Goal: Task Accomplishment & Management: Manage account settings

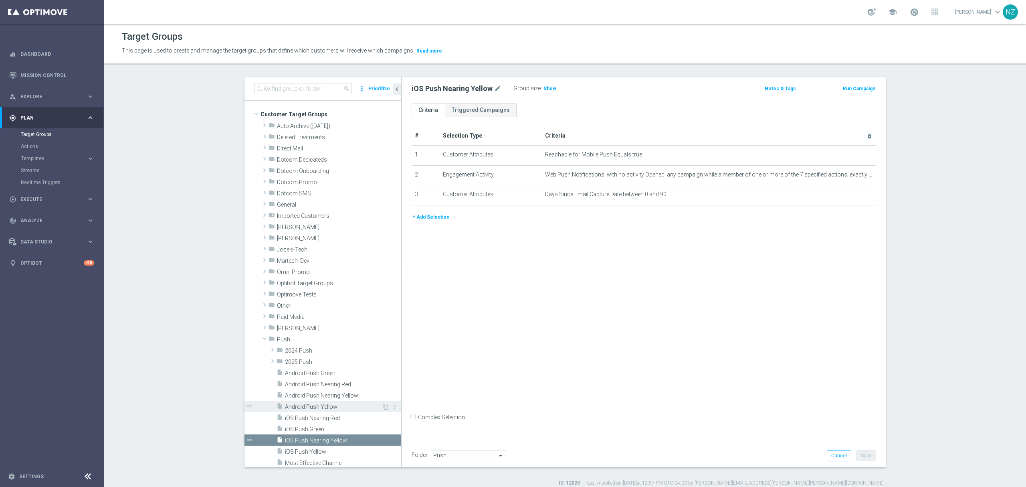
scroll to position [107, 0]
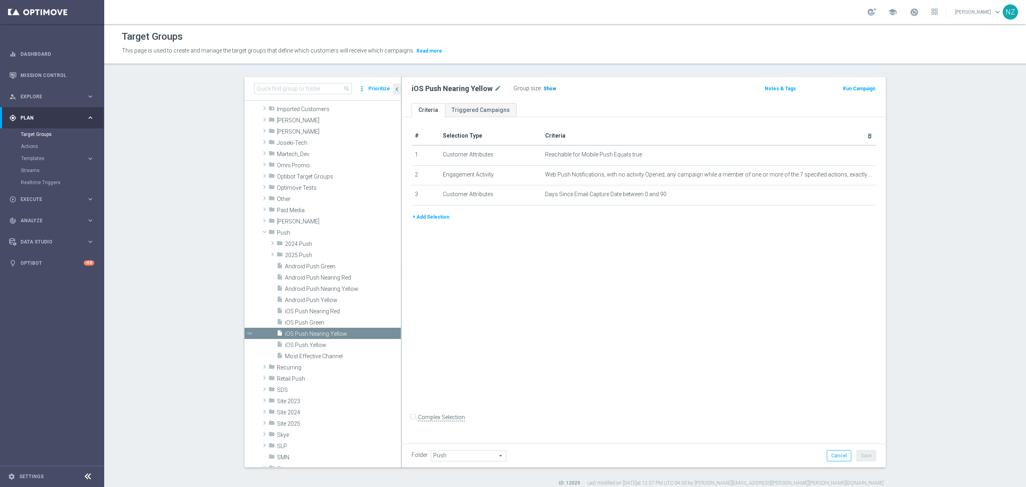
click at [545, 91] on span "Show" at bounding box center [550, 89] width 13 height 6
click at [318, 286] on span "Android Push Nearing Yellow" at bounding box center [333, 288] width 97 height 7
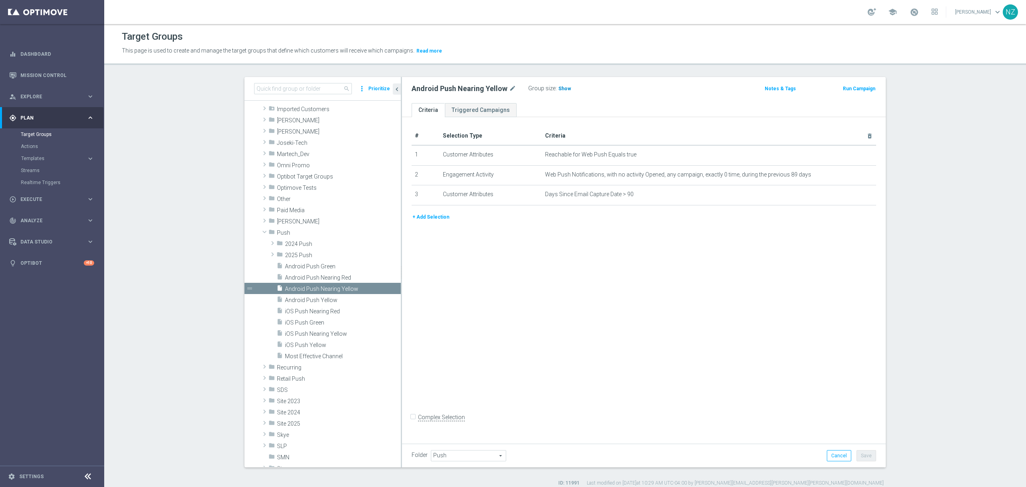
click at [560, 89] on span "Show" at bounding box center [565, 89] width 13 height 6
click at [383, 286] on icon "content_copy" at bounding box center [386, 288] width 6 height 6
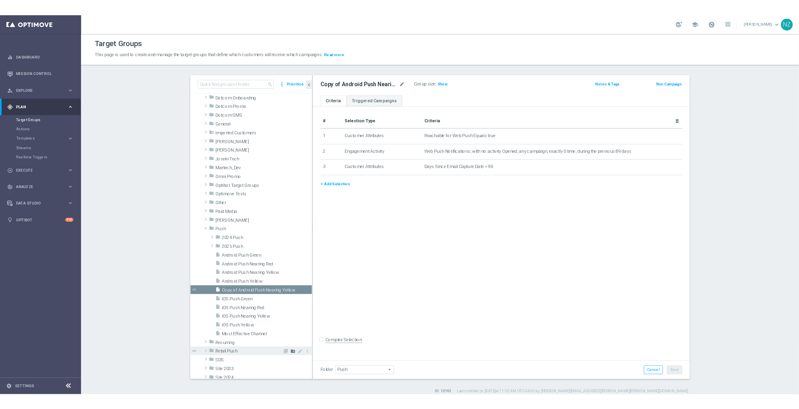
scroll to position [160, 0]
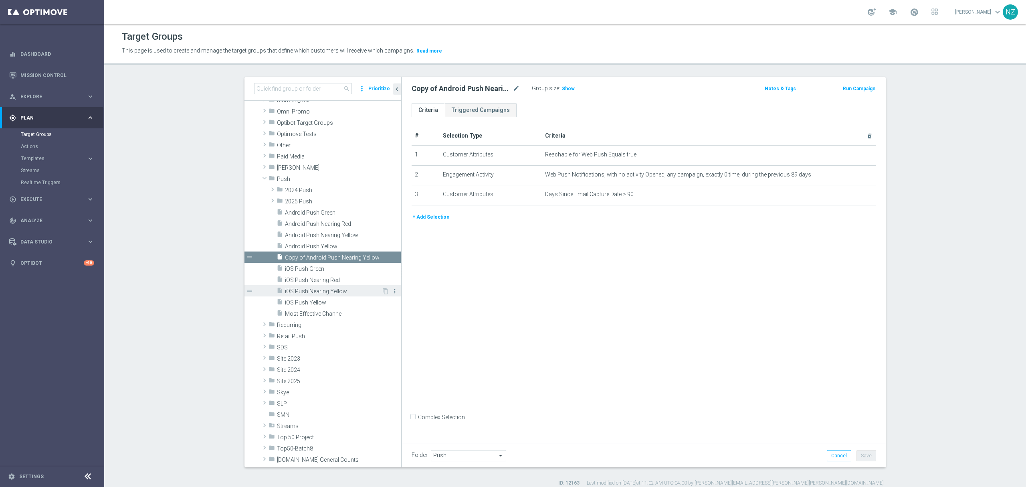
click at [392, 291] on icon "more_vert" at bounding box center [395, 291] width 6 height 6
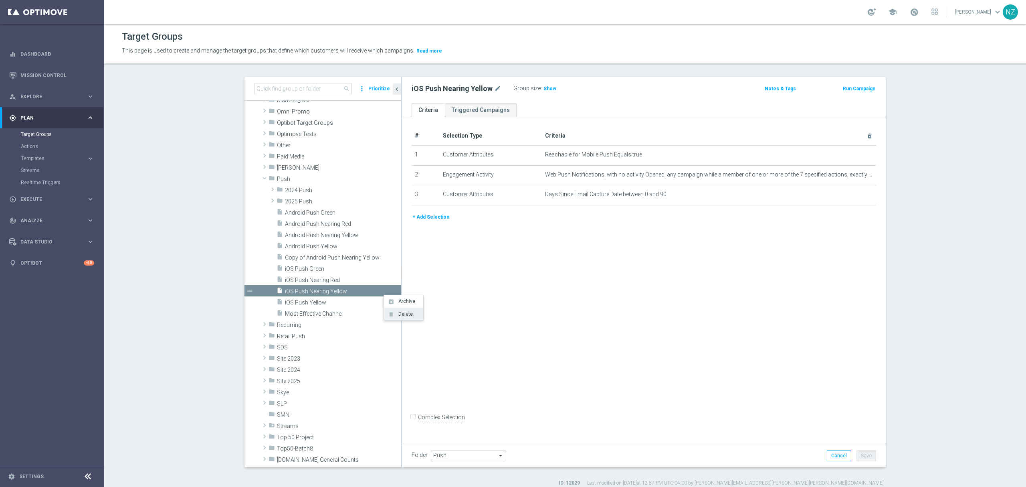
click at [401, 314] on span "Delete" at bounding box center [404, 314] width 17 height 6
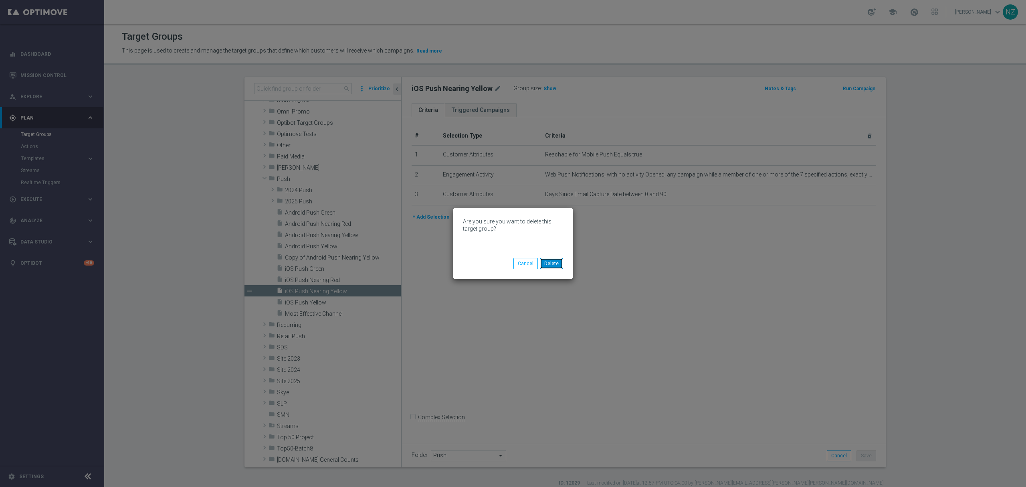
click at [554, 263] on button "Delete" at bounding box center [551, 263] width 23 height 11
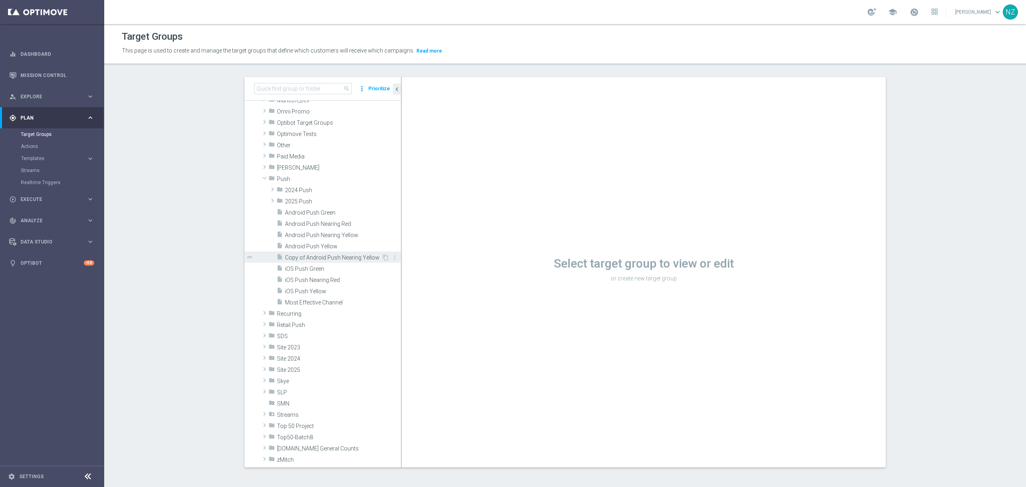
click at [336, 257] on span "Copy of Android Push Nearing Yellow" at bounding box center [333, 257] width 97 height 7
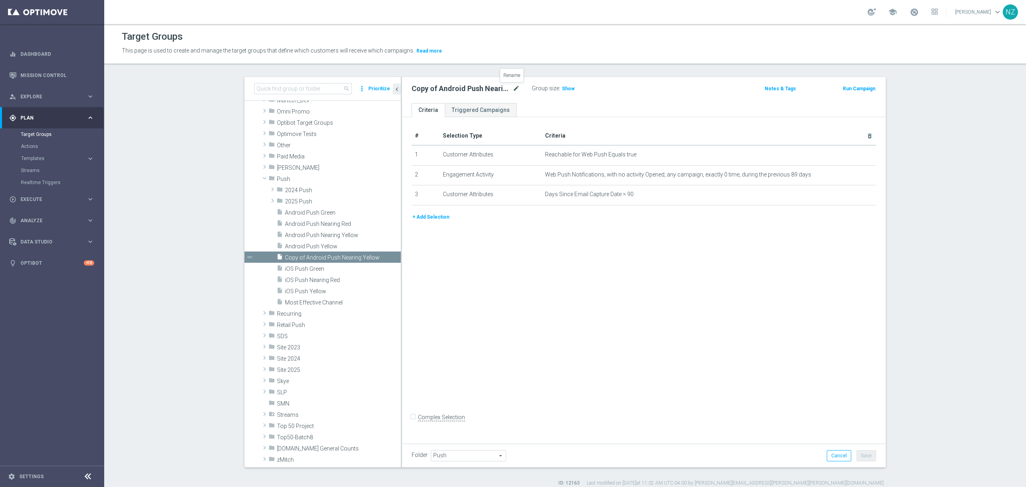
click at [513, 89] on icon "mode_edit" at bounding box center [516, 89] width 7 height 10
drag, startPoint x: 442, startPoint y: 90, endPoint x: 446, endPoint y: 90, distance: 4.0
click at [442, 90] on input "Copy of Android Push Nearing Yellow" at bounding box center [466, 89] width 108 height 11
drag, startPoint x: 449, startPoint y: 89, endPoint x: 347, endPoint y: 93, distance: 102.3
click at [347, 93] on as-split "search more_vert Prioritize Customer Target Groups library_add create_new_folder" at bounding box center [566, 272] width 642 height 390
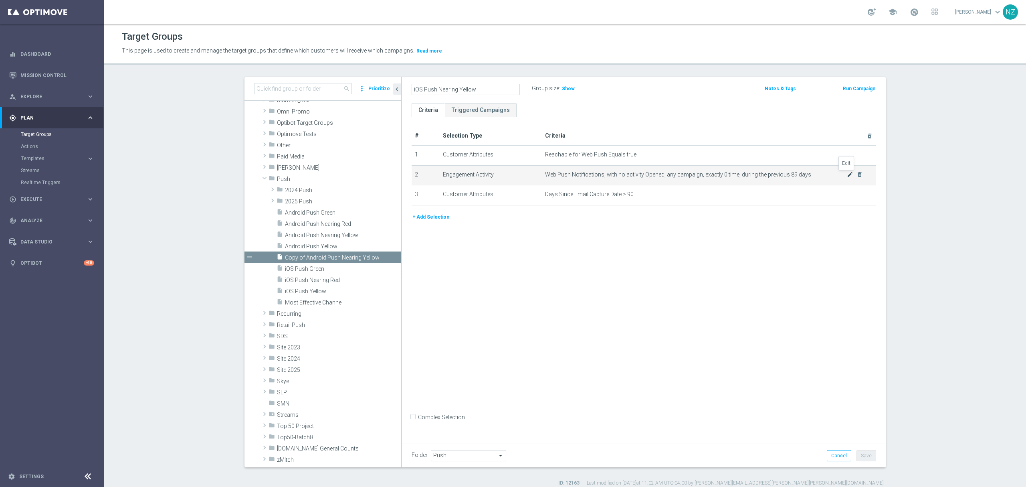
type input "iOS Push Nearing Yellow"
click at [847, 175] on icon "mode_edit" at bounding box center [850, 174] width 6 height 6
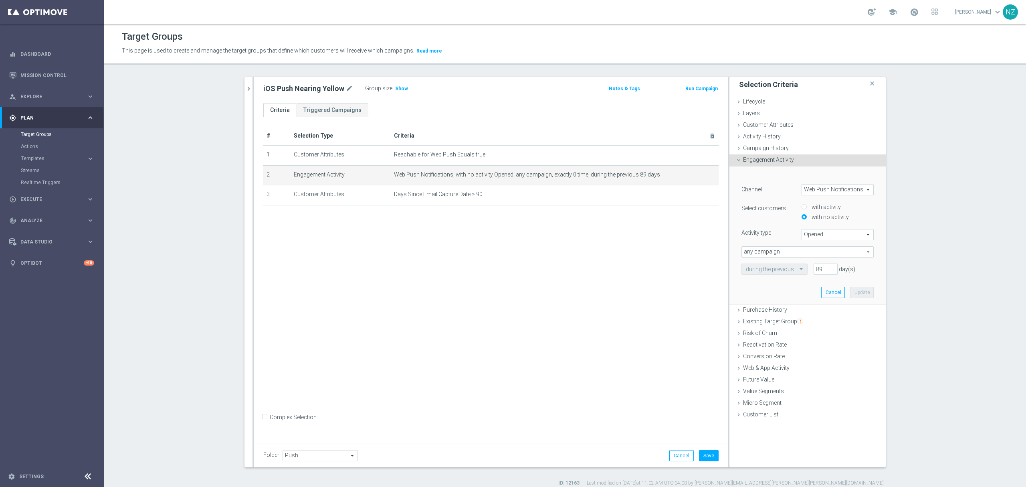
click at [829, 190] on span "Web Push Notifications" at bounding box center [837, 189] width 71 height 10
click at [823, 221] on span "OptiMobile Push" at bounding box center [837, 222] width 63 height 6
type input "OptiMobile Push"
click at [830, 234] on span "Bounced" at bounding box center [837, 234] width 71 height 10
click at [821, 267] on span "Opened" at bounding box center [837, 267] width 63 height 6
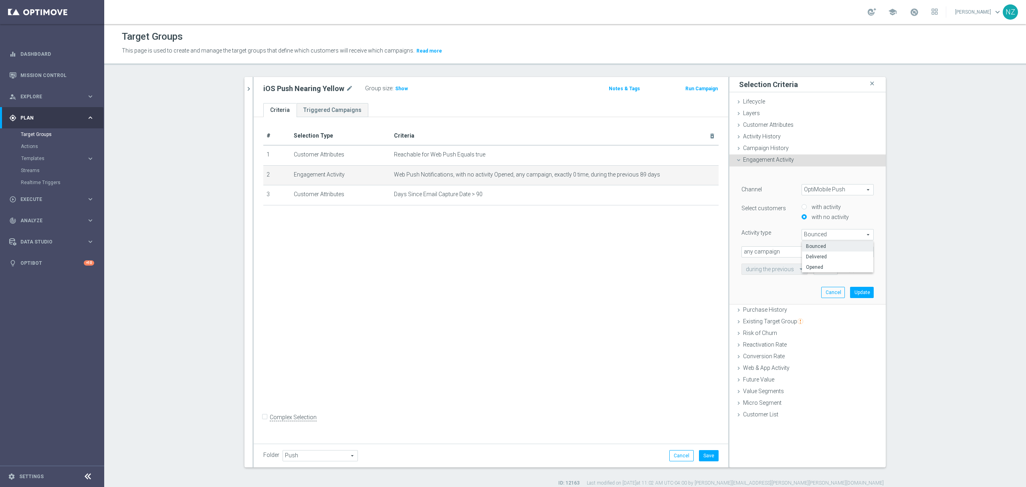
type input "Opened"
click at [860, 297] on button "Update" at bounding box center [862, 292] width 24 height 11
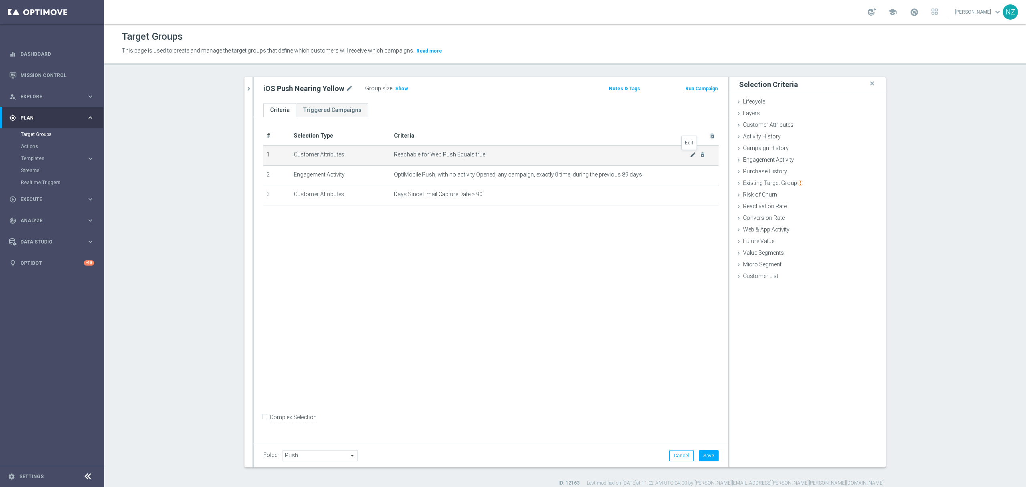
click at [690, 154] on icon "mode_edit" at bounding box center [693, 155] width 6 height 6
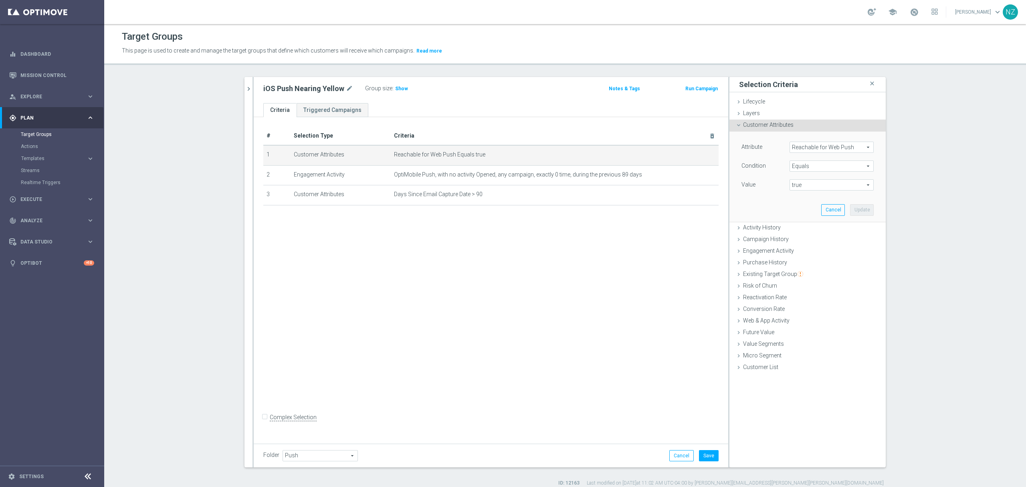
drag, startPoint x: 795, startPoint y: 143, endPoint x: 802, endPoint y: 148, distance: 8.9
click at [795, 143] on span "Reachable for Web Push" at bounding box center [831, 147] width 83 height 10
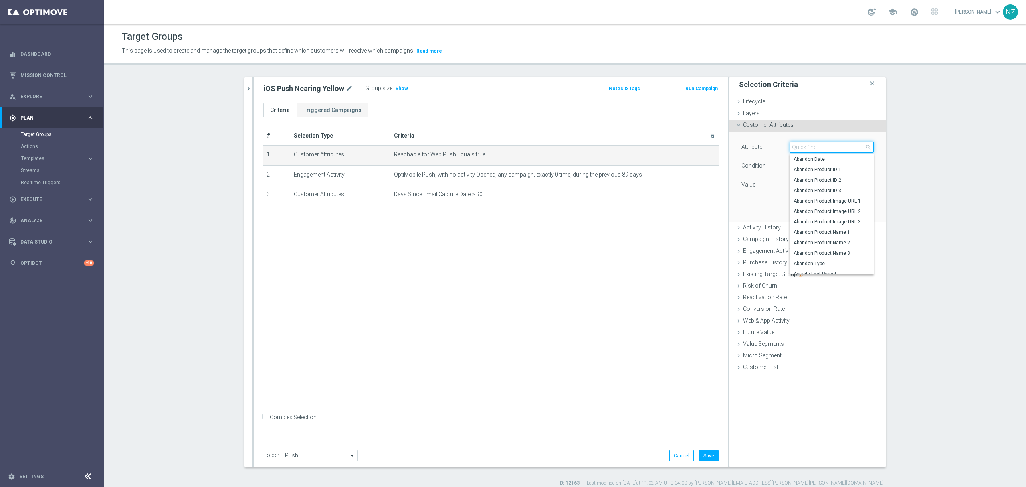
click at [803, 148] on input "search" at bounding box center [832, 147] width 84 height 11
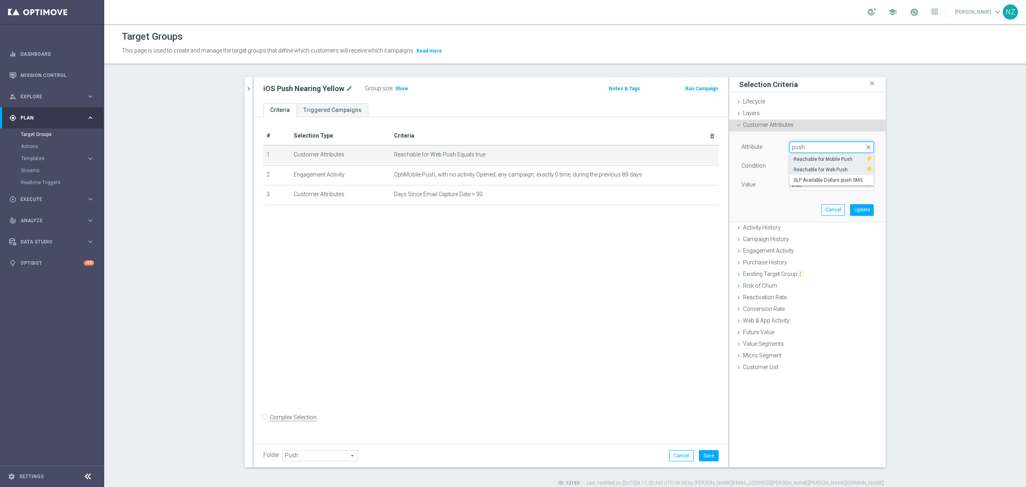
type input "push"
click at [832, 161] on span "Reachable for Mobile Push" at bounding box center [828, 159] width 69 height 6
type input "Reachable for Mobile Push"
click at [824, 186] on span "true" at bounding box center [831, 185] width 83 height 10
click at [801, 207] on span "true" at bounding box center [832, 207] width 76 height 6
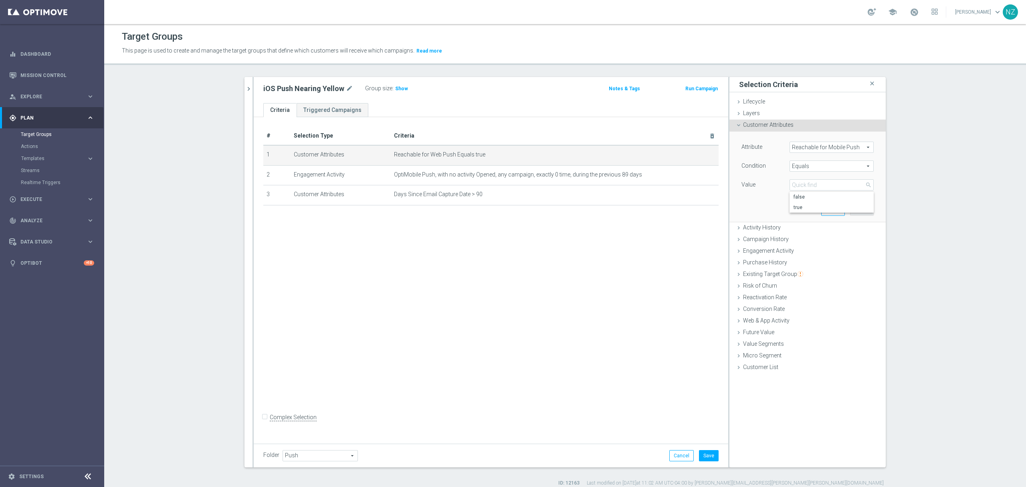
type input "true"
click at [859, 213] on button "Update" at bounding box center [862, 209] width 24 height 11
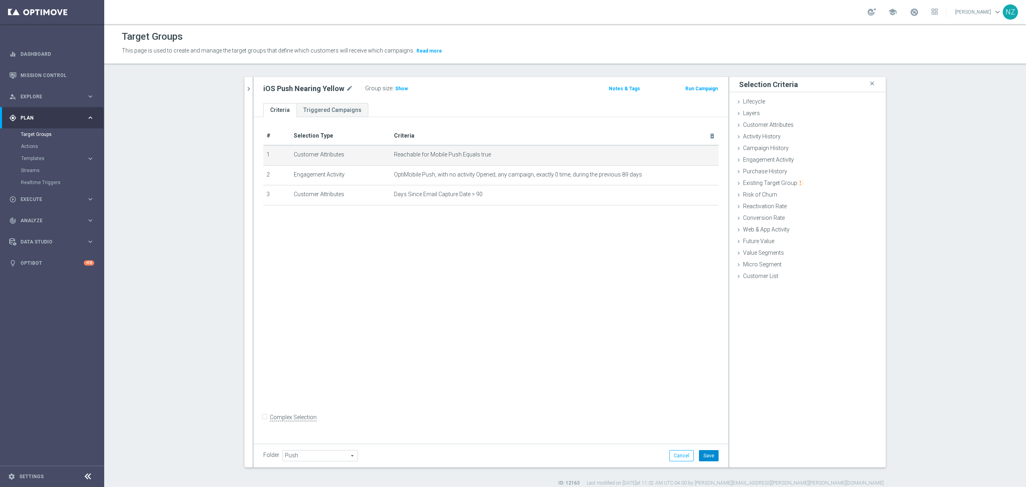
click at [704, 454] on button "Save" at bounding box center [709, 455] width 20 height 11
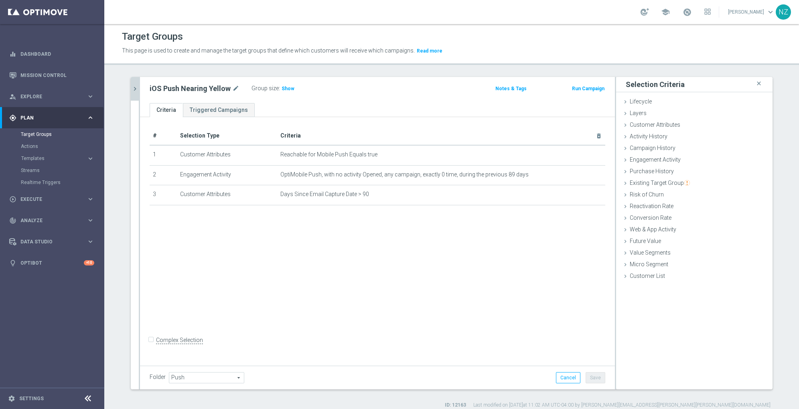
click at [131, 88] on icon "chevron_right" at bounding box center [135, 89] width 8 height 8
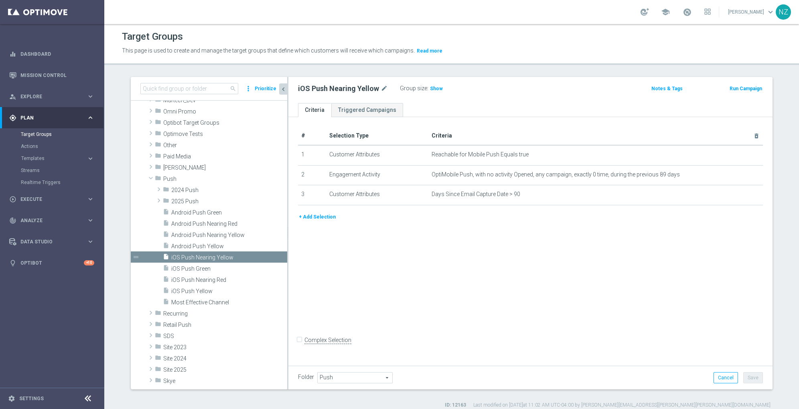
scroll to position [95, 0]
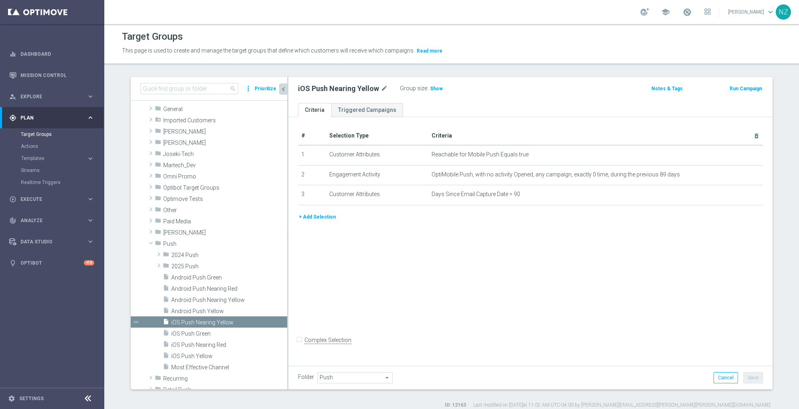
click at [717, 66] on div "Target Groups This page is used to create and manage the target groups that def…" at bounding box center [451, 216] width 694 height 385
click at [497, 68] on div "Target Groups This page is used to create and manage the target groups that def…" at bounding box center [451, 216] width 694 height 385
click at [212, 347] on span "iOS Push Nearing Red" at bounding box center [219, 345] width 97 height 7
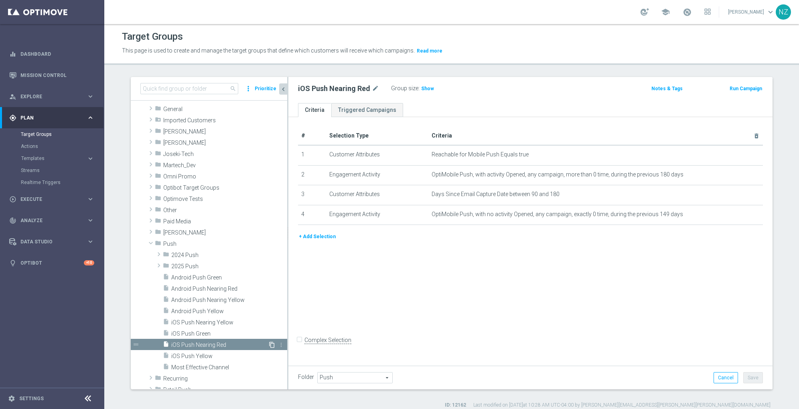
click at [269, 345] on icon "content_copy" at bounding box center [272, 345] width 6 height 6
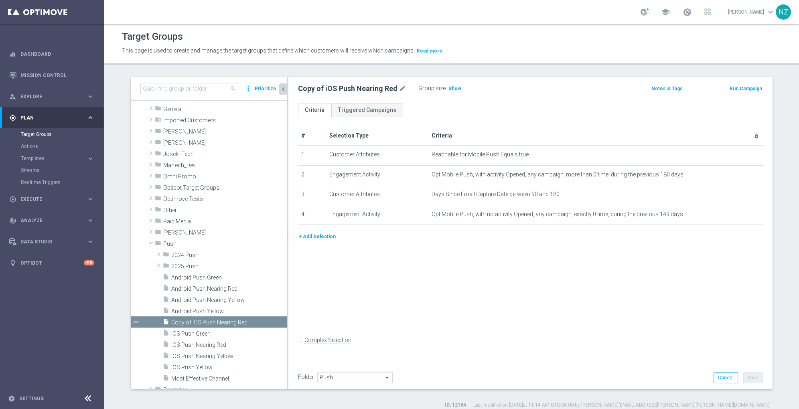
scroll to position [137, 0]
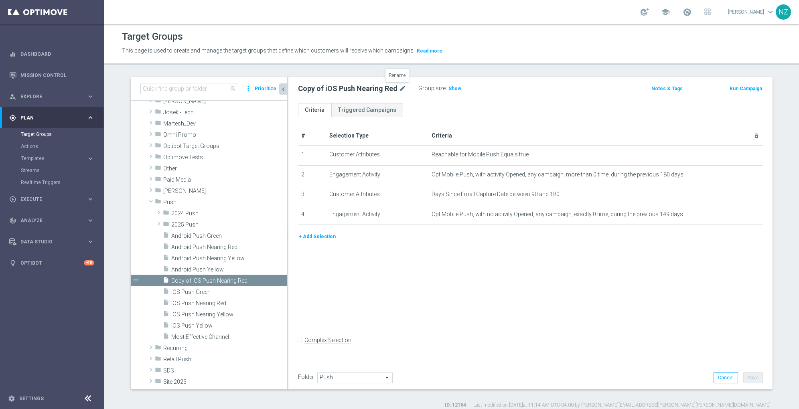
click at [401, 88] on icon "mode_edit" at bounding box center [402, 89] width 7 height 10
click at [315, 89] on input "Copy of iOS Push Nearing Red" at bounding box center [352, 89] width 108 height 11
type input "iOS Push Red"
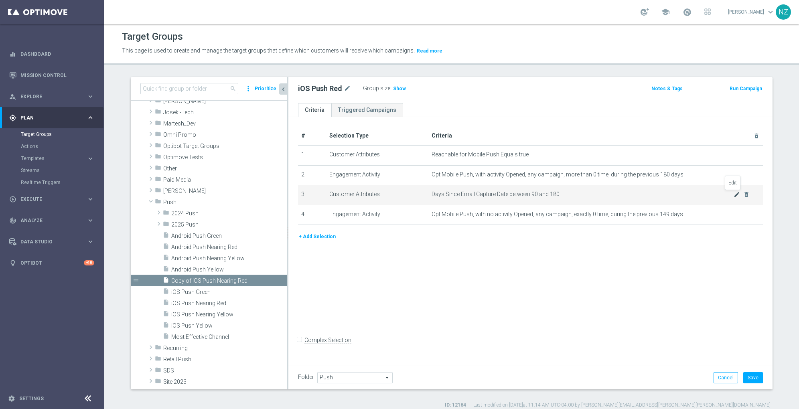
click at [733, 193] on icon "mode_edit" at bounding box center [736, 194] width 6 height 6
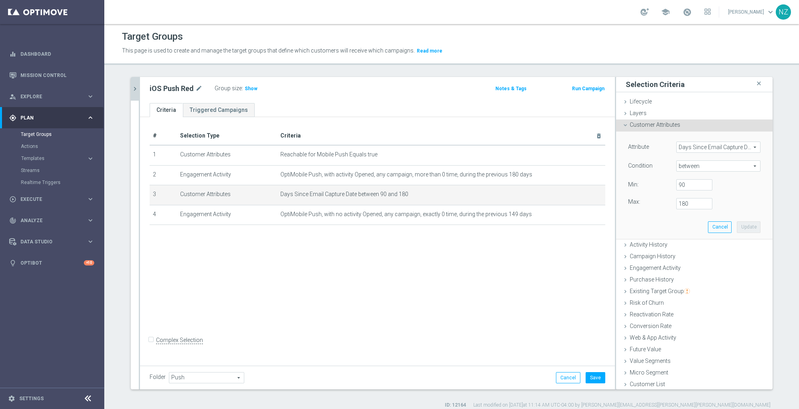
click at [692, 166] on span "between" at bounding box center [717, 166] width 83 height 10
click at [682, 232] on span ">=" at bounding box center [718, 230] width 76 height 6
type input ">="
click at [683, 166] on span ">=" at bounding box center [717, 166] width 83 height 10
click at [687, 192] on label "<=" at bounding box center [718, 188] width 84 height 10
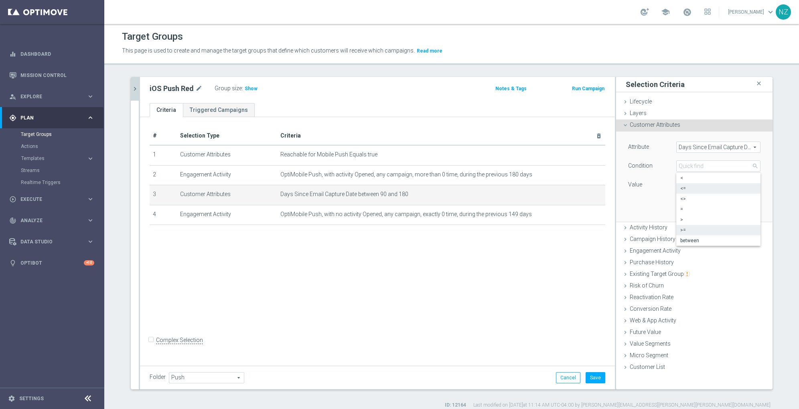
type input "<="
click at [680, 183] on input "number" at bounding box center [694, 184] width 36 height 11
type input "365"
click at [745, 207] on button "Update" at bounding box center [749, 209] width 24 height 11
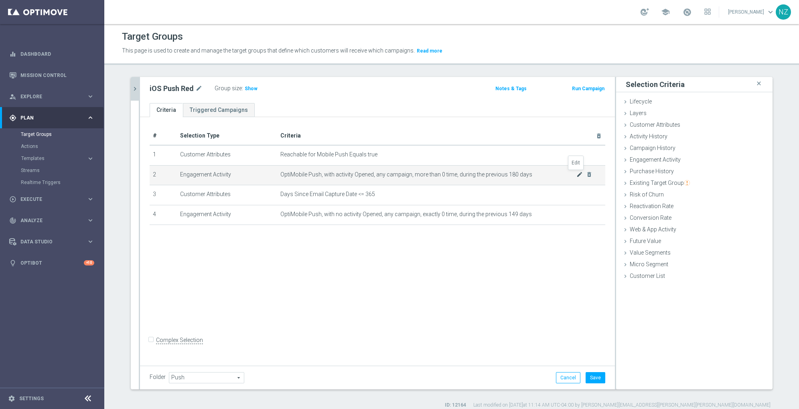
click at [576, 172] on icon "mode_edit" at bounding box center [579, 174] width 6 height 6
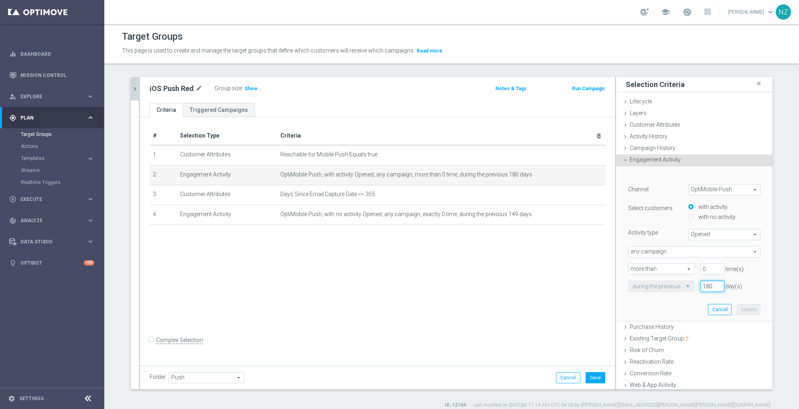
drag, startPoint x: 703, startPoint y: 282, endPoint x: 662, endPoint y: 276, distance: 42.1
click at [662, 276] on div "Channel OptiMobile Push OptiMobile Push arrow_drop_down search Select customers…" at bounding box center [694, 238] width 132 height 108
type input "365"
click at [741, 308] on button "Update" at bounding box center [749, 309] width 24 height 11
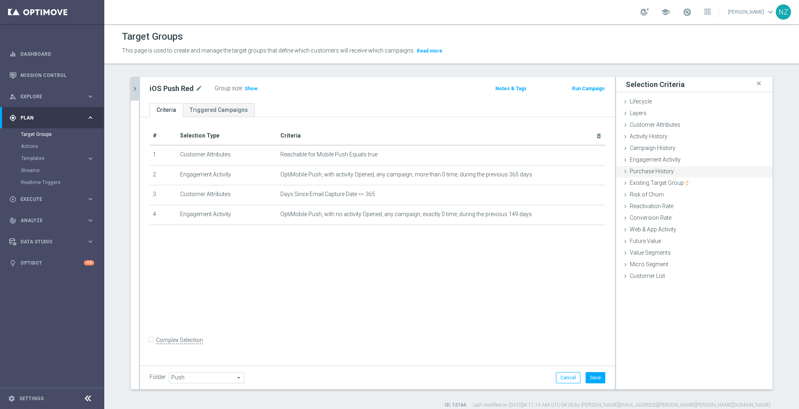
click at [649, 175] on div "Purchase History done" at bounding box center [694, 172] width 156 height 12
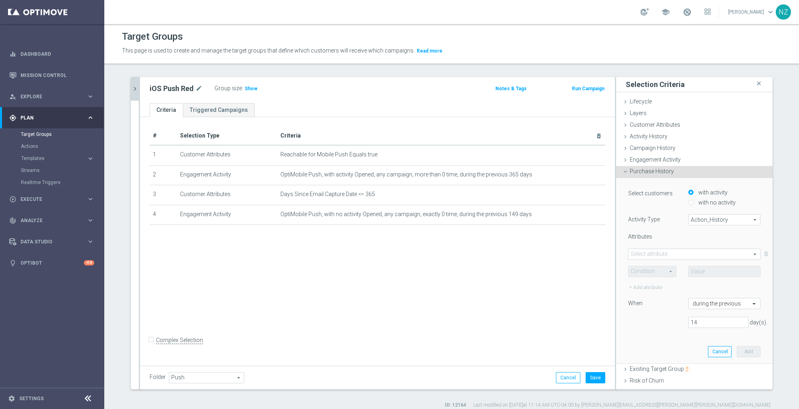
click at [694, 223] on span "Action_History" at bounding box center [723, 220] width 71 height 10
click at [698, 239] on span "Omni" at bounding box center [723, 242] width 63 height 6
type input "Omni"
click at [656, 255] on span at bounding box center [694, 254] width 132 height 10
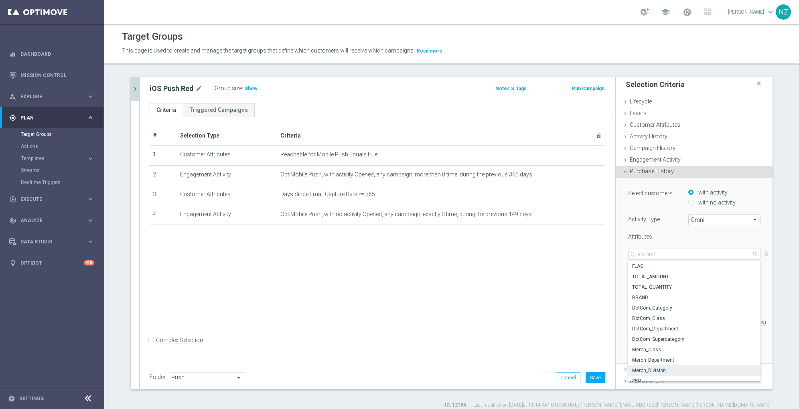
click at [665, 369] on span "Merch_Division" at bounding box center [694, 370] width 124 height 6
type input "Merch_Division"
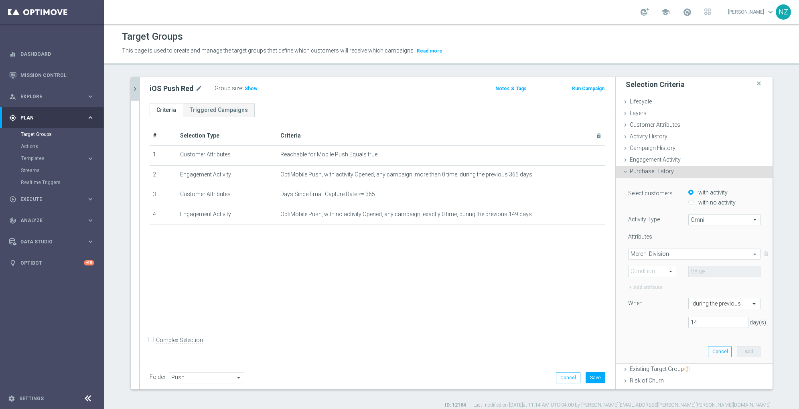
click at [641, 271] on span at bounding box center [651, 271] width 47 height 10
click at [645, 343] on span "One of" at bounding box center [651, 345] width 39 height 6
type input "One of"
click at [700, 270] on span at bounding box center [723, 271] width 71 height 10
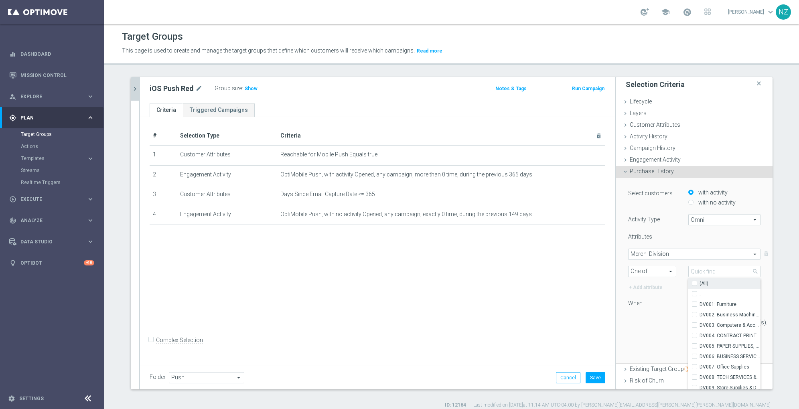
click at [694, 284] on input "(All)" at bounding box center [696, 283] width 5 height 5
checkbox input "true"
type input "Selected 10 of 10"
checkbox input "true"
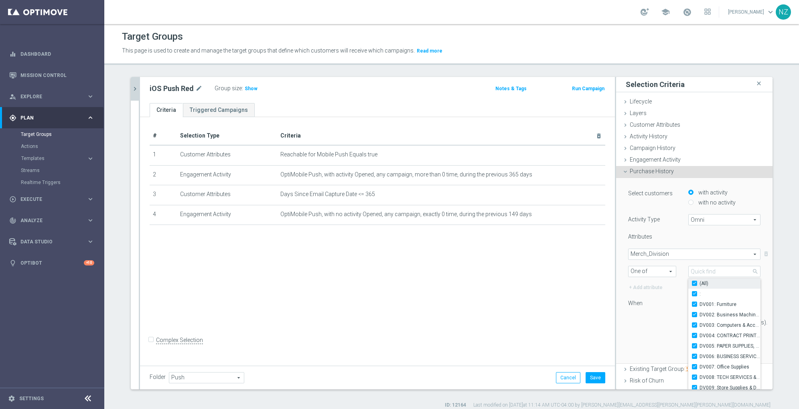
checkbox input "true"
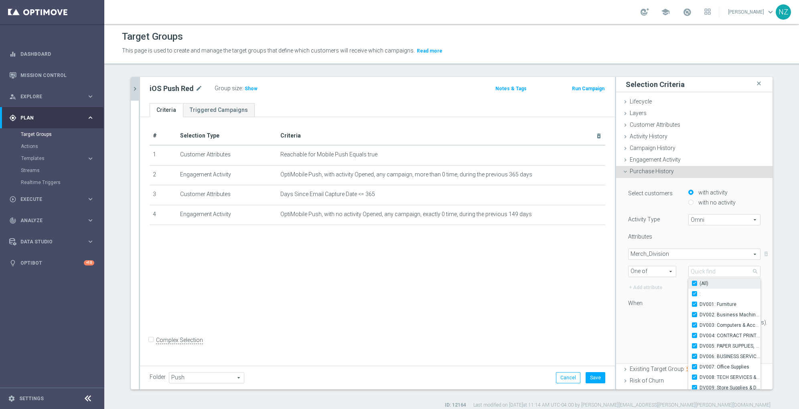
checkbox input "true"
click at [642, 326] on div "14 day(s)." at bounding box center [694, 322] width 144 height 11
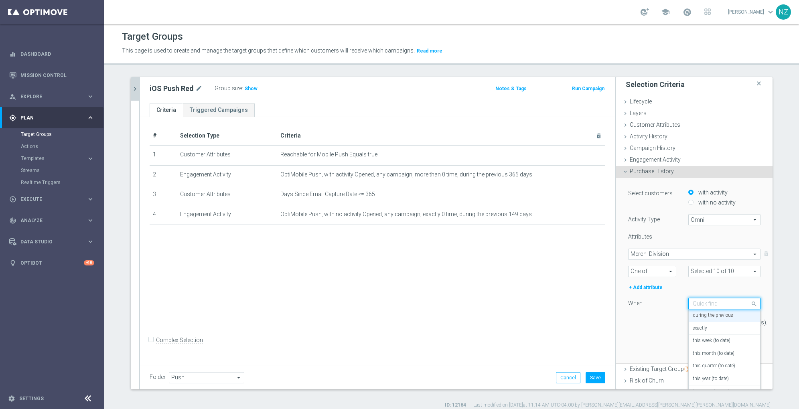
click at [705, 304] on input "text" at bounding box center [715, 303] width 47 height 7
click at [634, 334] on div "Select customers with activity with no activity Activity Type Omni Omni arrow_d…" at bounding box center [694, 270] width 144 height 185
drag, startPoint x: 699, startPoint y: 322, endPoint x: 641, endPoint y: 313, distance: 58.5
click at [641, 313] on div "Select customers with activity with no activity Activity Type Omni Omni arrow_d…" at bounding box center [694, 261] width 132 height 146
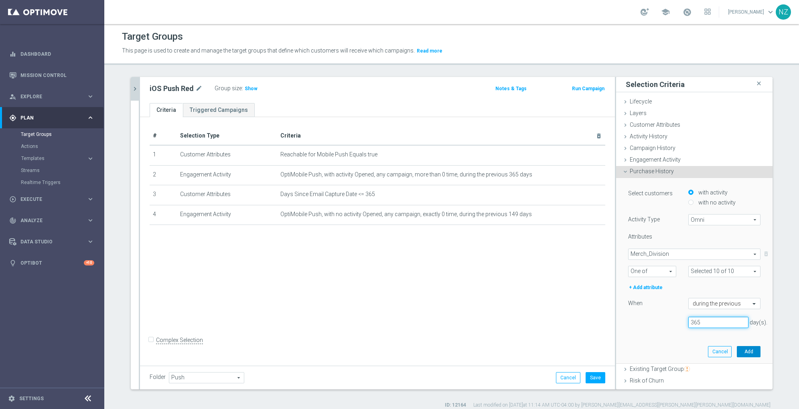
type input "365"
click at [739, 351] on button "Add" at bounding box center [749, 351] width 24 height 11
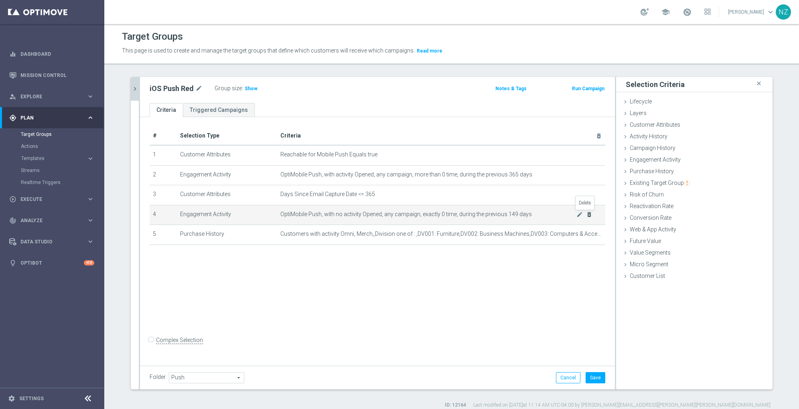
click at [586, 214] on icon "delete_forever" at bounding box center [589, 214] width 6 height 6
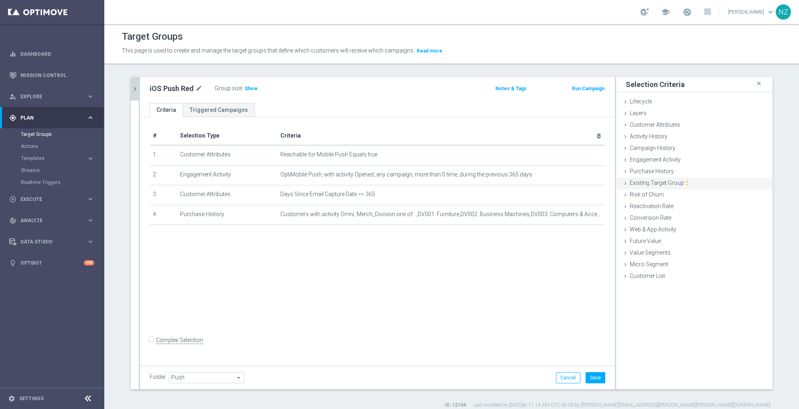
click at [668, 182] on span "Existing Target Group" at bounding box center [659, 183] width 60 height 6
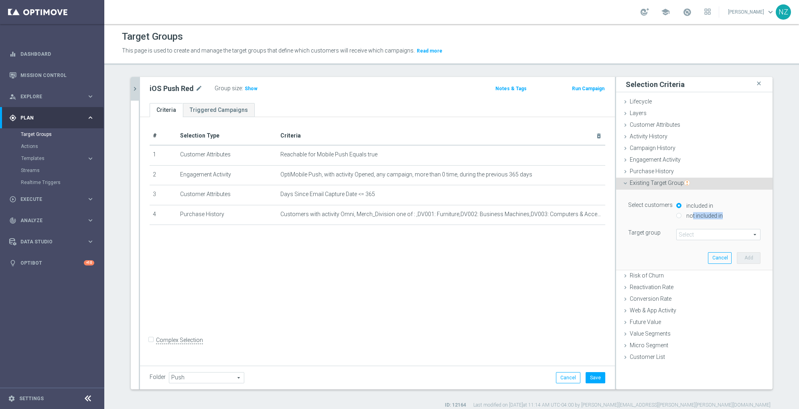
drag, startPoint x: 694, startPoint y: 220, endPoint x: 686, endPoint y: 214, distance: 9.5
click at [686, 214] on div "not included in" at bounding box center [718, 216] width 84 height 10
click at [686, 214] on label "not included in" at bounding box center [703, 215] width 38 height 7
click at [681, 214] on input "not included in" at bounding box center [678, 215] width 5 height 5
radio input "true"
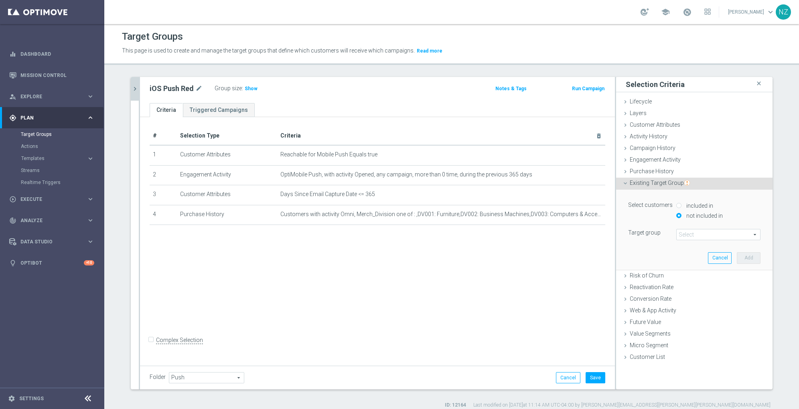
click at [687, 233] on span at bounding box center [717, 234] width 83 height 10
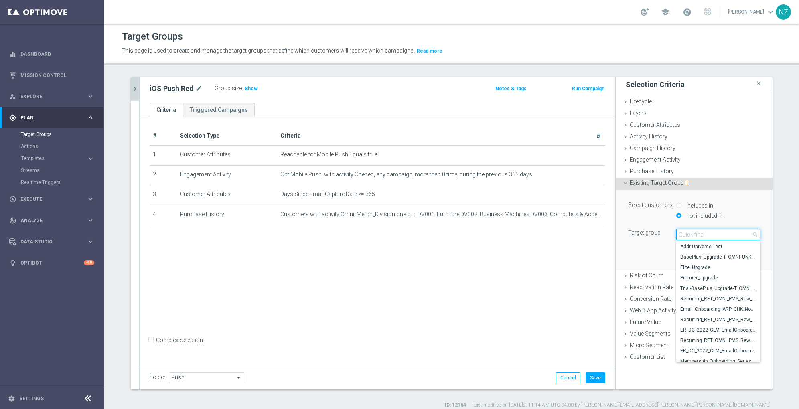
click at [687, 233] on input "search" at bounding box center [718, 234] width 84 height 11
type input "ios push"
click at [712, 319] on span "iOS Push Green" at bounding box center [718, 319] width 76 height 6
type input "iOS Push Green"
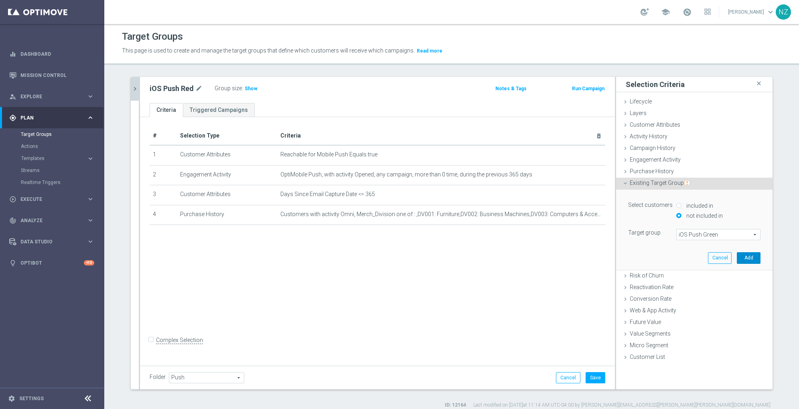
click at [743, 260] on button "Add" at bounding box center [749, 257] width 24 height 11
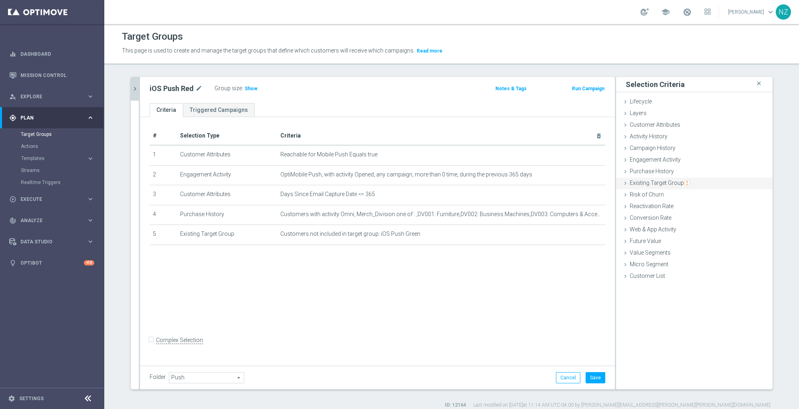
click at [660, 182] on span "Existing Target Group" at bounding box center [659, 183] width 60 height 6
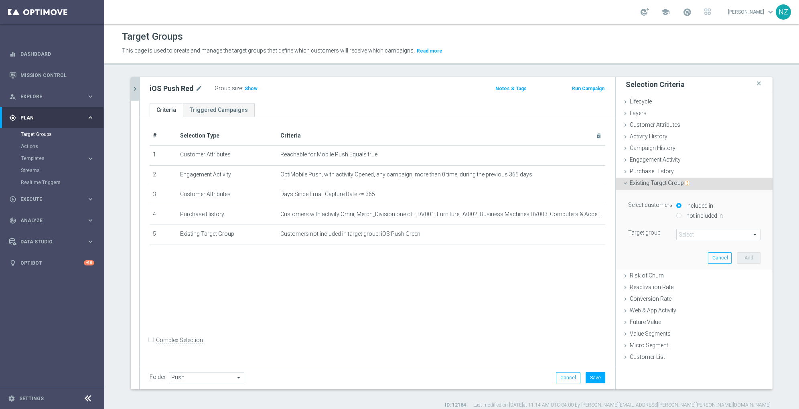
click at [686, 213] on label "not included in" at bounding box center [703, 215] width 38 height 7
click at [681, 213] on input "not included in" at bounding box center [678, 215] width 5 height 5
radio input "true"
click at [688, 233] on span at bounding box center [717, 234] width 83 height 10
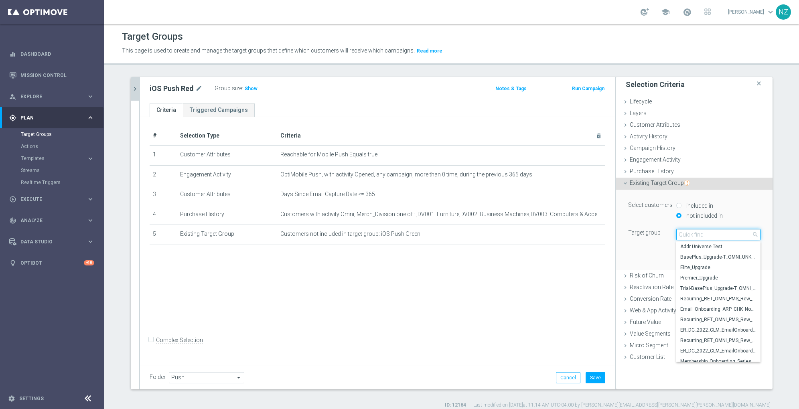
click at [688, 233] on input "search" at bounding box center [718, 234] width 84 height 11
type input "ios pus"
click at [710, 329] on span "iOS Push Yellow" at bounding box center [718, 330] width 76 height 6
type input "iOS Push Yellow"
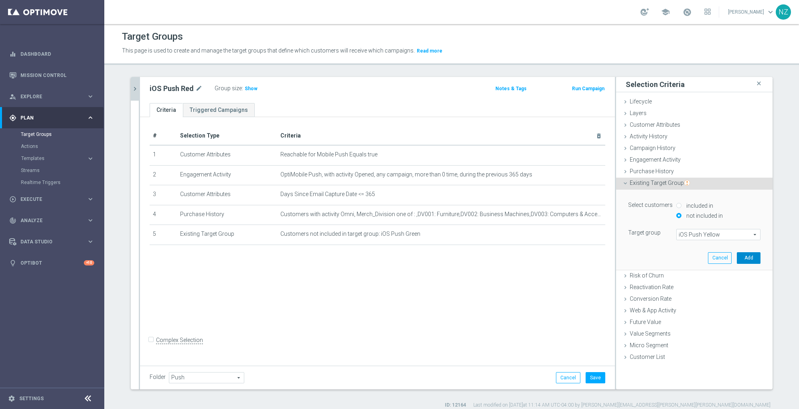
click at [747, 260] on button "Add" at bounding box center [749, 257] width 24 height 11
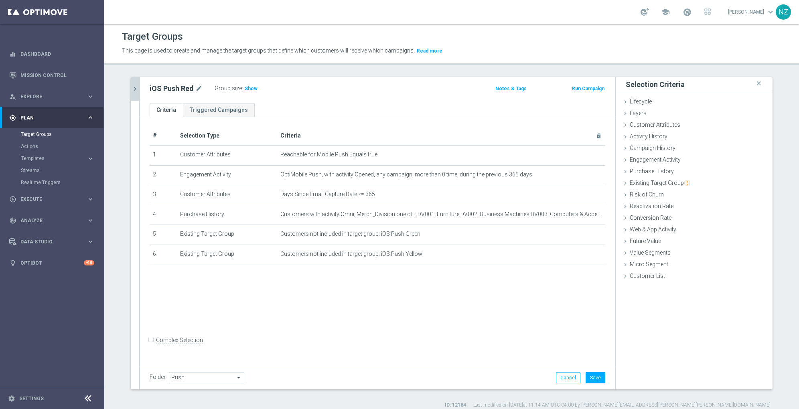
click at [150, 346] on input "Complex Selection" at bounding box center [152, 340] width 5 height 11
checkbox input "true"
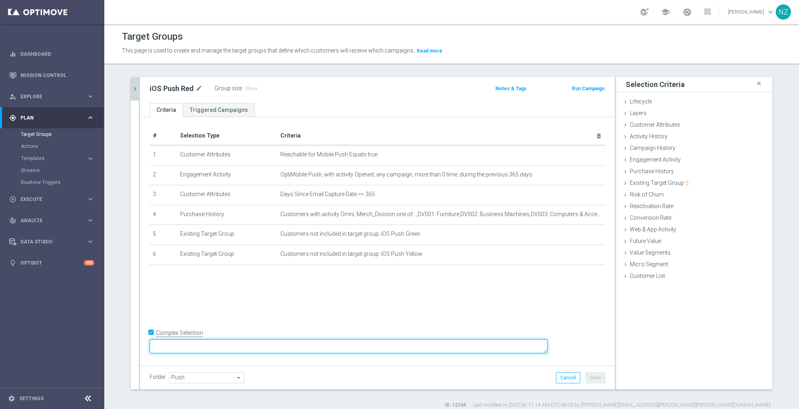
click at [228, 348] on textarea at bounding box center [349, 346] width 398 height 14
click at [260, 347] on textarea "1 and 4 and" at bounding box center [349, 346] width 398 height 14
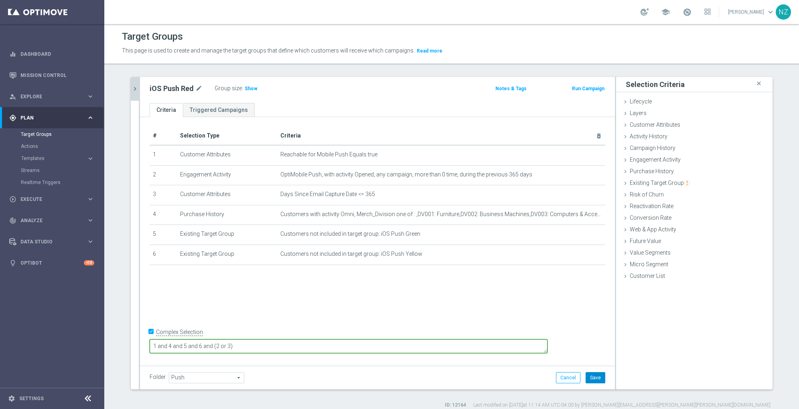
type textarea "1 and 4 and 5 and 6 and (2 or 3)"
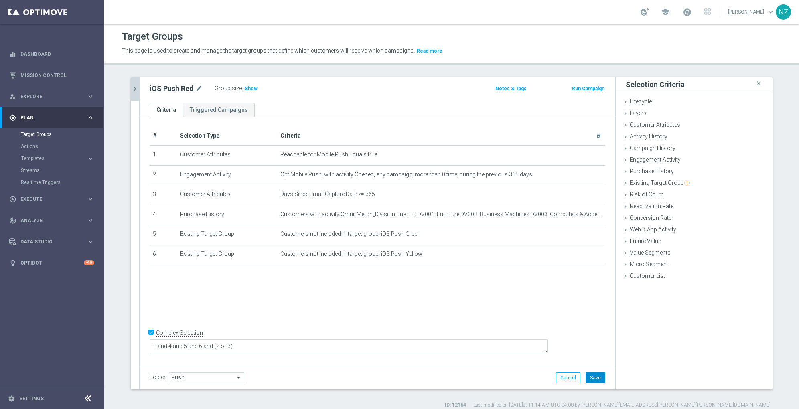
click at [591, 381] on button "Save" at bounding box center [595, 377] width 20 height 11
click at [248, 84] on h3 "Show" at bounding box center [251, 88] width 14 height 9
click at [131, 89] on icon "chevron_right" at bounding box center [135, 89] width 8 height 8
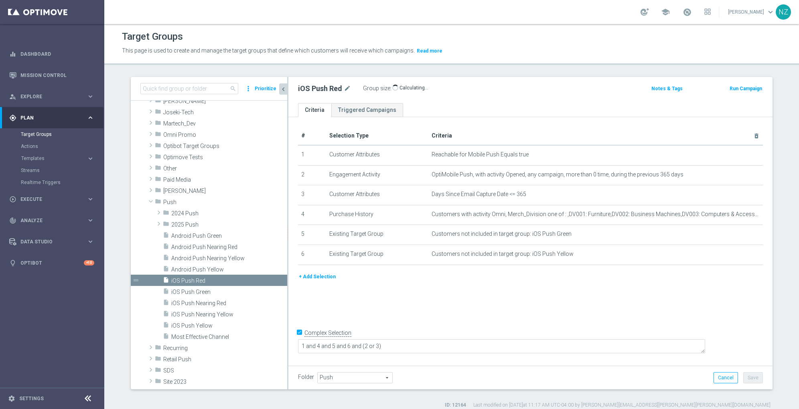
scroll to position [125, 0]
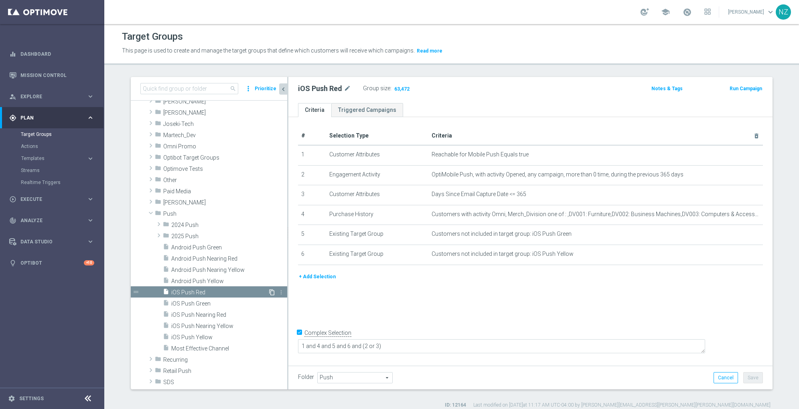
click at [269, 293] on icon "content_copy" at bounding box center [272, 292] width 6 height 6
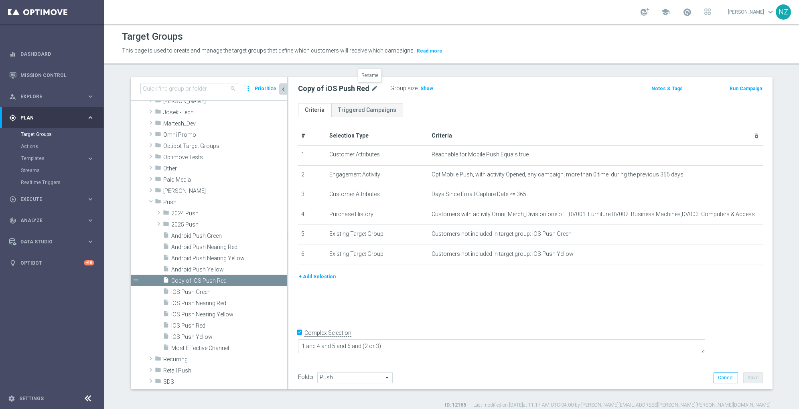
click at [371, 90] on icon "mode_edit" at bounding box center [374, 89] width 7 height 10
click at [324, 90] on input "Copy of iOS Push Red" at bounding box center [352, 89] width 108 height 11
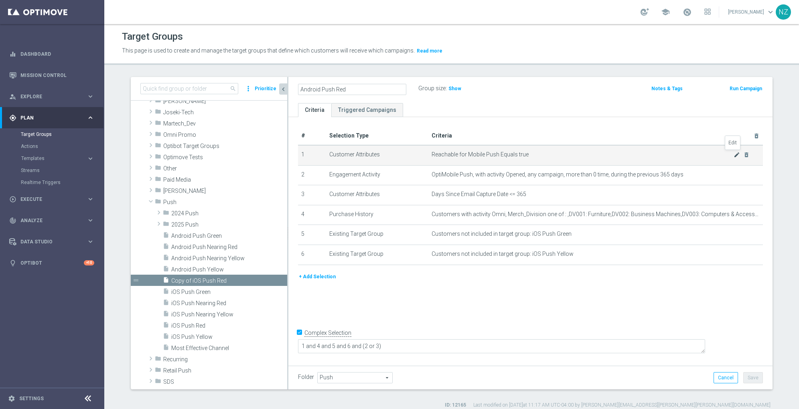
type input "Android Push Red"
click at [733, 156] on icon "mode_edit" at bounding box center [736, 155] width 6 height 6
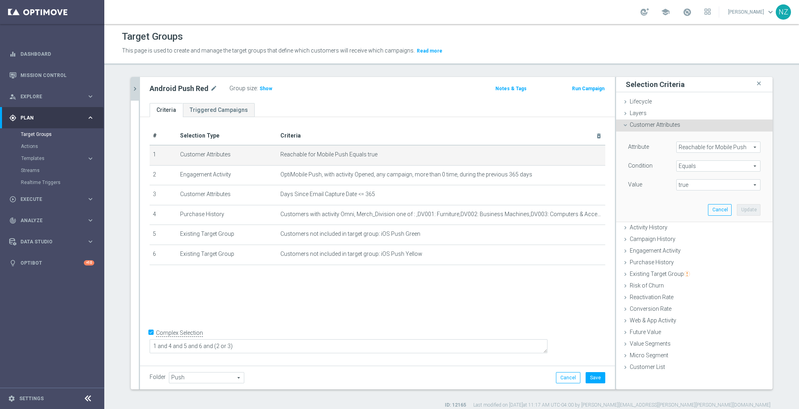
click at [699, 152] on span "Reachable for Mobile Push" at bounding box center [717, 147] width 83 height 10
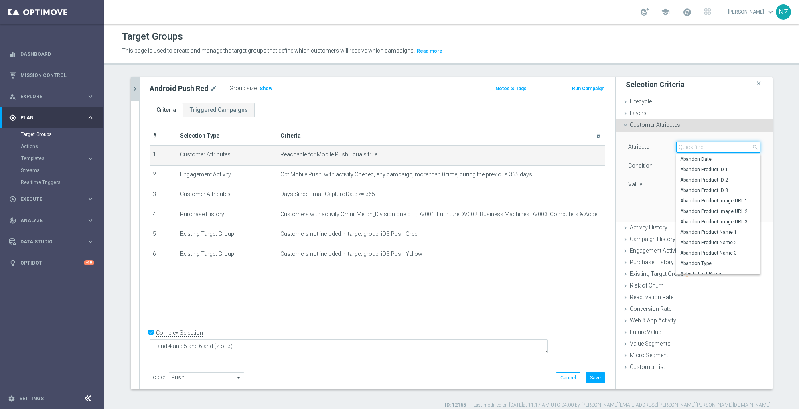
click at [688, 147] on input "search" at bounding box center [718, 147] width 84 height 11
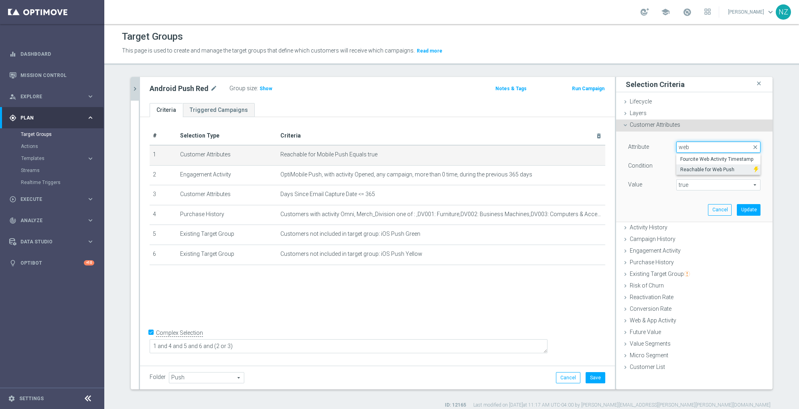
type input "web"
click at [706, 168] on span "Reachable for Web Push" at bounding box center [714, 169] width 69 height 6
type input "Reachable for Web Push"
click at [697, 181] on span "true" at bounding box center [717, 185] width 83 height 10
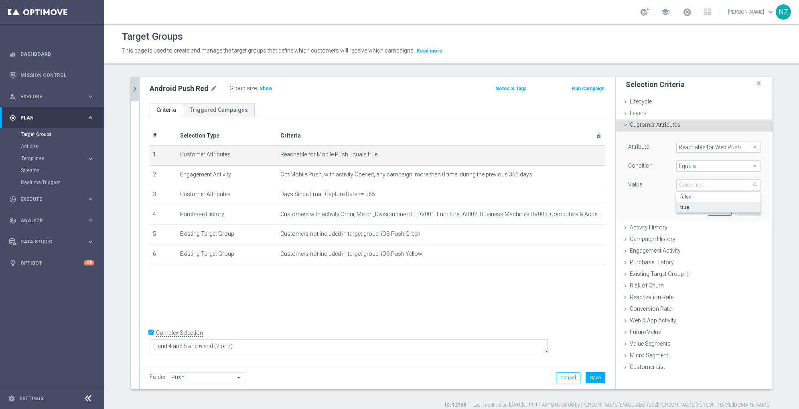
click at [697, 207] on span "true" at bounding box center [718, 207] width 76 height 6
type input "true"
click at [750, 208] on button "Update" at bounding box center [749, 209] width 24 height 11
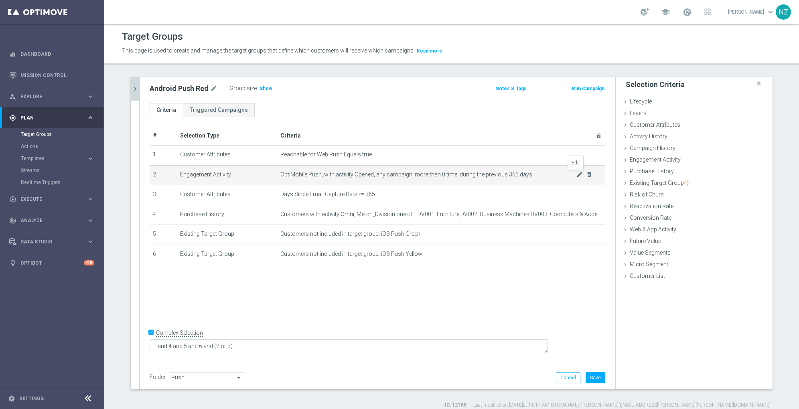
click at [576, 174] on icon "mode_edit" at bounding box center [579, 174] width 6 height 6
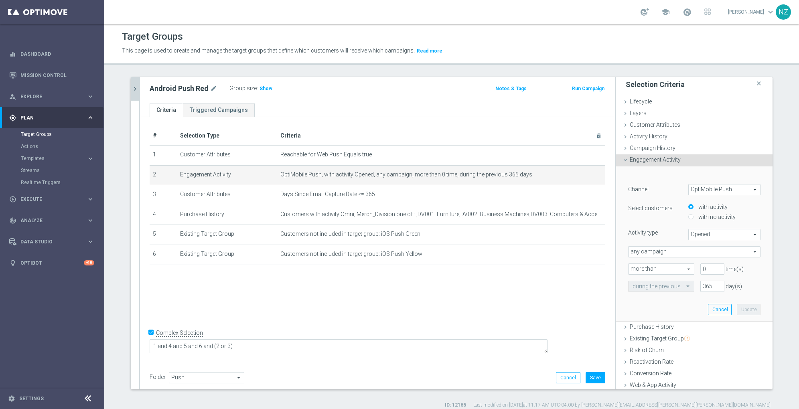
click at [700, 191] on span "OptiMobile Push" at bounding box center [723, 189] width 71 height 10
click at [703, 233] on span "Web Push Notifications" at bounding box center [723, 232] width 63 height 6
type input "Web Push Notifications"
click at [696, 236] on span "Bounced" at bounding box center [723, 234] width 71 height 10
click at [693, 266] on span "Opened" at bounding box center [723, 267] width 63 height 6
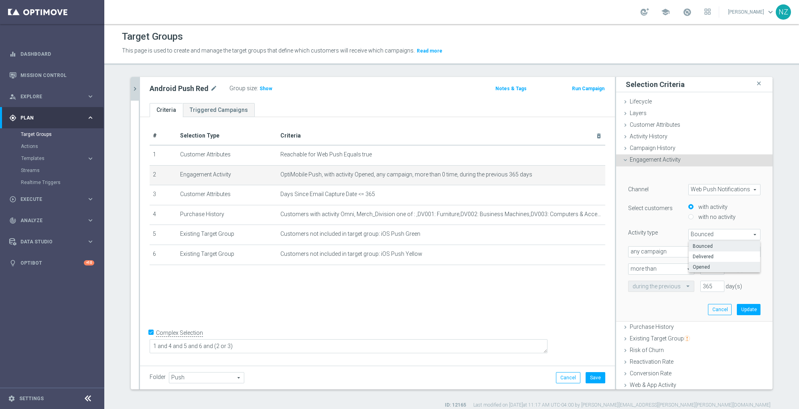
type input "Opened"
click at [741, 306] on button "Update" at bounding box center [749, 309] width 24 height 11
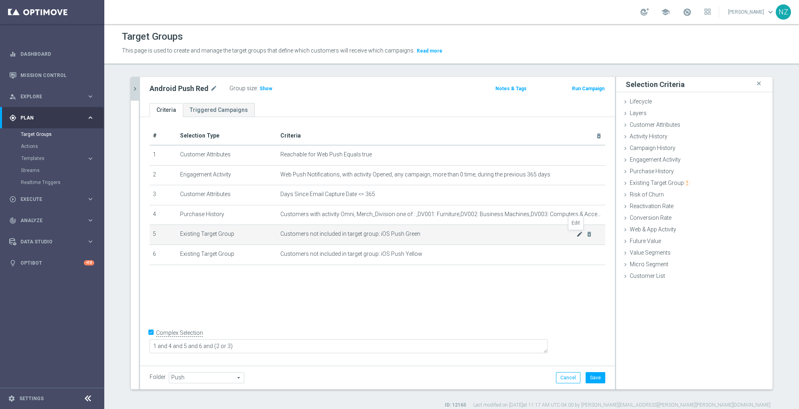
click at [576, 235] on icon "mode_edit" at bounding box center [579, 234] width 6 height 6
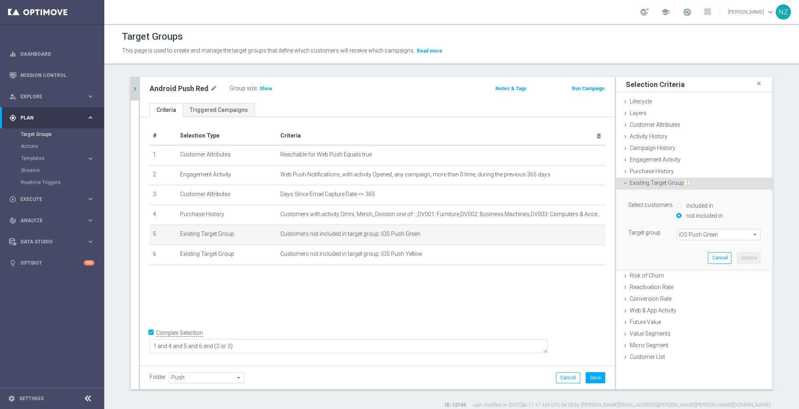
click at [688, 235] on span "iOS Push Green" at bounding box center [717, 234] width 83 height 10
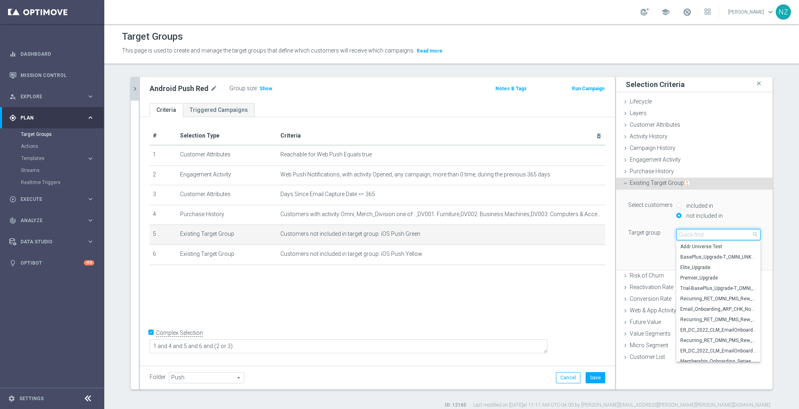
click at [688, 235] on input "search" at bounding box center [718, 234] width 84 height 11
type input "android pu"
click at [711, 318] on span "Android Push Green" at bounding box center [718, 319] width 76 height 6
type input "Android Push Green"
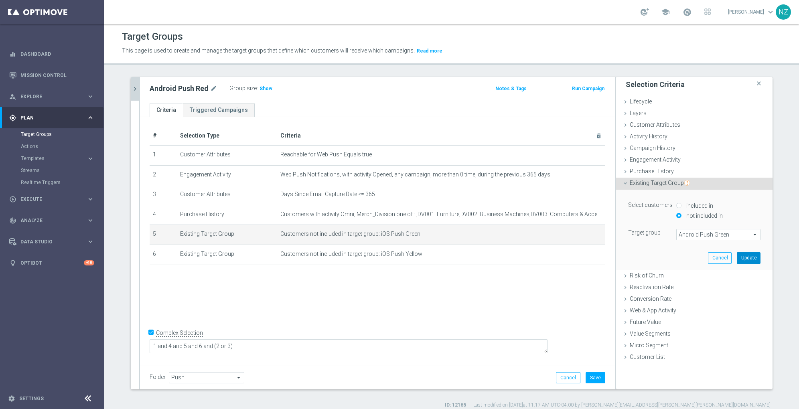
click at [743, 259] on button "Update" at bounding box center [749, 257] width 24 height 11
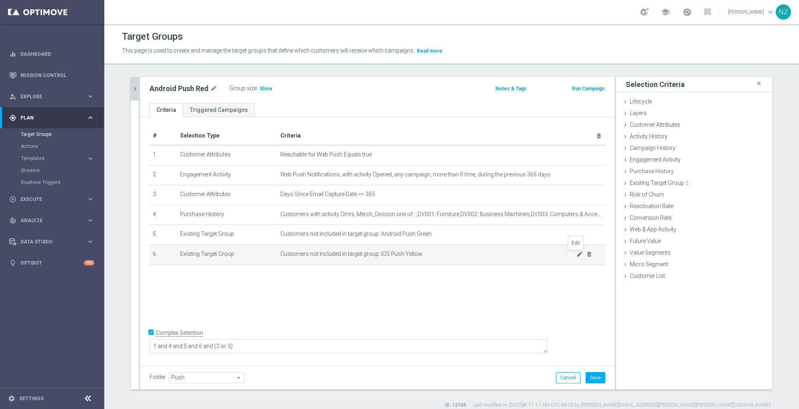
click at [576, 255] on icon "mode_edit" at bounding box center [579, 254] width 6 height 6
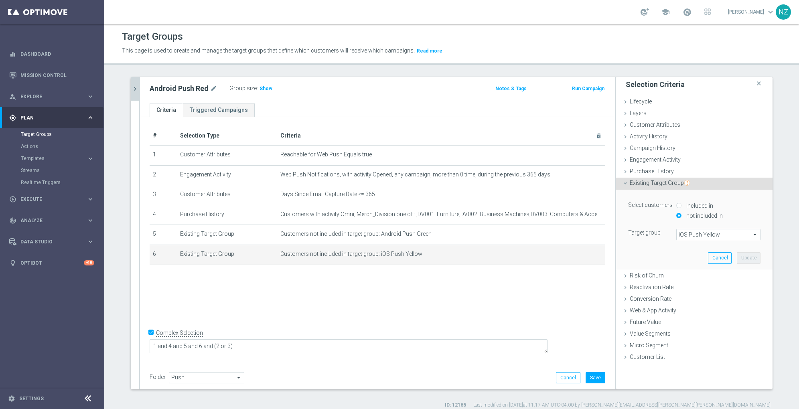
click at [685, 231] on span "iOS Push Yellow" at bounding box center [717, 234] width 83 height 10
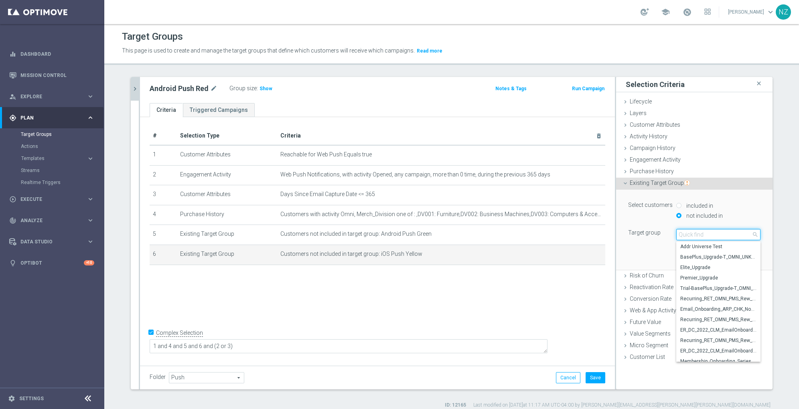
click at [685, 231] on input "search" at bounding box center [718, 234] width 84 height 11
type input "android push"
click at [716, 341] on span "Android Push Yellow" at bounding box center [718, 340] width 76 height 6
type input "Android Push Yellow"
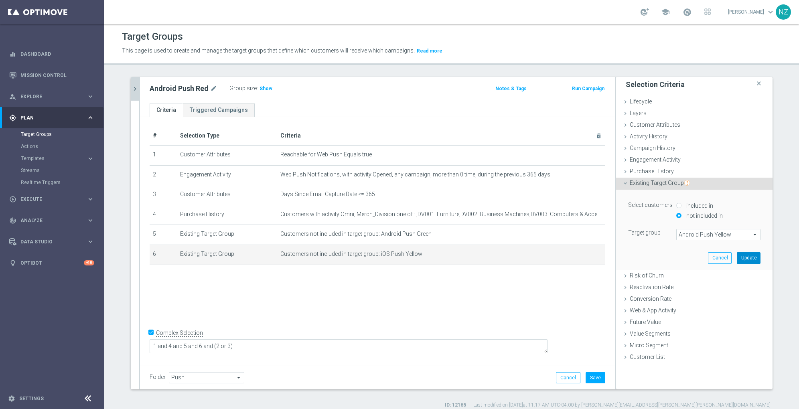
click at [743, 261] on button "Update" at bounding box center [749, 257] width 24 height 11
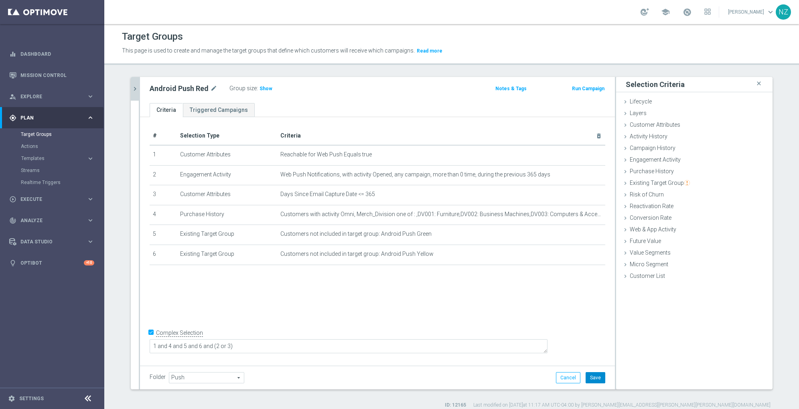
click at [587, 377] on button "Save" at bounding box center [595, 377] width 20 height 11
click at [259, 88] on span "Show" at bounding box center [265, 89] width 13 height 6
click at [133, 90] on icon "chevron_right" at bounding box center [135, 89] width 8 height 8
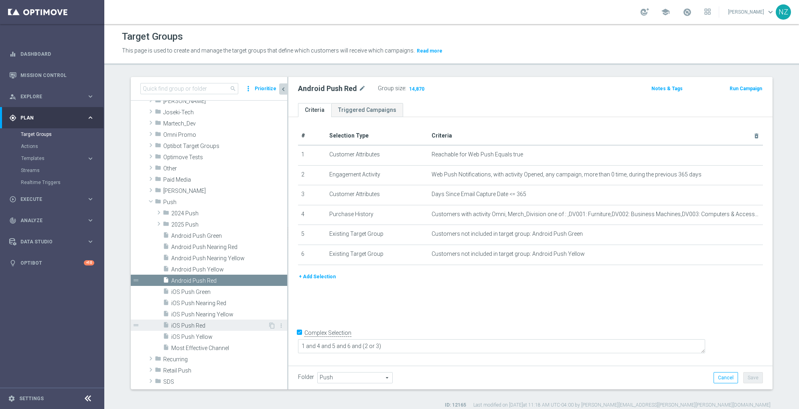
click at [196, 324] on span "iOS Push Red" at bounding box center [219, 325] width 97 height 7
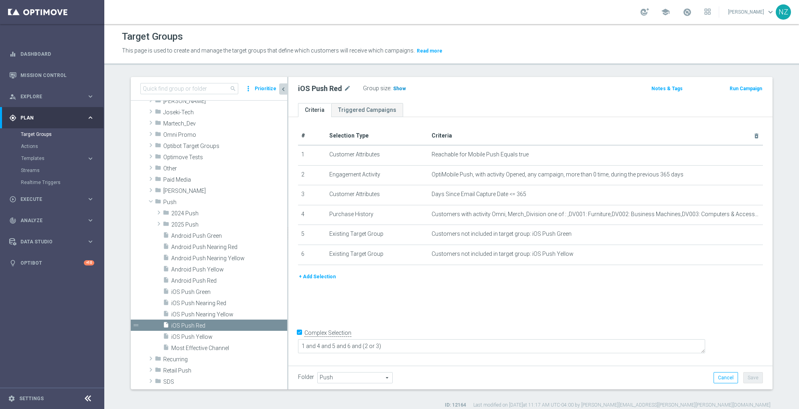
click at [395, 89] on span "Show" at bounding box center [399, 89] width 13 height 6
click at [200, 301] on span "iOS Push Nearing Red" at bounding box center [219, 303] width 97 height 7
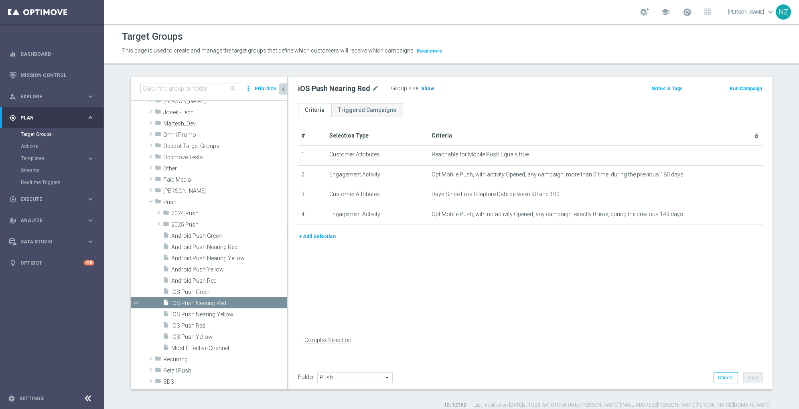
click at [421, 86] on span "Show" at bounding box center [427, 89] width 13 height 6
click at [210, 248] on span "Android Push Nearing Red" at bounding box center [219, 247] width 97 height 7
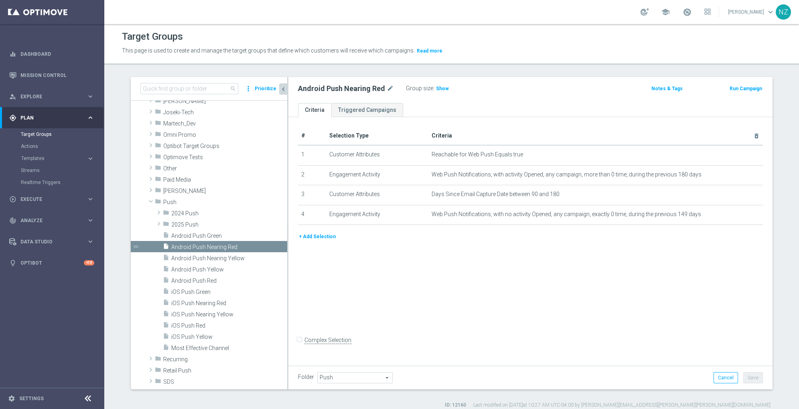
click at [312, 236] on button "+ Add Selection" at bounding box center [317, 236] width 38 height 9
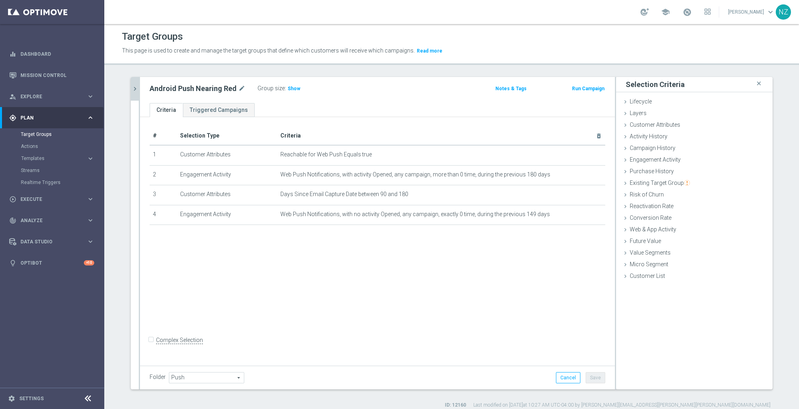
click at [131, 92] on button "chevron_right" at bounding box center [135, 89] width 8 height 24
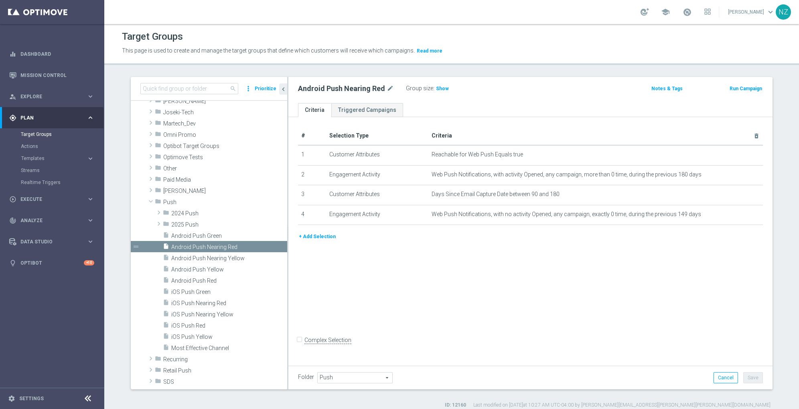
scroll to position [125, 0]
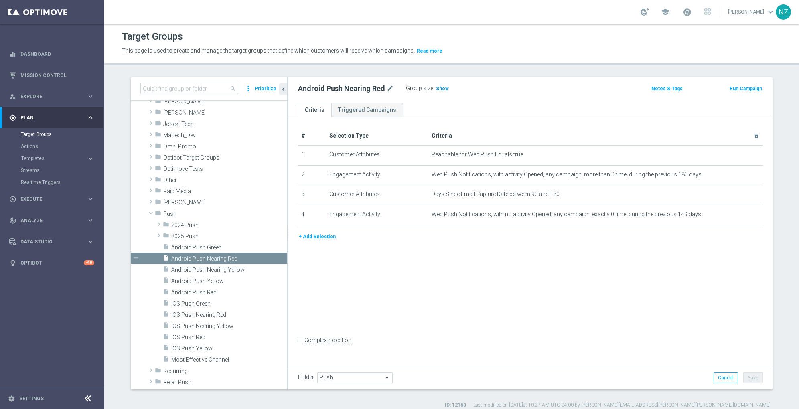
click at [440, 88] on span "Show" at bounding box center [442, 89] width 13 height 6
click at [214, 248] on span "Android Push Green" at bounding box center [219, 247] width 97 height 7
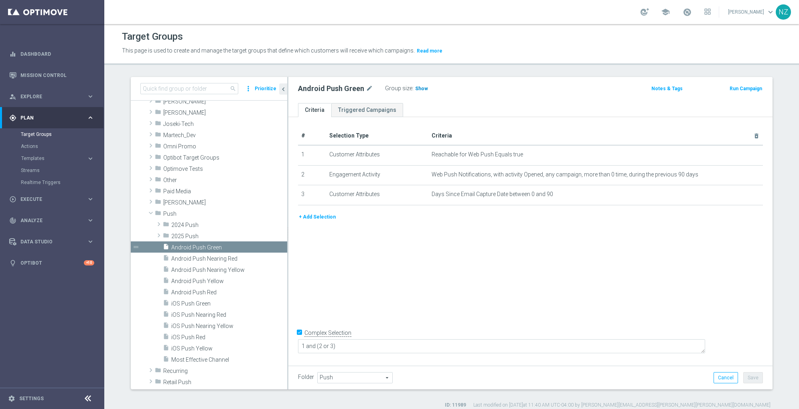
click at [414, 84] on h3 "Show" at bounding box center [421, 88] width 14 height 9
click at [197, 300] on span "iOS Push Green" at bounding box center [219, 303] width 97 height 7
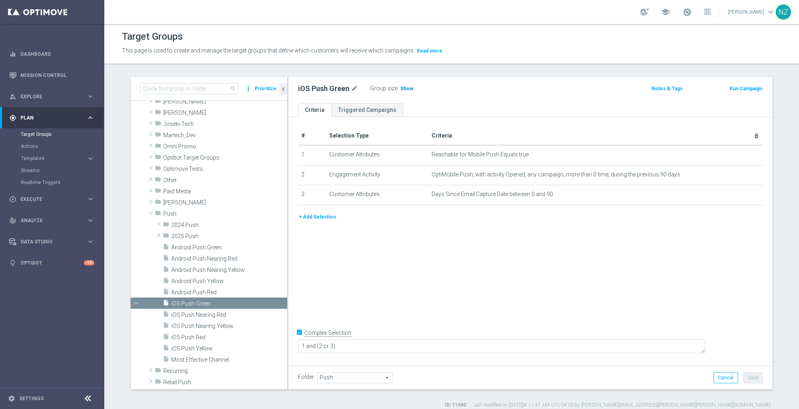
click at [406, 87] on h3 "Show" at bounding box center [406, 88] width 14 height 9
click at [210, 328] on span "iOS Push Nearing Yellow" at bounding box center [219, 326] width 97 height 7
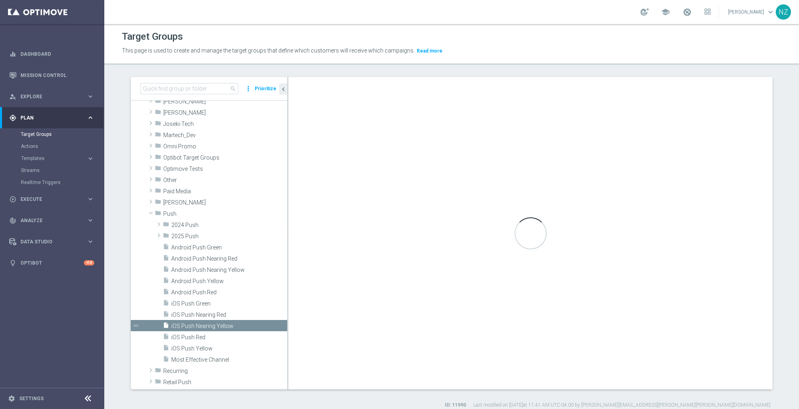
checkbox input "false"
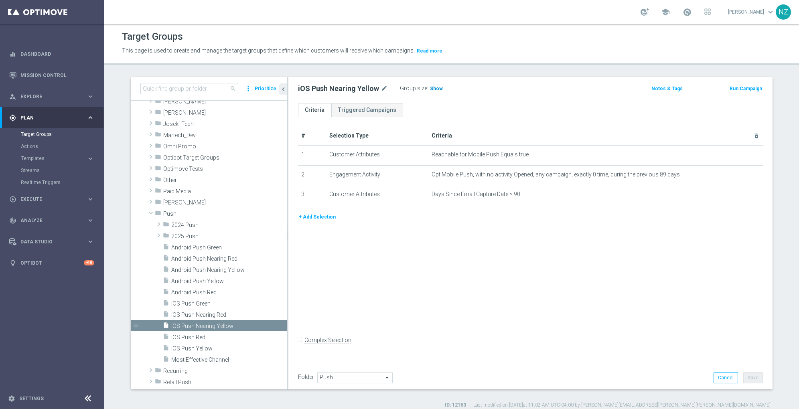
click at [433, 90] on span "Show" at bounding box center [436, 89] width 13 height 6
click at [210, 270] on span "Android Push Nearing Yellow" at bounding box center [219, 270] width 97 height 7
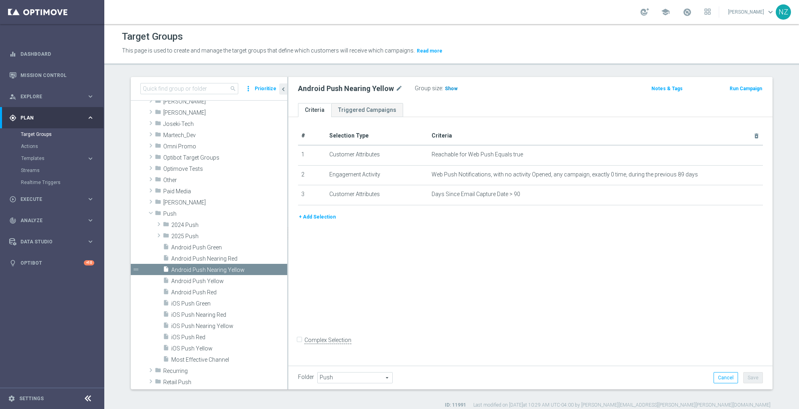
click at [445, 89] on span "Show" at bounding box center [451, 89] width 13 height 6
click at [209, 280] on span "Android Push Yellow" at bounding box center [219, 281] width 97 height 7
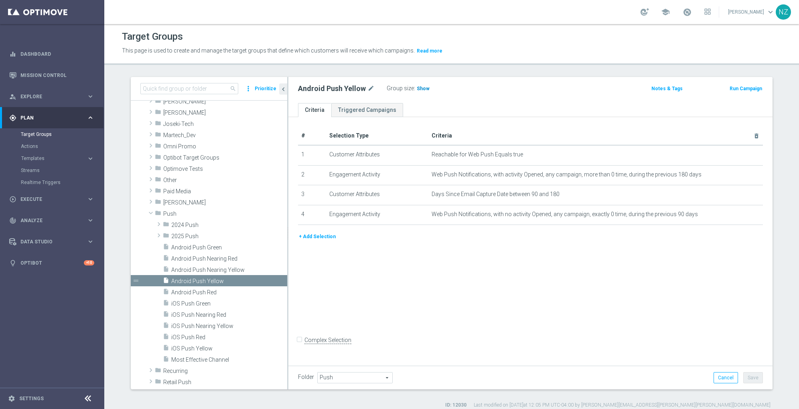
click at [417, 87] on span "Show" at bounding box center [423, 89] width 13 height 6
click at [314, 236] on button "+ Add Selection" at bounding box center [317, 236] width 38 height 9
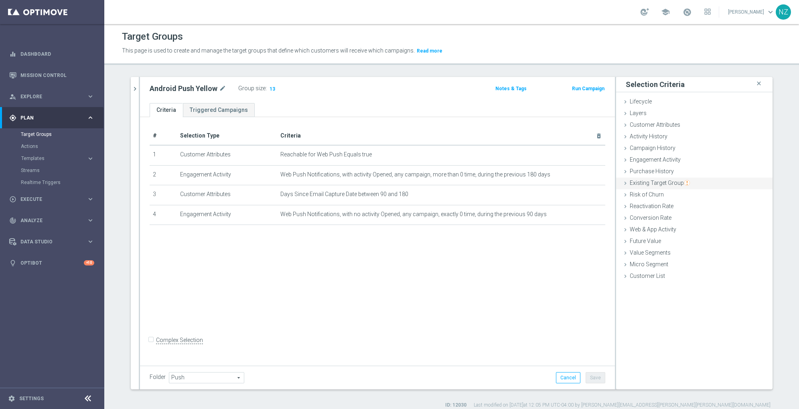
click at [645, 181] on span "Existing Target Group" at bounding box center [659, 183] width 60 height 6
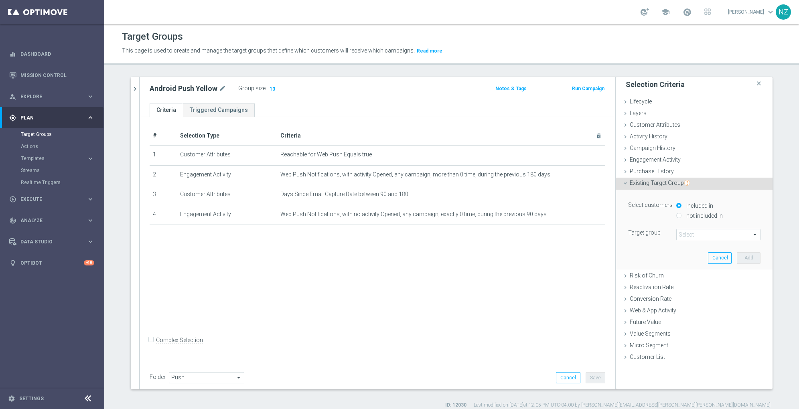
click at [684, 215] on label "not included in" at bounding box center [703, 215] width 38 height 7
click at [680, 215] on input "not included in" at bounding box center [678, 215] width 5 height 5
radio input "true"
click at [686, 235] on span at bounding box center [717, 234] width 83 height 10
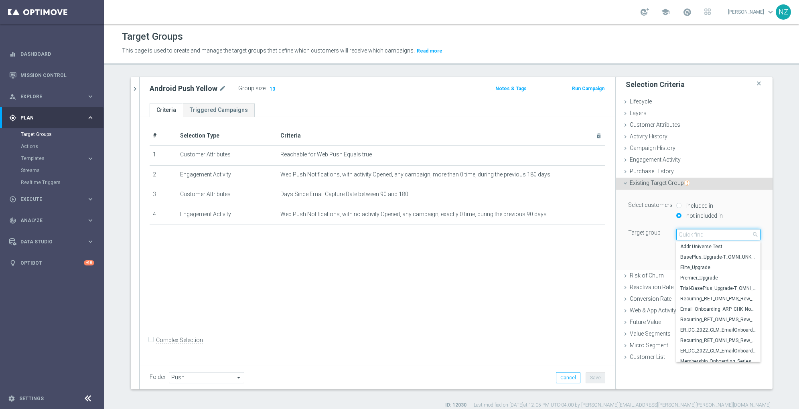
click at [686, 235] on input "search" at bounding box center [718, 234] width 84 height 11
type input "android push"
click at [709, 320] on span "Android Push Green" at bounding box center [718, 319] width 76 height 6
type input "Android Push Green"
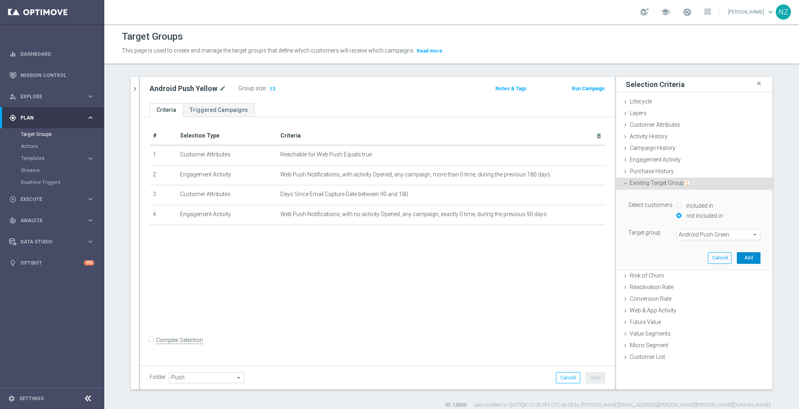
click at [745, 260] on button "Add" at bounding box center [749, 257] width 24 height 11
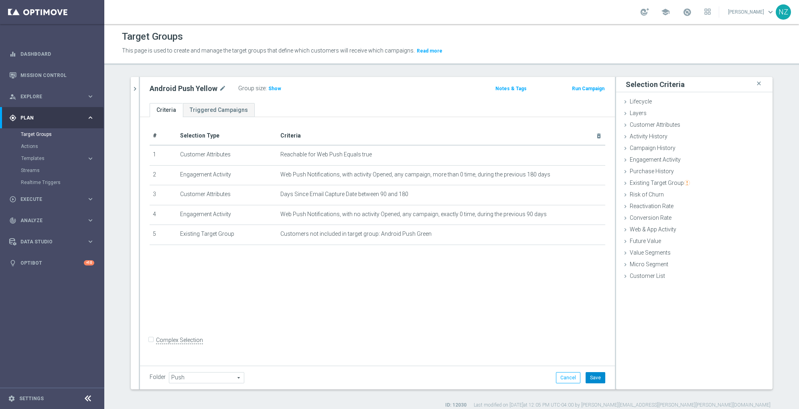
click at [593, 375] on button "Save" at bounding box center [595, 377] width 20 height 11
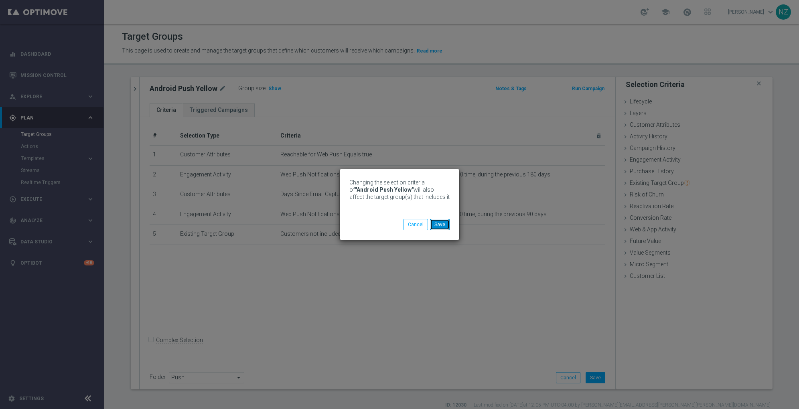
click at [441, 226] on button "Save" at bounding box center [440, 224] width 20 height 11
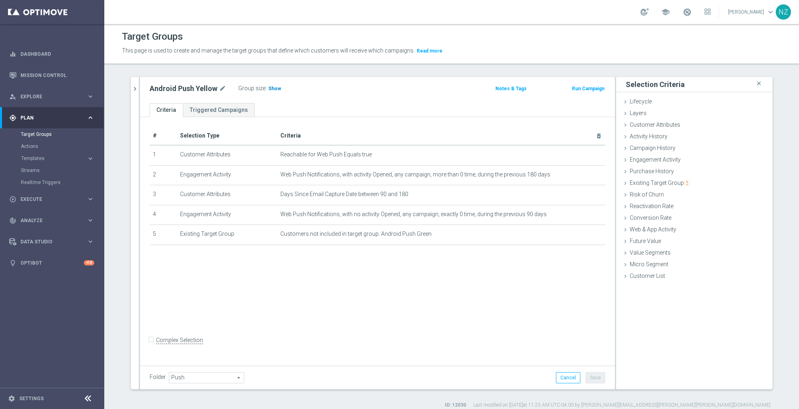
click at [273, 86] on span "Show" at bounding box center [274, 89] width 13 height 6
click at [132, 91] on icon "chevron_right" at bounding box center [135, 89] width 8 height 8
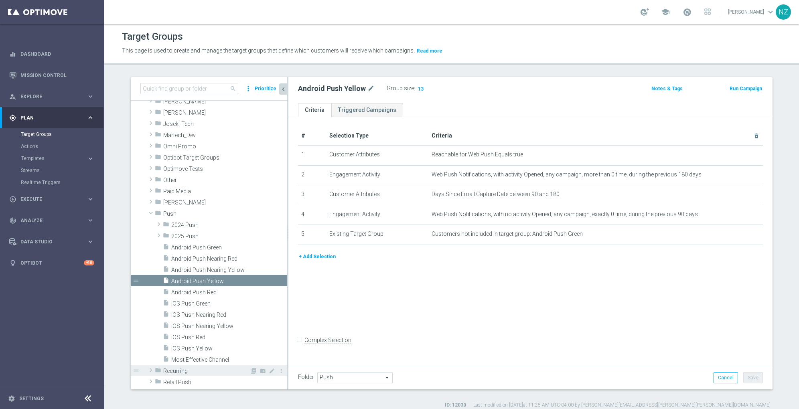
scroll to position [114, 0]
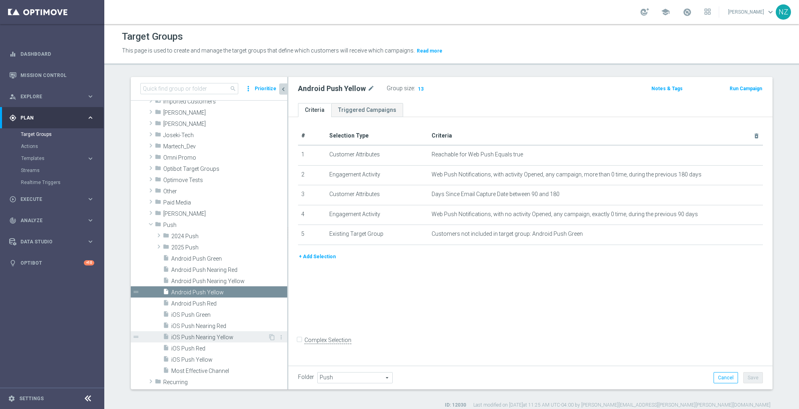
click at [208, 337] on span "iOS Push Nearing Yellow" at bounding box center [219, 337] width 97 height 7
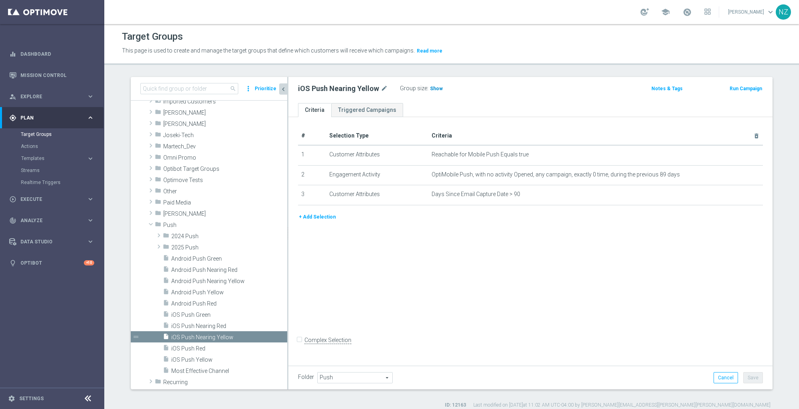
click at [430, 88] on span "Show" at bounding box center [436, 89] width 13 height 6
click at [190, 357] on span "iOS Push Yellow" at bounding box center [219, 359] width 97 height 7
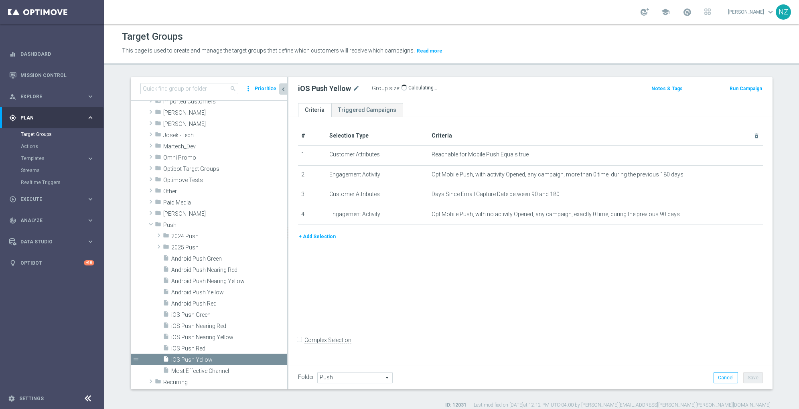
click at [311, 237] on button "+ Add Selection" at bounding box center [317, 236] width 38 height 9
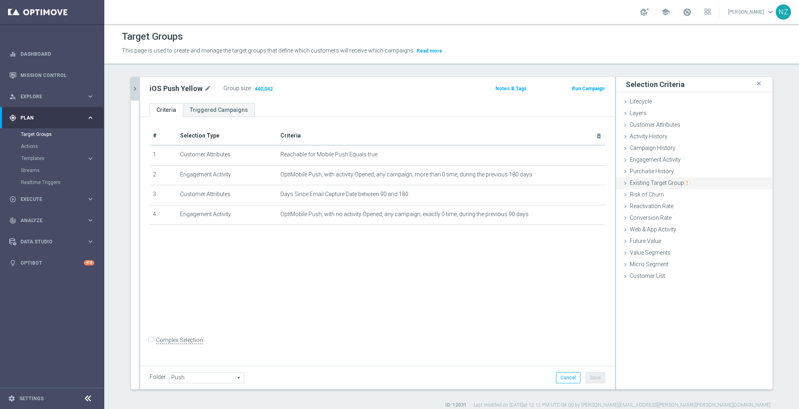
click at [654, 187] on div "Existing Target Group done selection saved" at bounding box center [694, 184] width 156 height 12
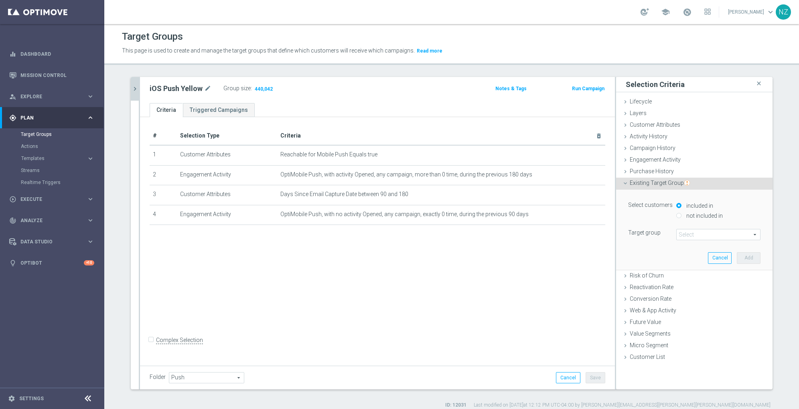
click at [684, 217] on label "not included in" at bounding box center [703, 215] width 38 height 7
click at [681, 217] on input "not included in" at bounding box center [678, 215] width 5 height 5
radio input "true"
click at [688, 237] on span at bounding box center [717, 234] width 83 height 10
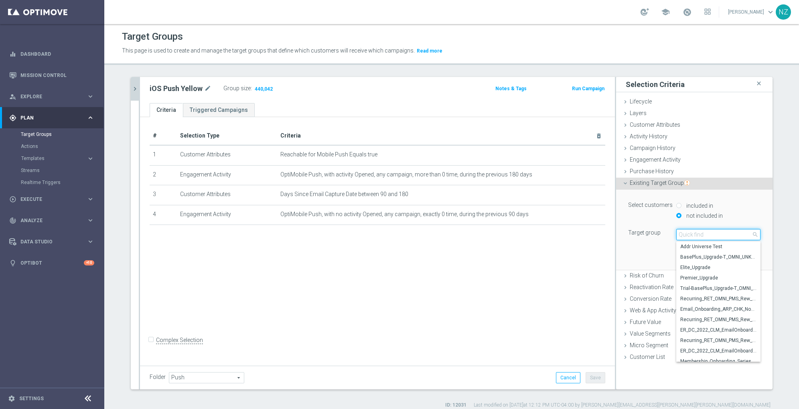
click at [685, 237] on input "search" at bounding box center [718, 234] width 84 height 11
type input "ios push"
click at [712, 316] on span "iOS Push Green" at bounding box center [718, 319] width 76 height 6
type input "iOS Push Green"
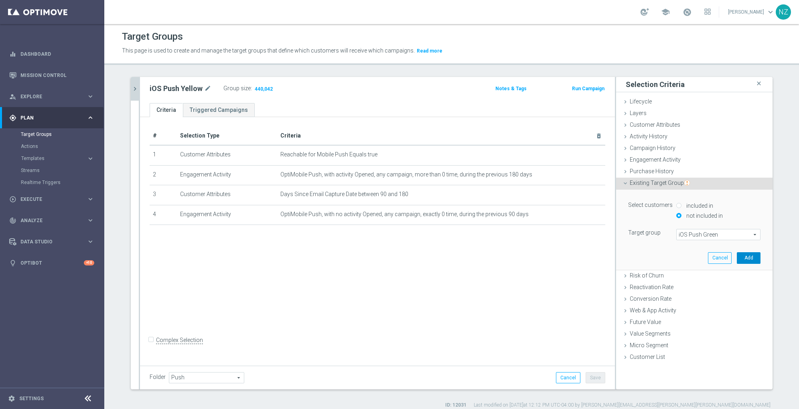
click at [743, 257] on button "Add" at bounding box center [749, 257] width 24 height 11
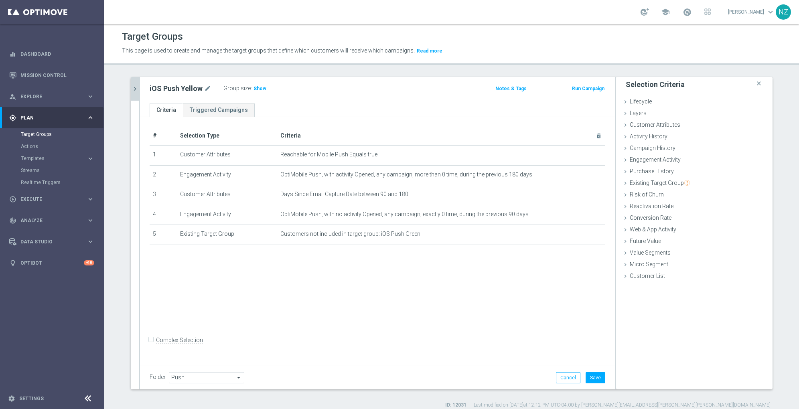
click at [602, 377] on div "Folder Push Push arrow_drop_down search Cancel Save Saving..." at bounding box center [377, 378] width 475 height 24
click at [591, 378] on button "Save" at bounding box center [595, 377] width 20 height 11
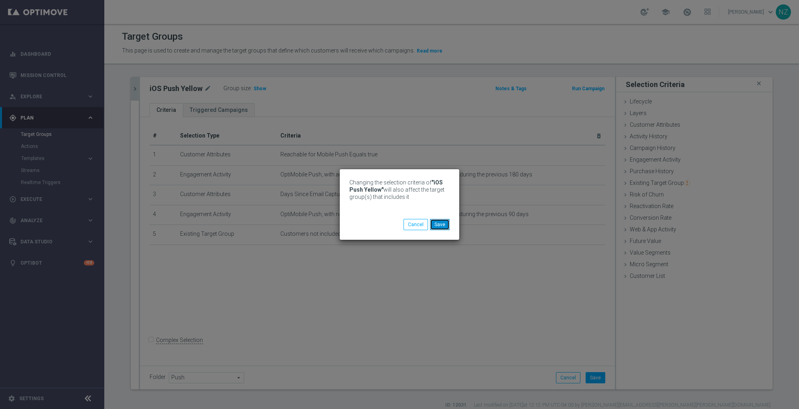
click at [442, 223] on button "Save" at bounding box center [440, 224] width 20 height 11
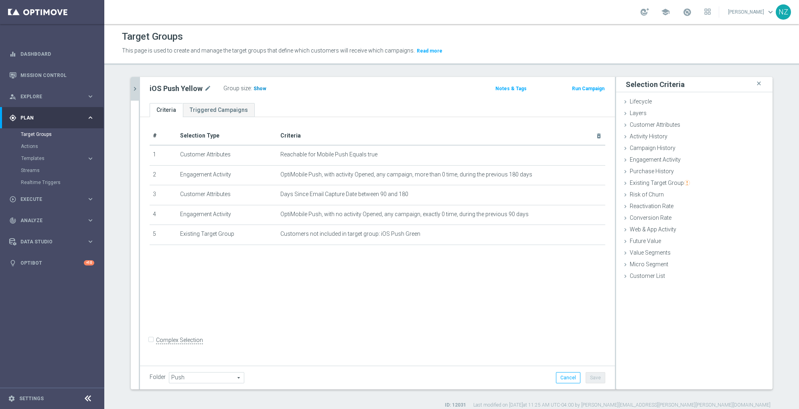
click at [254, 87] on span "Show" at bounding box center [259, 89] width 13 height 6
click at [131, 88] on icon "chevron_right" at bounding box center [135, 89] width 8 height 8
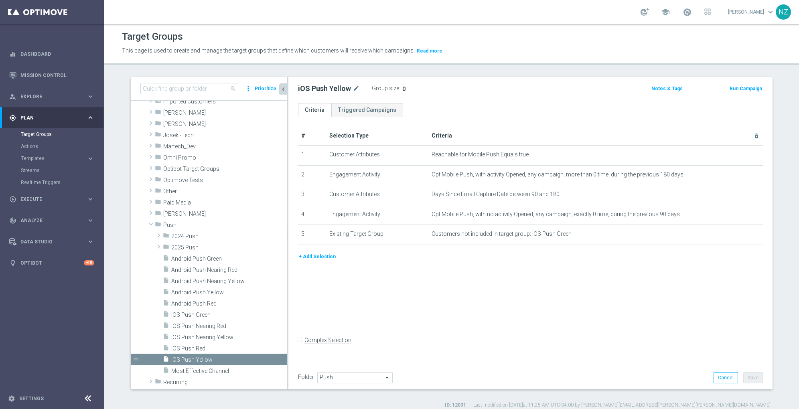
scroll to position [103, 0]
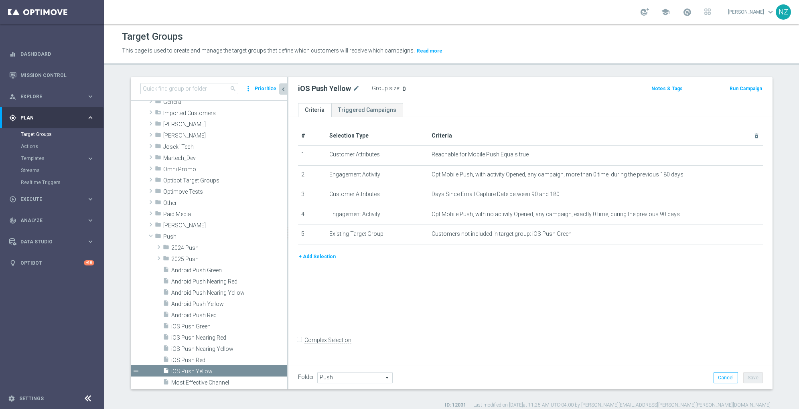
click at [533, 72] on div "Target Groups This page is used to create and manage the target groups that def…" at bounding box center [451, 216] width 694 height 385
click at [41, 75] on link "Mission Control" at bounding box center [57, 75] width 74 height 21
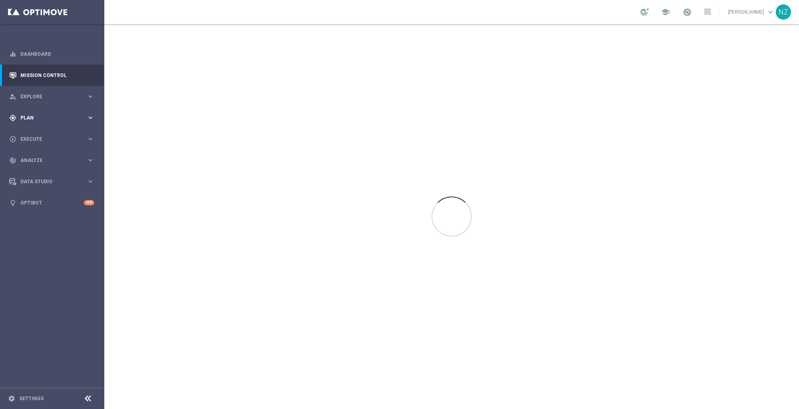
click at [31, 107] on div "gps_fixed Plan keyboard_arrow_right" at bounding box center [51, 117] width 103 height 21
click at [27, 91] on div "person_search Explore keyboard_arrow_right" at bounding box center [51, 96] width 103 height 21
click at [38, 114] on link "Customer Explorer" at bounding box center [52, 113] width 63 height 6
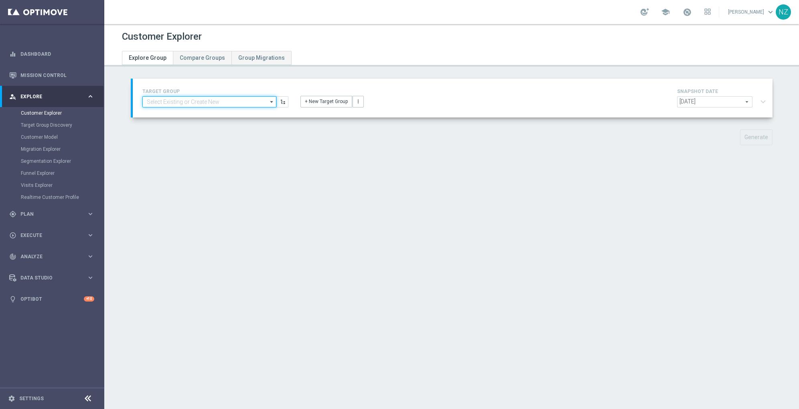
click at [219, 103] on input at bounding box center [209, 101] width 134 height 11
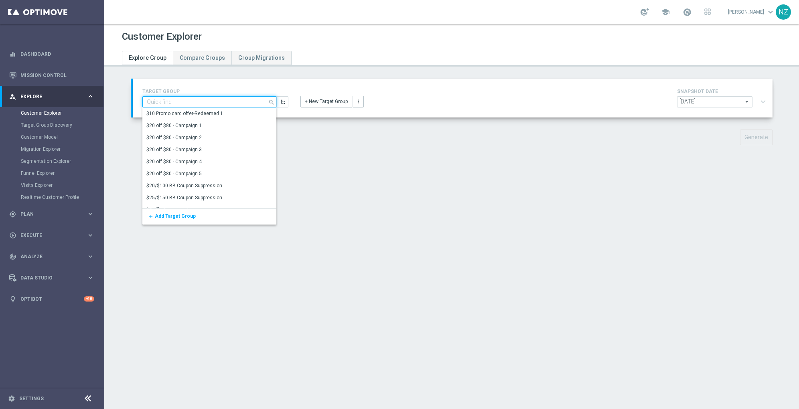
click at [219, 103] on input at bounding box center [209, 101] width 134 height 11
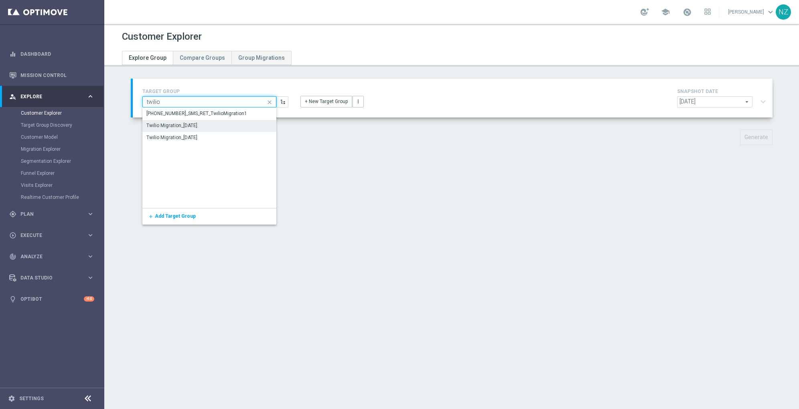
type input "twilio"
click at [203, 122] on div "Twilio Migration_10.01.25" at bounding box center [209, 125] width 134 height 11
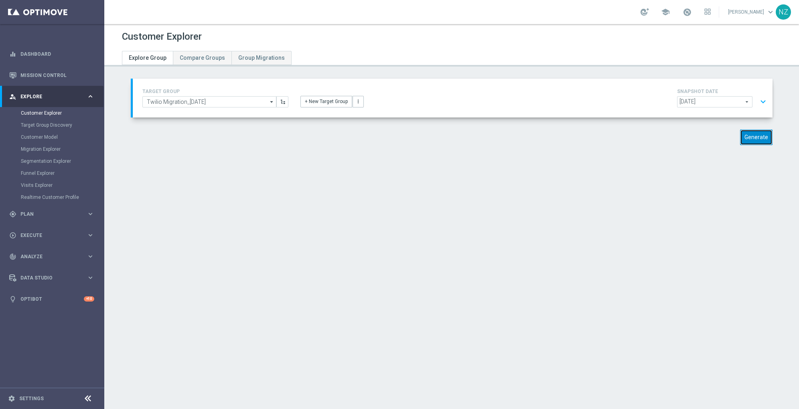
click at [753, 140] on button "Generate" at bounding box center [756, 138] width 32 height 16
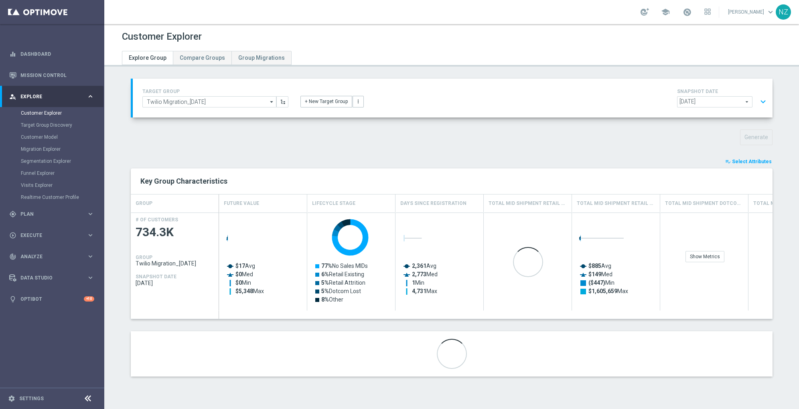
click at [749, 160] on span "Select Attributes" at bounding box center [752, 162] width 40 height 6
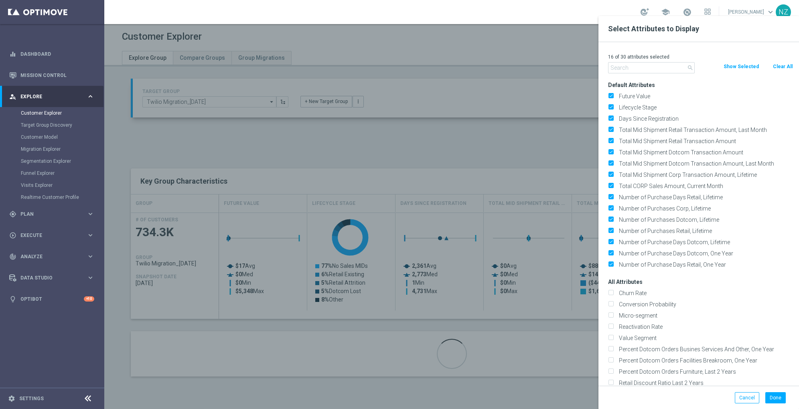
click at [783, 67] on button "Clear All" at bounding box center [782, 66] width 21 height 9
checkbox input "false"
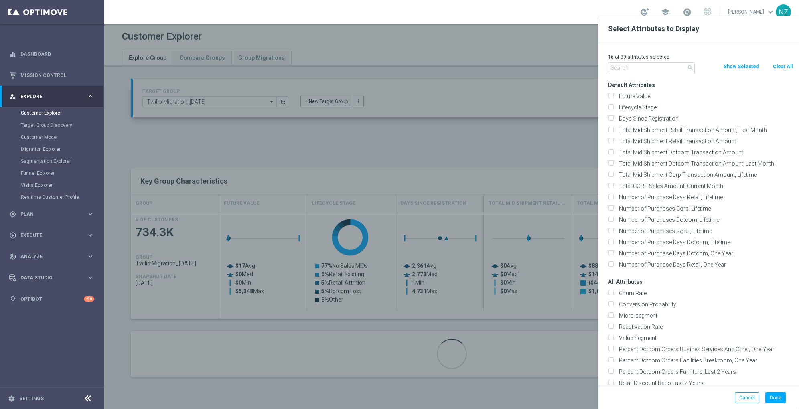
checkbox input "false"
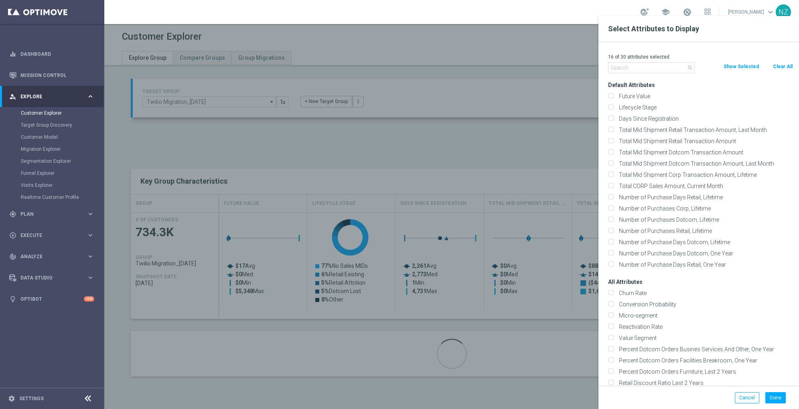
checkbox input "false"
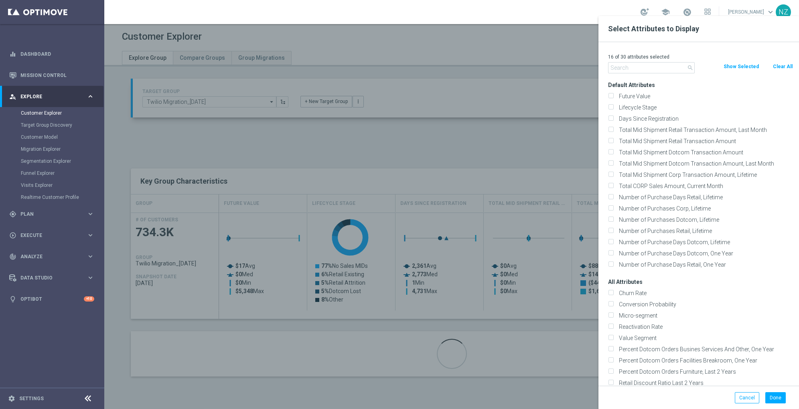
checkbox input "false"
click at [615, 67] on input "text" at bounding box center [651, 67] width 87 height 11
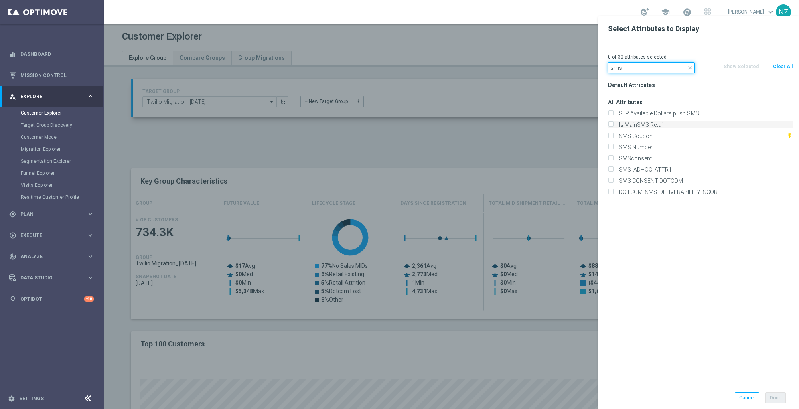
type input "sms"
click at [611, 124] on input "Is MainSMS Retail" at bounding box center [610, 125] width 5 height 5
checkbox input "true"
click at [609, 182] on input "SMS CONSENT DOTCOM" at bounding box center [610, 181] width 5 height 5
checkbox input "true"
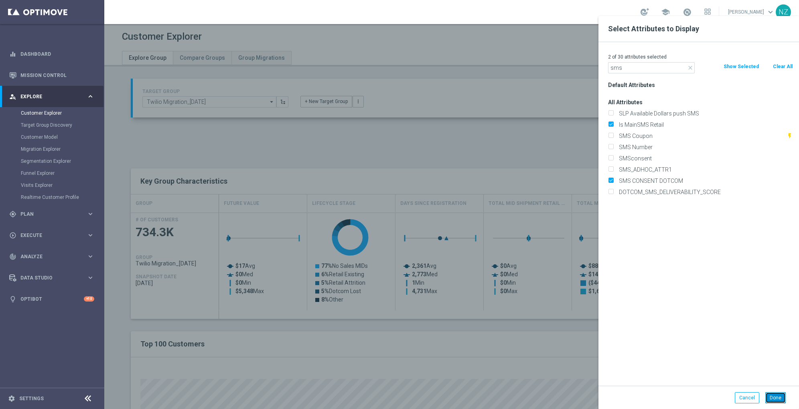
click at [774, 400] on button "Done" at bounding box center [775, 397] width 20 height 11
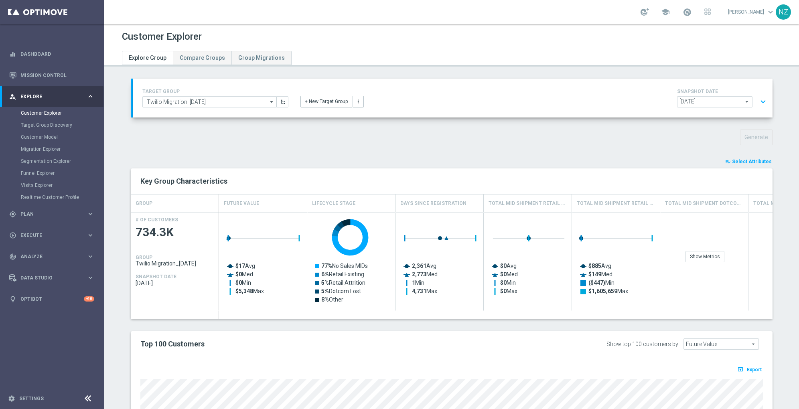
type input "Search"
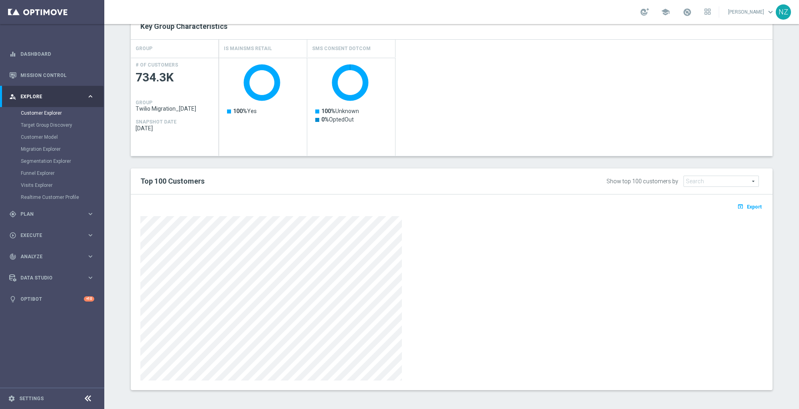
scroll to position [152, 0]
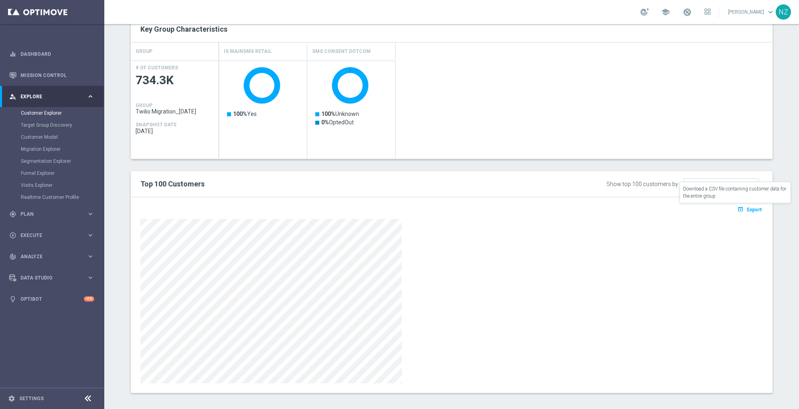
click at [747, 208] on span "Export" at bounding box center [754, 210] width 15 height 6
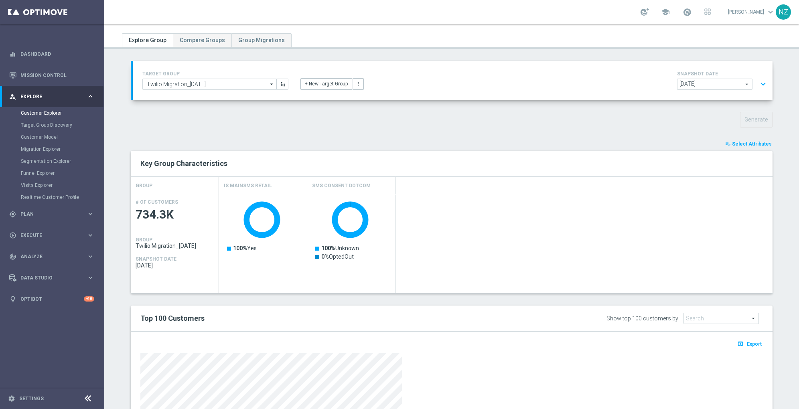
scroll to position [0, 0]
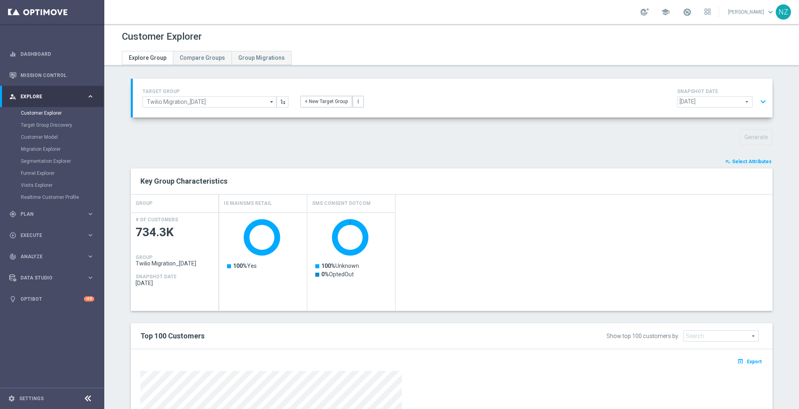
drag, startPoint x: 710, startPoint y: 95, endPoint x: 710, endPoint y: 103, distance: 8.8
click at [710, 103] on div "SNAPSHOT DATE 2025-10-01 2025-10-01 arrow_drop_down search expand_more" at bounding box center [723, 98] width 92 height 23
click at [710, 103] on span "2025-10-01" at bounding box center [714, 102] width 75 height 10
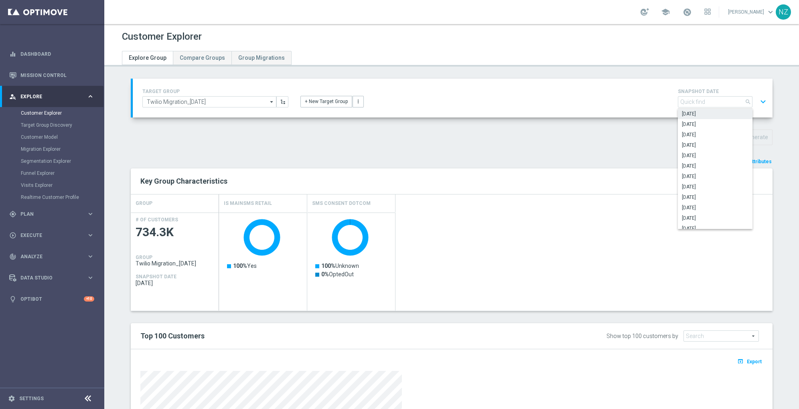
click at [628, 64] on header "Customer Explorer Explore Group Compare Groups Group Migrations" at bounding box center [451, 45] width 694 height 43
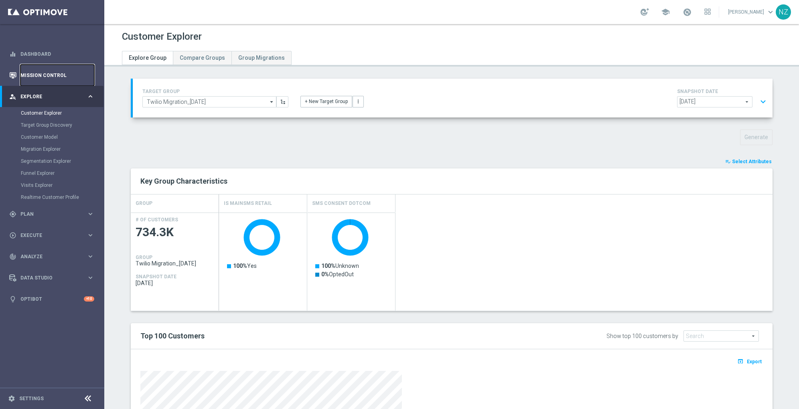
click at [48, 73] on link "Mission Control" at bounding box center [57, 75] width 74 height 21
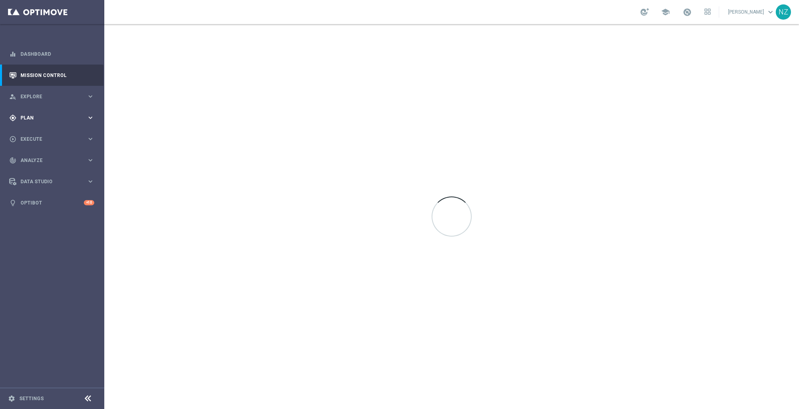
click at [40, 117] on span "Plan" at bounding box center [53, 117] width 66 height 5
click at [36, 137] on link "Target Groups" at bounding box center [52, 134] width 63 height 6
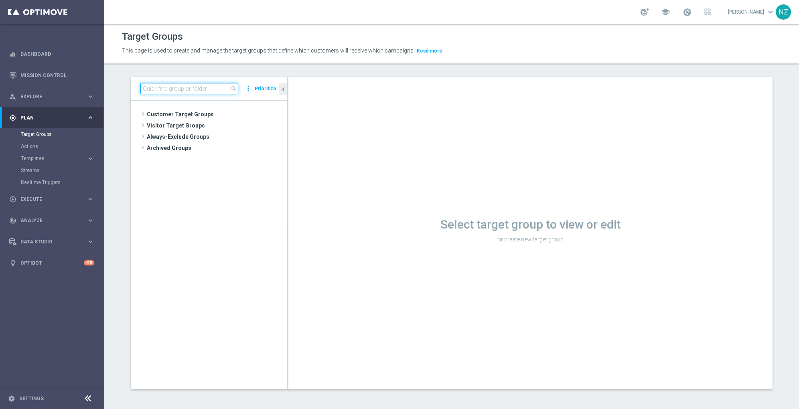
click at [168, 91] on input at bounding box center [189, 88] width 98 height 11
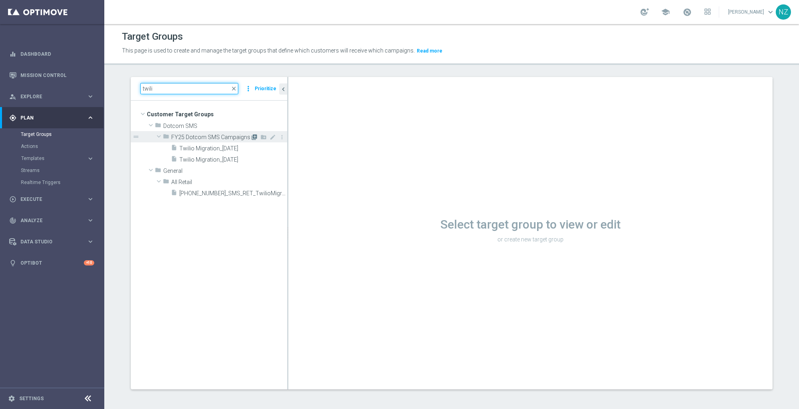
type input "twili"
click at [251, 136] on icon "library_add" at bounding box center [254, 137] width 6 height 6
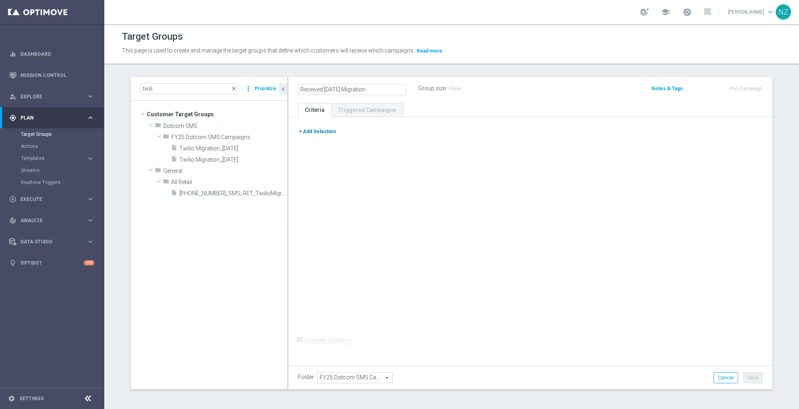
type input "Received 10.01.25 Migration"
click at [309, 133] on button "+ Add Selection" at bounding box center [317, 131] width 38 height 9
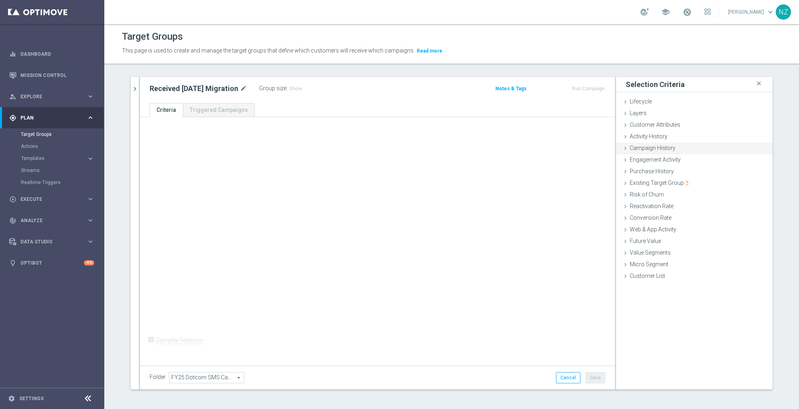
click at [647, 149] on span "Campaign History" at bounding box center [652, 148] width 46 height 6
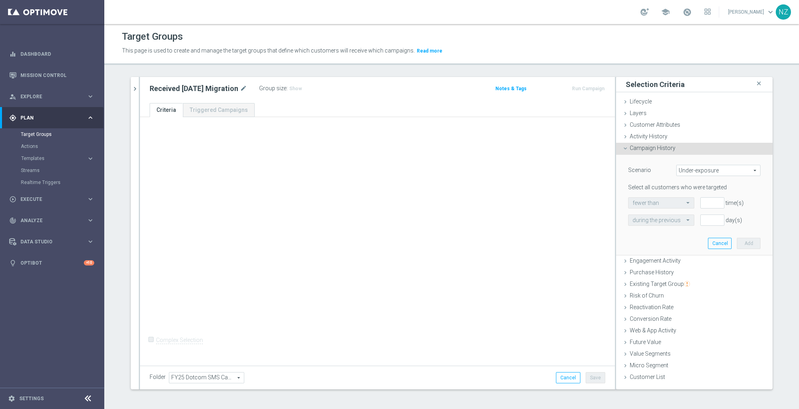
click at [647, 149] on span "Campaign History" at bounding box center [652, 148] width 46 height 6
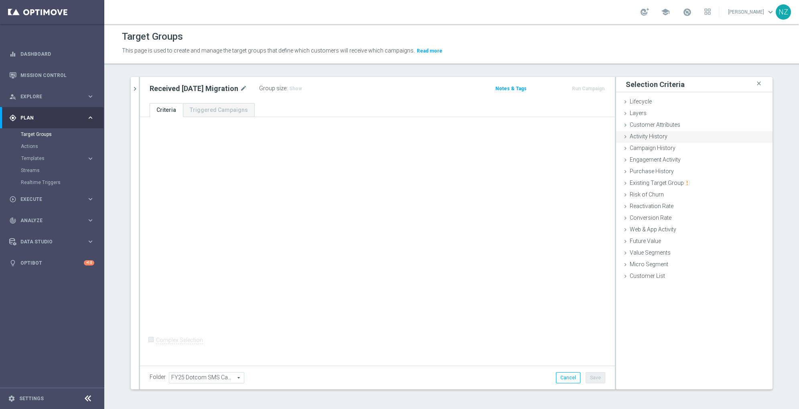
click at [644, 133] on span "Activity History" at bounding box center [648, 136] width 38 height 6
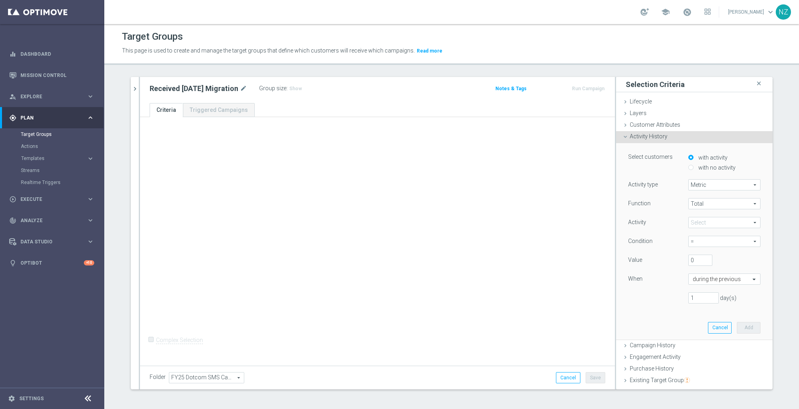
click at [644, 133] on span "Activity History" at bounding box center [648, 136] width 38 height 6
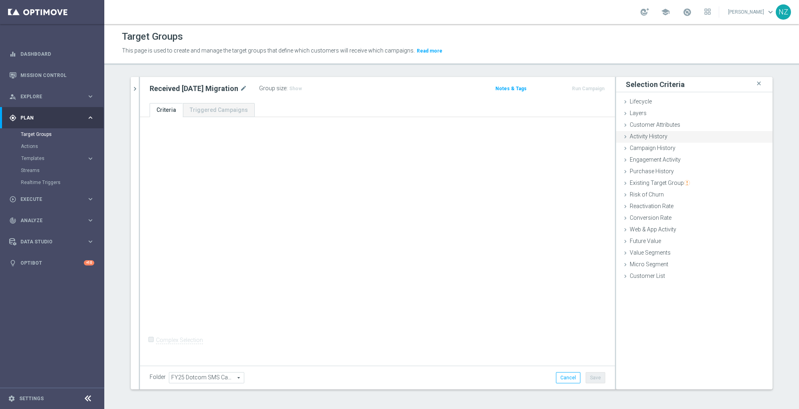
click at [649, 136] on span "Activity History" at bounding box center [648, 136] width 38 height 6
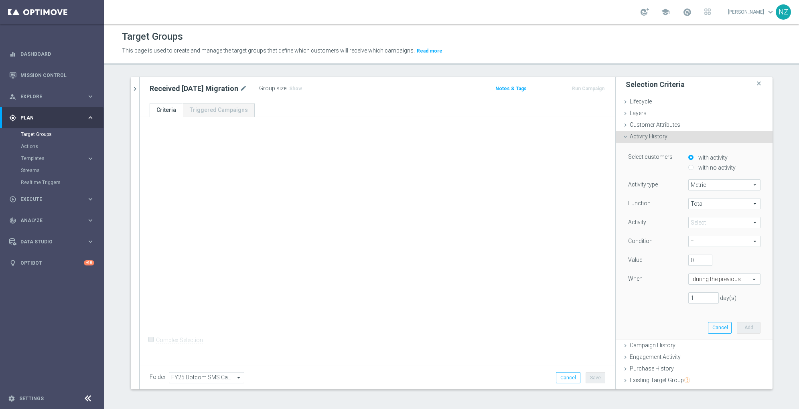
click at [693, 187] on span "Metric" at bounding box center [723, 185] width 71 height 10
click at [644, 132] on div "Activity History done" at bounding box center [694, 137] width 156 height 12
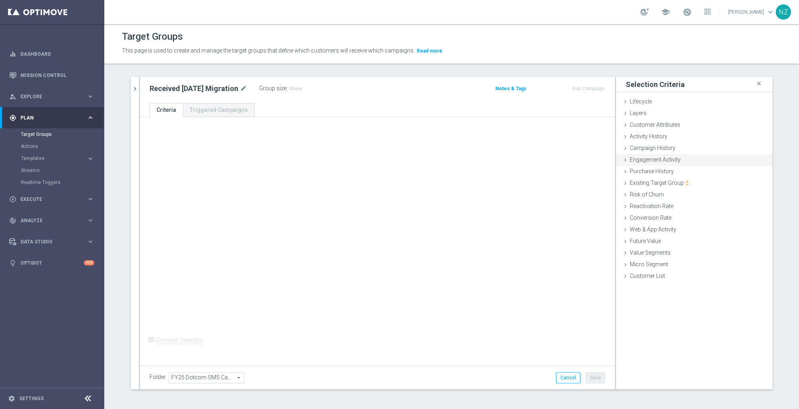
click at [645, 159] on span "Engagement Activity" at bounding box center [654, 159] width 51 height 6
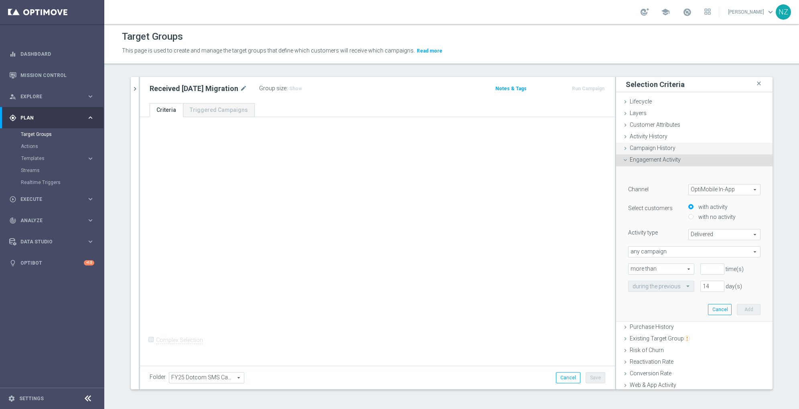
click at [644, 145] on span "Campaign History" at bounding box center [652, 148] width 46 height 6
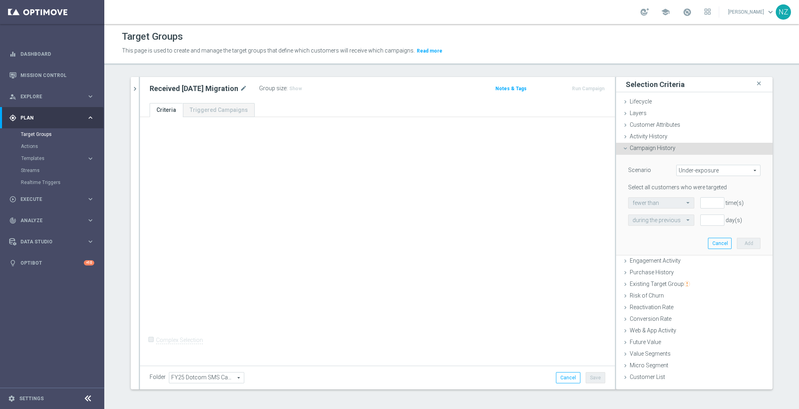
click at [709, 170] on span "Under-exposure" at bounding box center [717, 170] width 83 height 10
click at [703, 215] on span "Targeted while in a target group" at bounding box center [717, 213] width 75 height 6
type input "Targeted while in a target group"
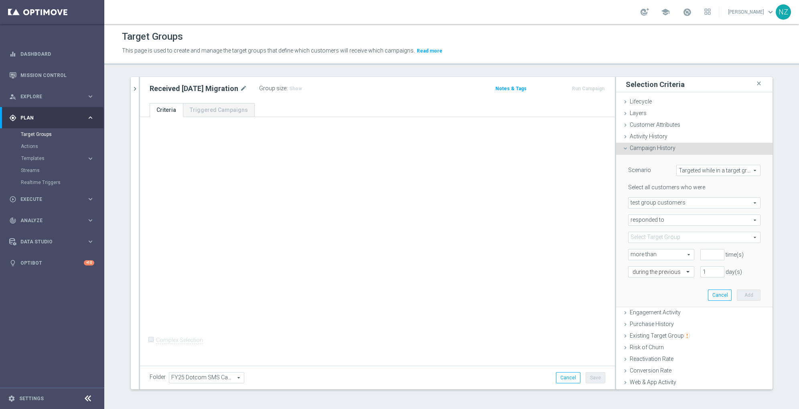
click at [644, 223] on span "responded to" at bounding box center [694, 220] width 132 height 10
click at [645, 241] on span "were targeted with" at bounding box center [693, 242] width 123 height 6
type input "were targeted with"
click at [642, 236] on span at bounding box center [694, 237] width 132 height 10
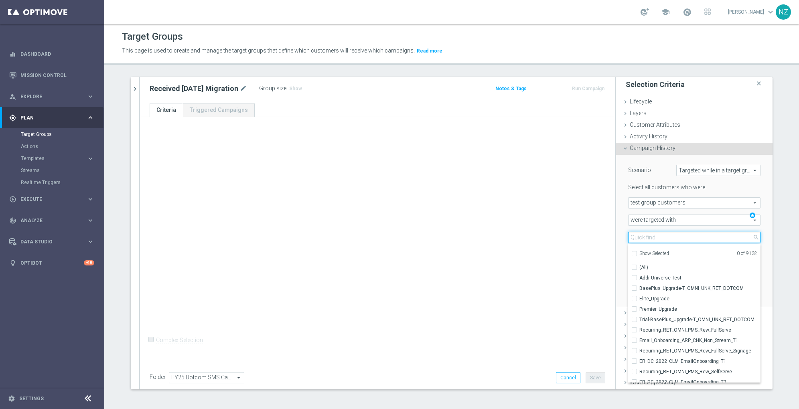
click at [642, 236] on input "search" at bounding box center [694, 237] width 132 height 11
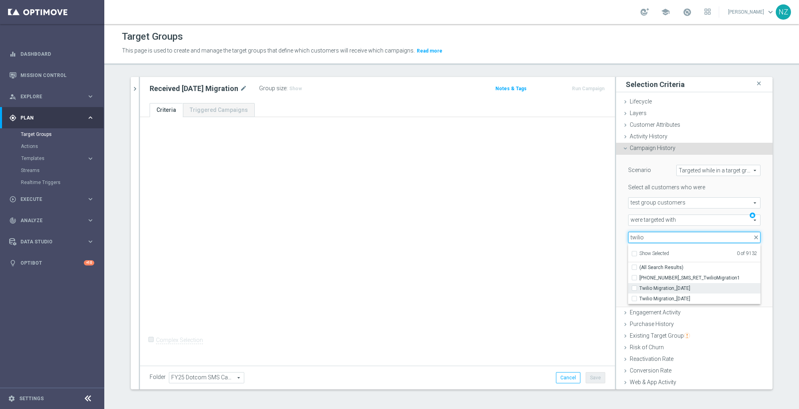
type input "twilio"
click at [634, 290] on input "Twilio Migration_10.01.25" at bounding box center [636, 287] width 5 height 5
checkbox input "true"
type input "Twilio Migration_10.01.25"
click at [616, 262] on div "Scenario Targeted while in a target group Targeted while in a target group arro…" at bounding box center [694, 231] width 156 height 153
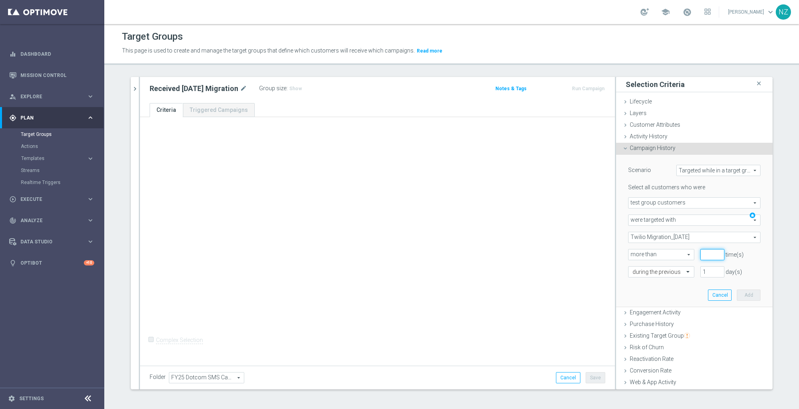
click at [700, 254] on input "number" at bounding box center [712, 254] width 24 height 11
type input "0"
drag, startPoint x: 700, startPoint y: 273, endPoint x: 681, endPoint y: 269, distance: 19.3
click at [681, 269] on div "during the previous 1 day(s)" at bounding box center [694, 271] width 144 height 11
type input "3"
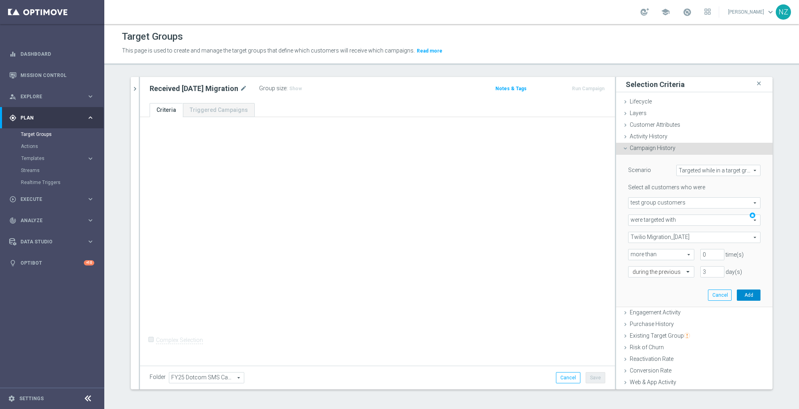
click at [737, 293] on button "Add" at bounding box center [749, 294] width 24 height 11
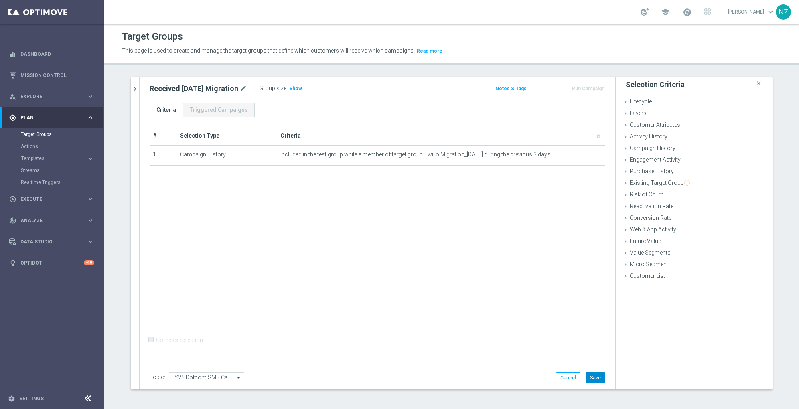
click at [593, 376] on button "Save" at bounding box center [595, 377] width 20 height 11
click at [39, 98] on span "Explore" at bounding box center [53, 96] width 66 height 5
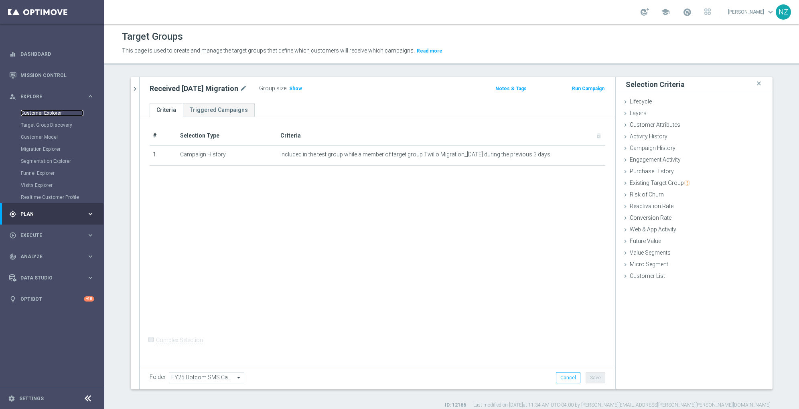
click at [43, 114] on link "Customer Explorer" at bounding box center [52, 113] width 63 height 6
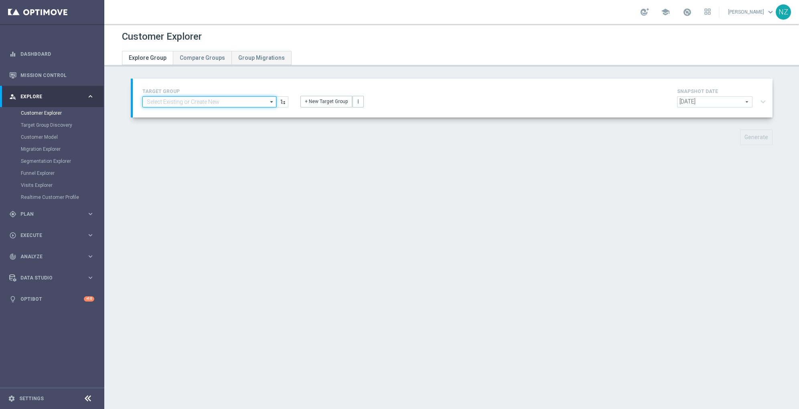
click at [197, 103] on input at bounding box center [209, 101] width 134 height 11
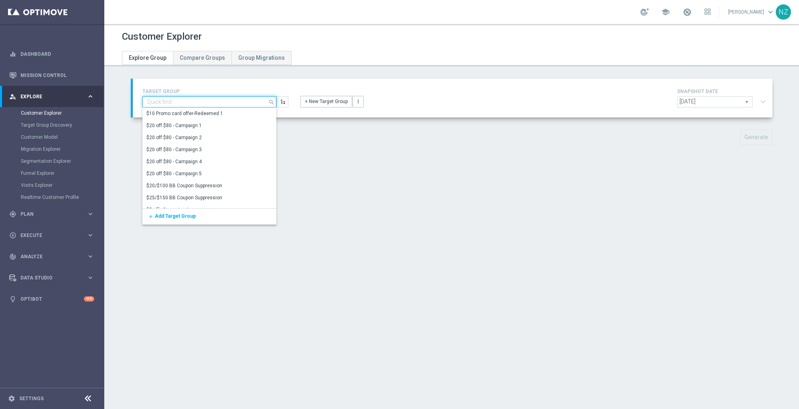
click at [197, 103] on input at bounding box center [209, 101] width 134 height 11
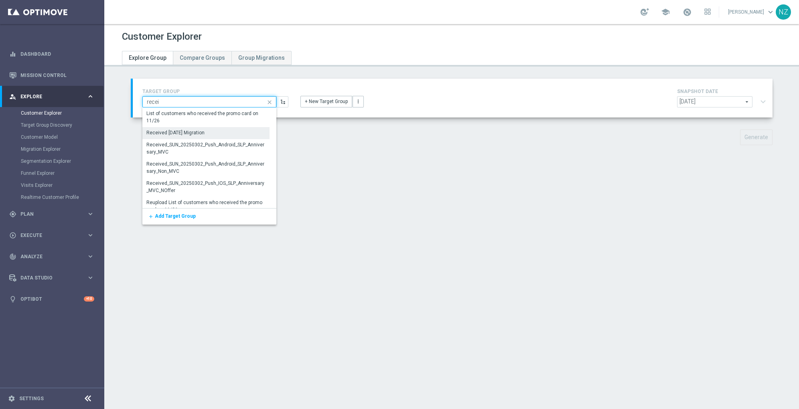
type input "recei"
click at [192, 132] on div "Received 10.01.25 Migration" at bounding box center [175, 132] width 58 height 7
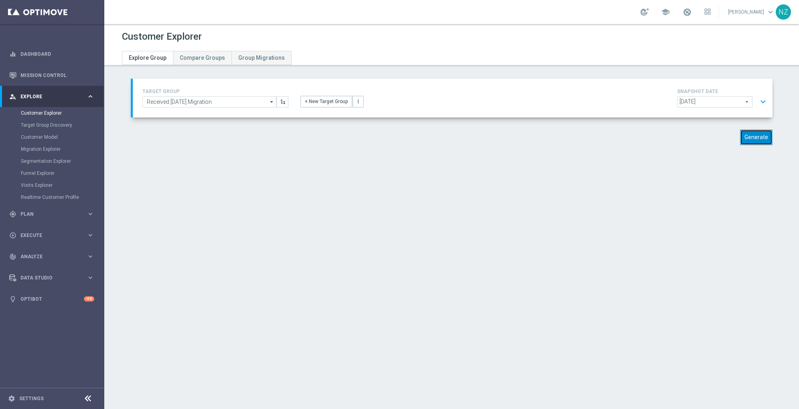
click at [750, 135] on button "Generate" at bounding box center [756, 138] width 32 height 16
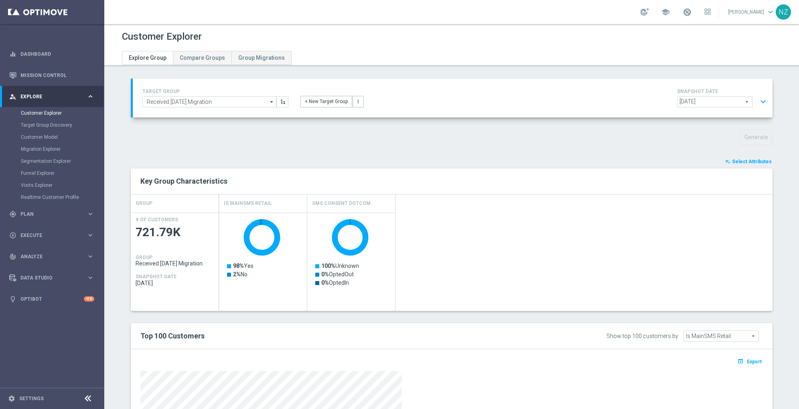
scroll to position [155, 0]
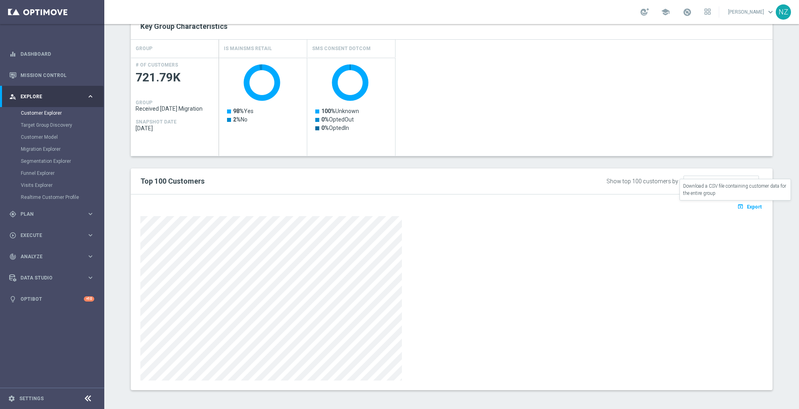
click at [747, 204] on span "Export" at bounding box center [754, 207] width 15 height 6
click at [37, 222] on div "gps_fixed Plan keyboard_arrow_right" at bounding box center [51, 213] width 103 height 21
click at [35, 135] on link "Target Groups" at bounding box center [52, 134] width 63 height 6
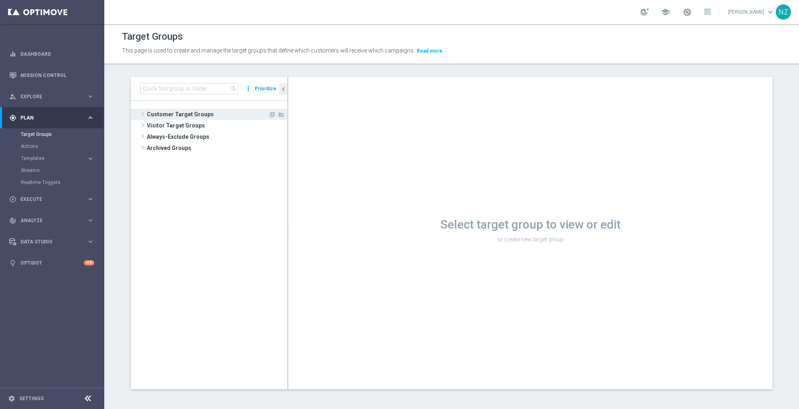
click at [147, 111] on span "Customer Target Groups" at bounding box center [207, 114] width 121 height 11
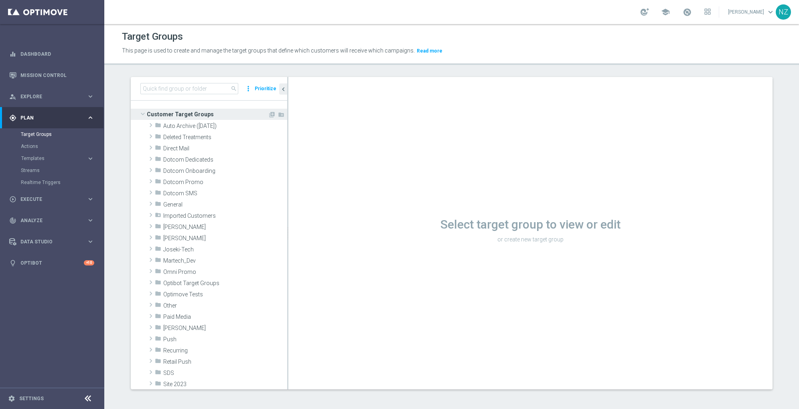
click at [147, 111] on span "Customer Target Groups" at bounding box center [207, 114] width 121 height 11
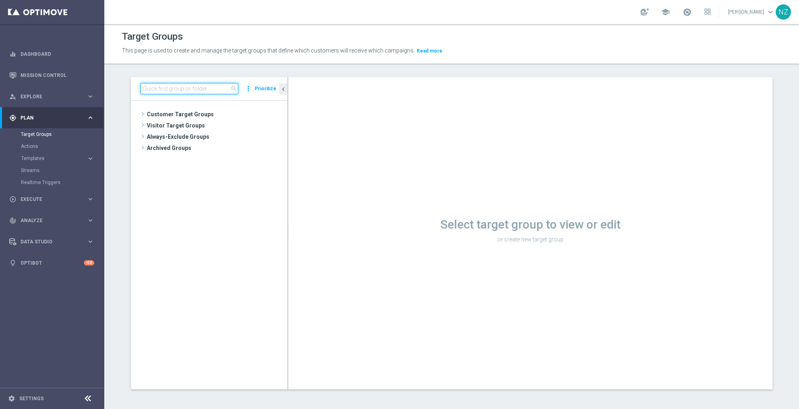
click at [163, 87] on input at bounding box center [189, 88] width 98 height 11
click at [139, 115] on span at bounding box center [143, 114] width 8 height 10
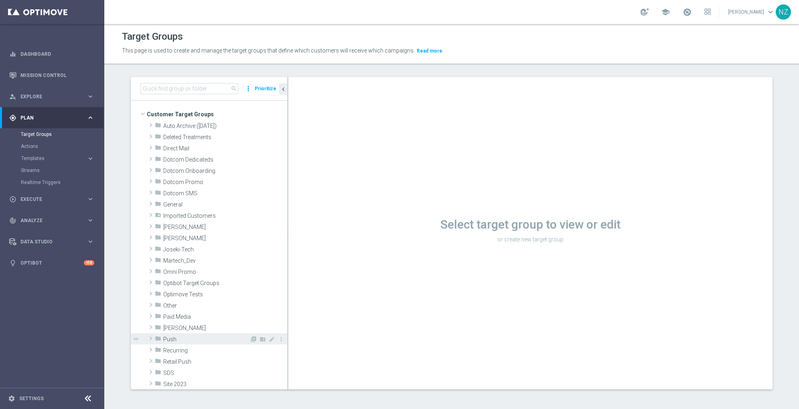
click at [148, 340] on span at bounding box center [151, 339] width 8 height 10
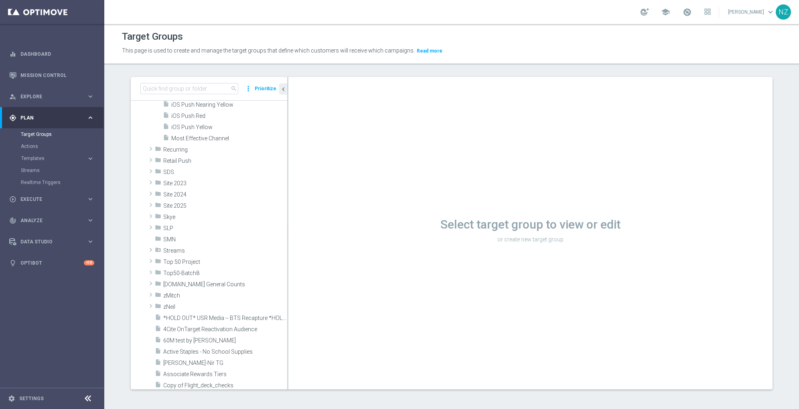
scroll to position [154, 0]
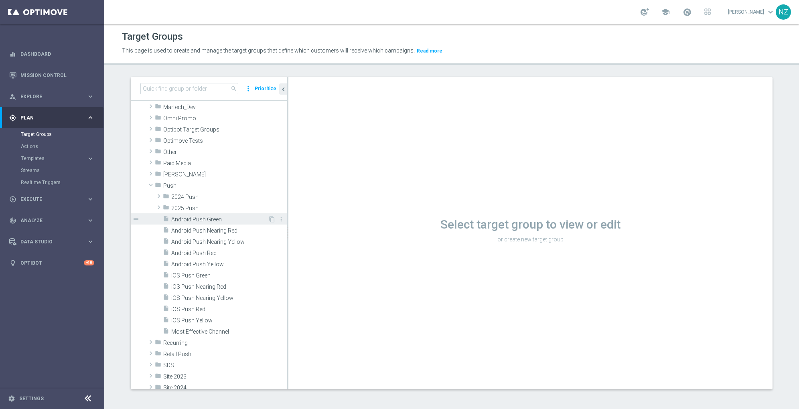
click at [201, 221] on span "Android Push Green" at bounding box center [219, 219] width 97 height 7
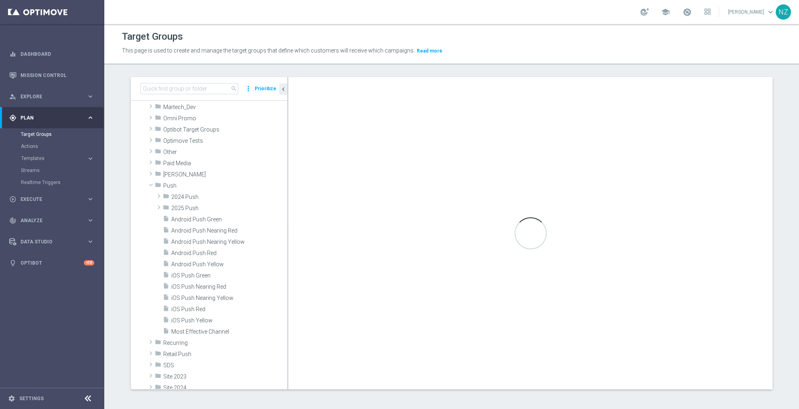
click at [498, 182] on div "Loading..." at bounding box center [530, 233] width 484 height 312
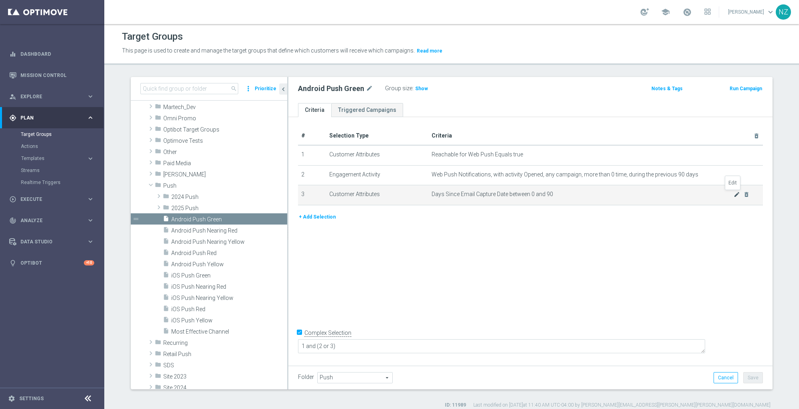
click at [733, 195] on icon "mode_edit" at bounding box center [736, 194] width 6 height 6
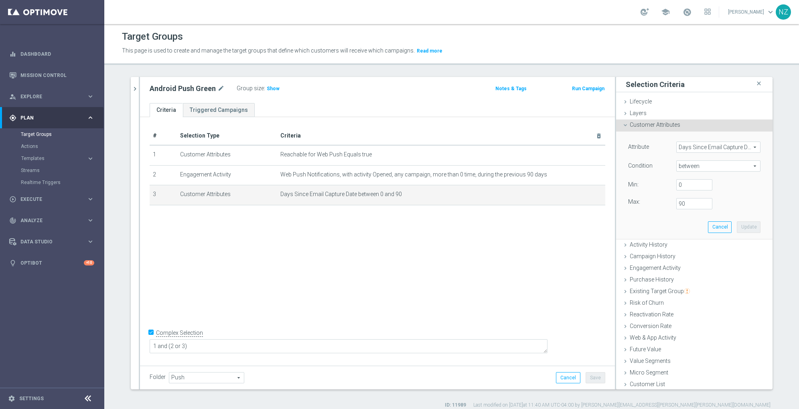
click at [689, 145] on span "Days Since Email Capture Date" at bounding box center [717, 147] width 83 height 10
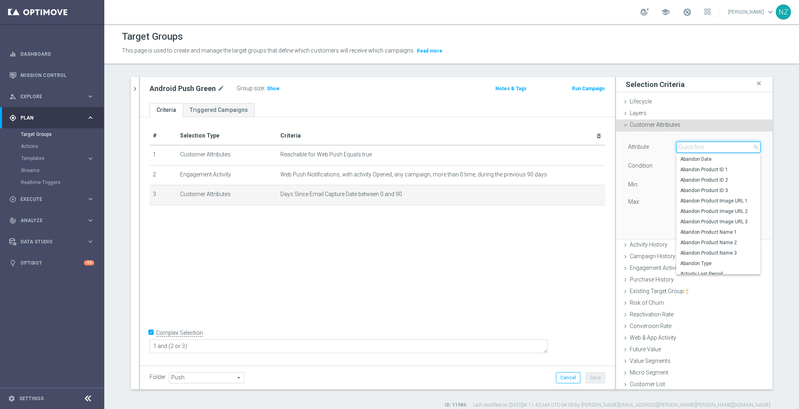
click at [689, 145] on input "search" at bounding box center [718, 147] width 84 height 11
drag, startPoint x: 688, startPoint y: 146, endPoint x: 620, endPoint y: 150, distance: 68.7
click at [622, 150] on div "Attribute Days Since Email Capture Date Days Since Email Capture Date arrow_dro…" at bounding box center [694, 148] width 144 height 13
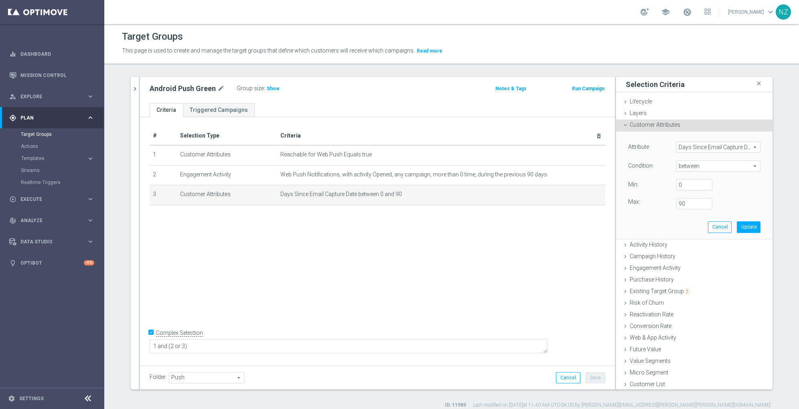
click at [702, 149] on span "Days Since Email Capture Date" at bounding box center [717, 147] width 83 height 10
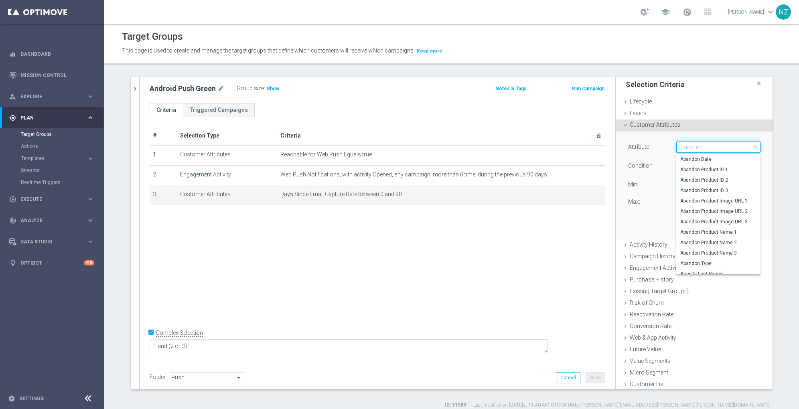
click at [690, 152] on input "search" at bounding box center [718, 147] width 84 height 11
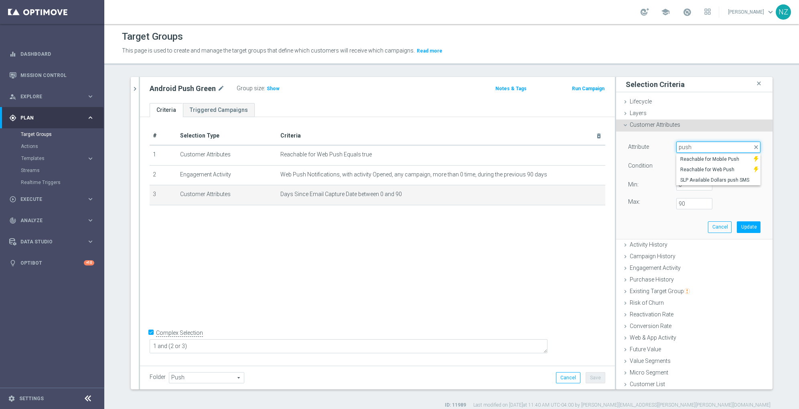
type input "push"
click at [642, 139] on div "Attribute Days Since Email Capture Date Days Since Email Capture Date arrow_dro…" at bounding box center [694, 185] width 144 height 107
click at [631, 126] on span "Customer Attributes" at bounding box center [654, 124] width 51 height 6
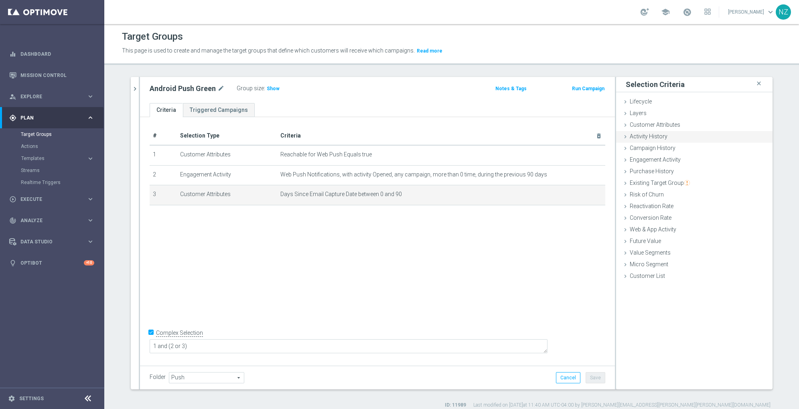
click at [644, 135] on span "Activity History" at bounding box center [648, 136] width 38 height 6
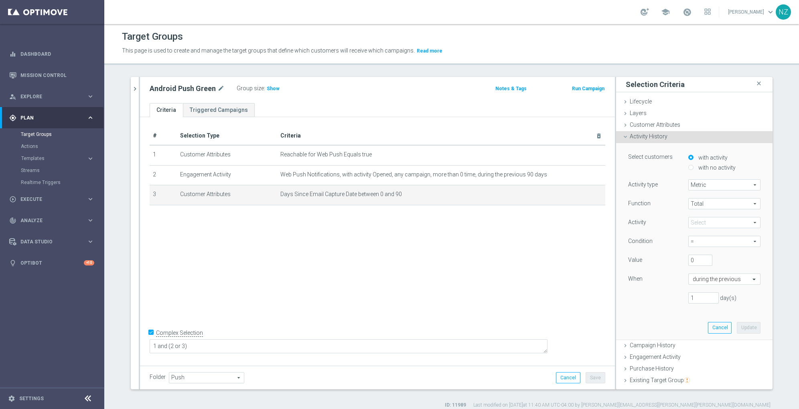
click at [702, 185] on span "Metric" at bounding box center [723, 185] width 71 height 10
click at [641, 135] on span "Activity History" at bounding box center [648, 136] width 38 height 6
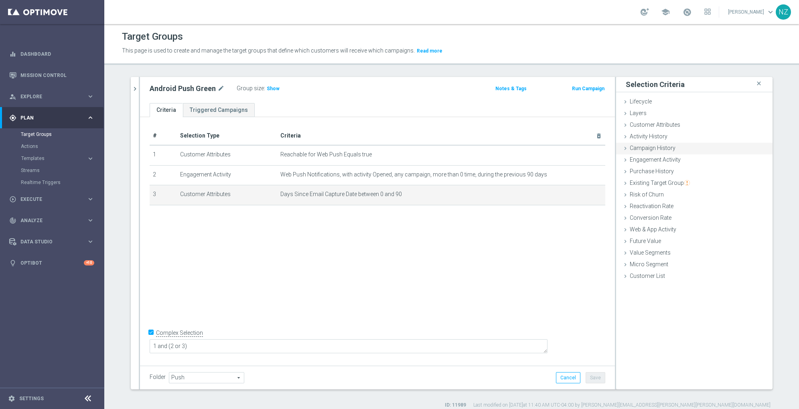
click at [648, 146] on span "Campaign History" at bounding box center [652, 148] width 46 height 6
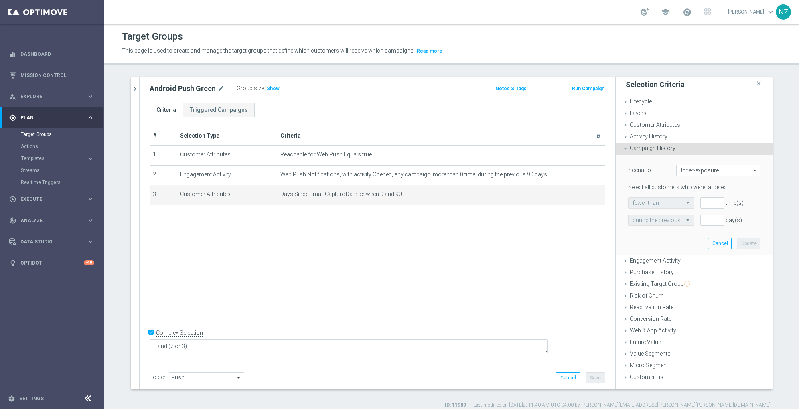
click at [683, 170] on span "Under-exposure" at bounding box center [717, 170] width 83 height 10
click at [657, 151] on span "Campaign History" at bounding box center [652, 148] width 46 height 6
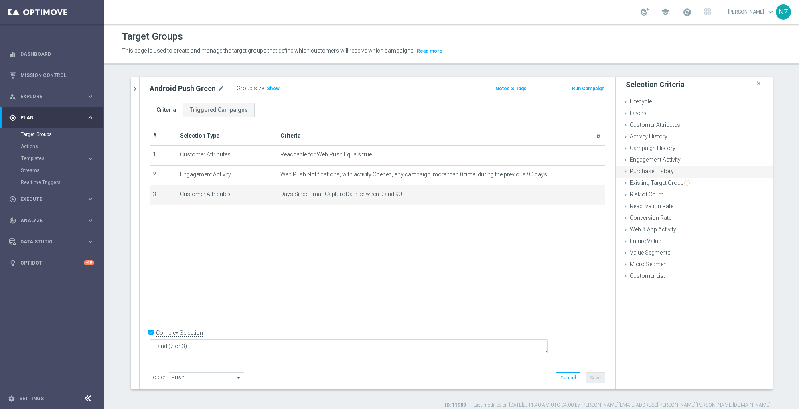
click at [645, 173] on span "Purchase History" at bounding box center [651, 171] width 44 height 6
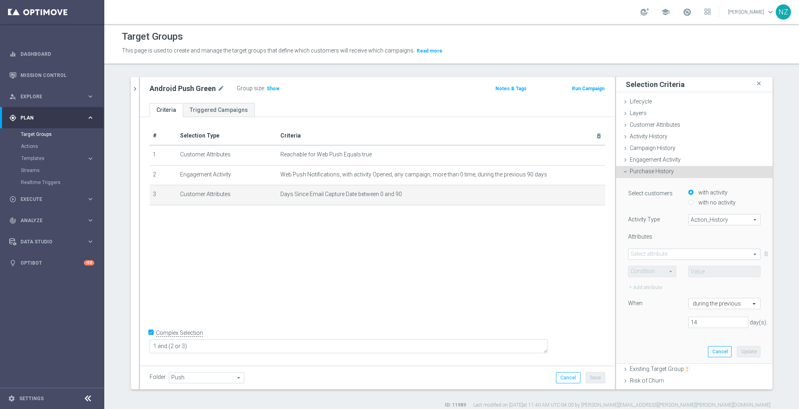
click at [702, 223] on span "Action_History" at bounding box center [723, 220] width 71 height 10
click at [658, 172] on span "Purchase History" at bounding box center [651, 171] width 44 height 6
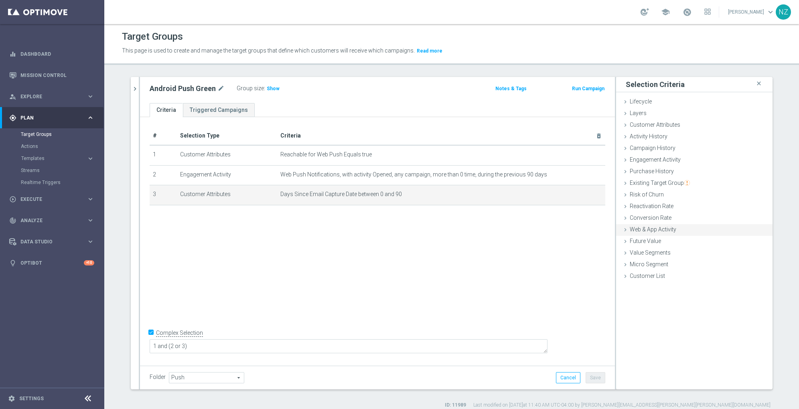
click at [654, 229] on span "Web & App Activity" at bounding box center [652, 229] width 47 height 6
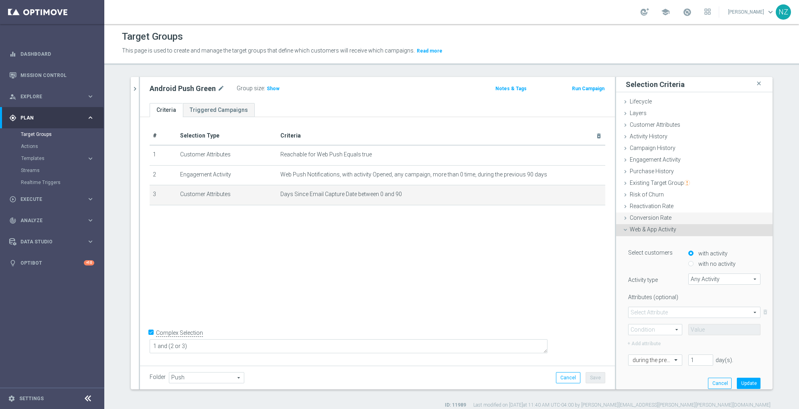
click at [760, 214] on div "Conversion Rate done" at bounding box center [694, 219] width 156 height 12
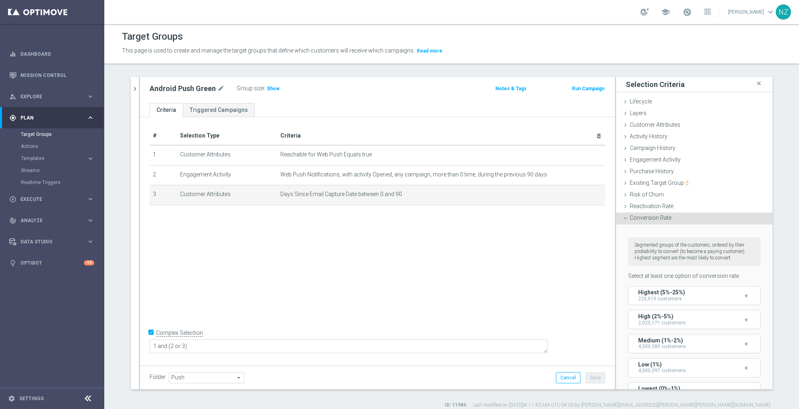
click at [681, 219] on div "Conversion Rate done" at bounding box center [694, 219] width 156 height 12
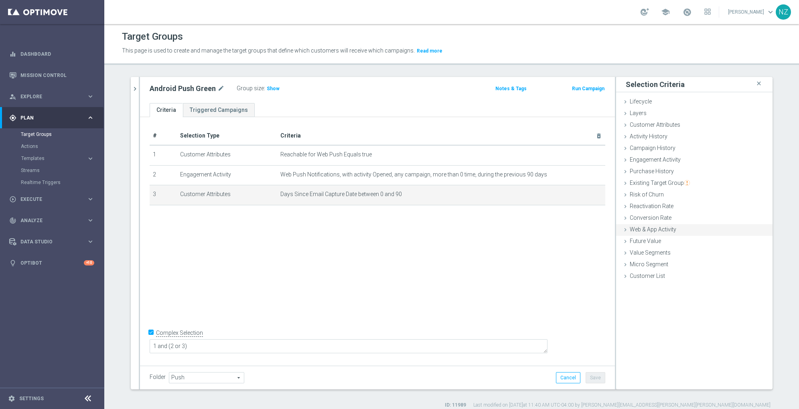
click at [674, 231] on div "Web & App Activity done" at bounding box center [694, 230] width 156 height 12
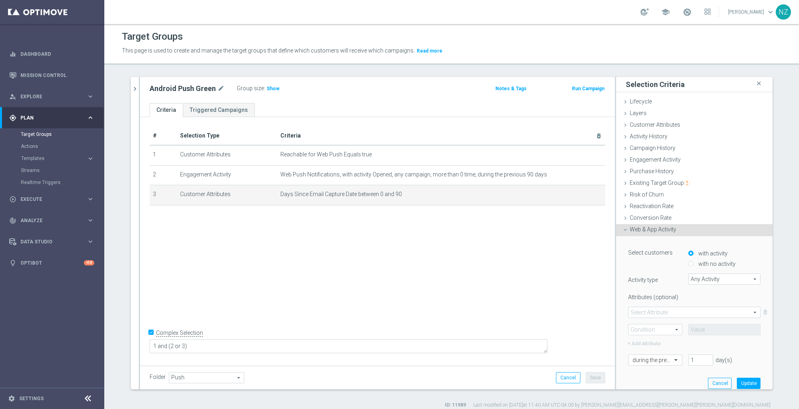
scroll to position [51, 0]
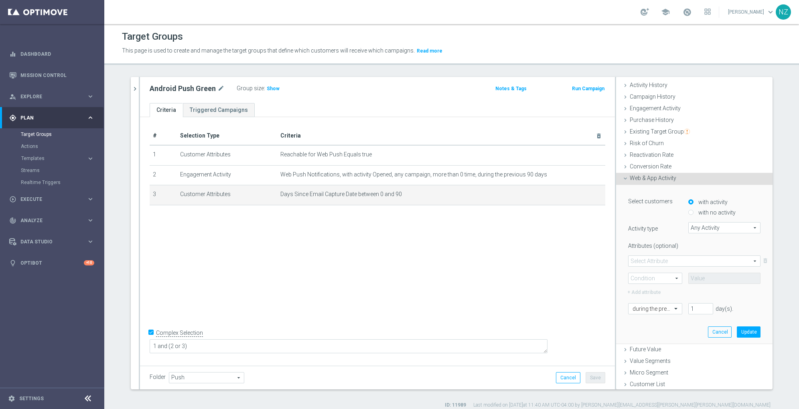
click at [694, 228] on span "Any Activity" at bounding box center [723, 228] width 71 height 10
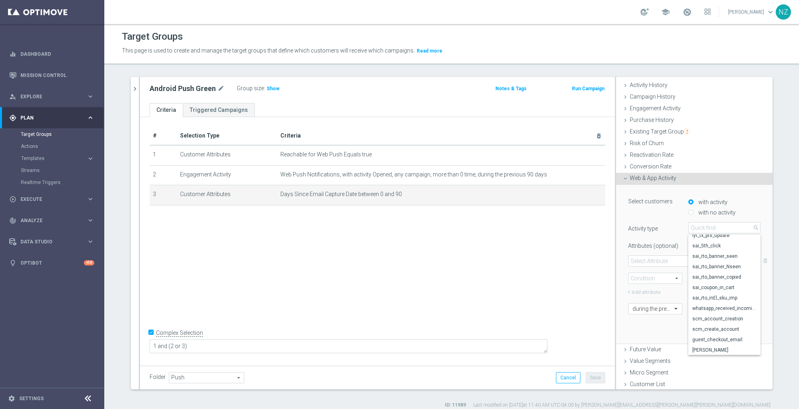
click at [644, 36] on div "Target Groups" at bounding box center [451, 37] width 659 height 16
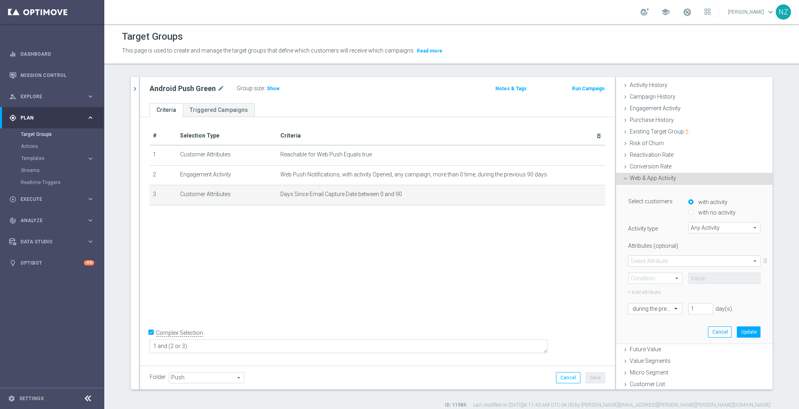
click at [562, 369] on div "Folder Push Push arrow_drop_down search Cancel Save Saving..." at bounding box center [377, 378] width 475 height 24
click at [562, 373] on button "Cancel" at bounding box center [568, 377] width 24 height 11
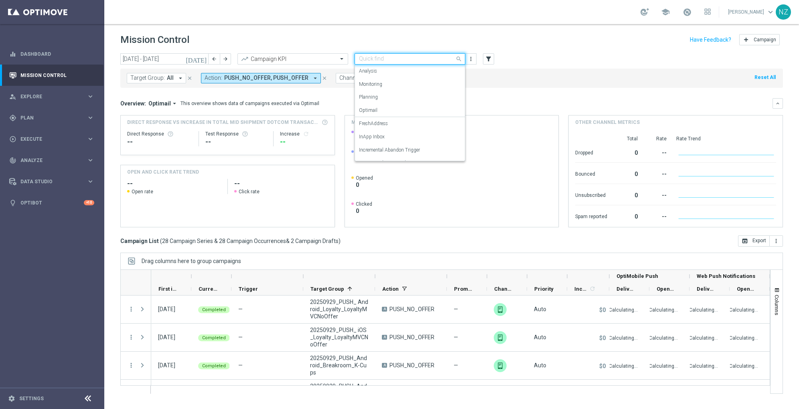
click at [384, 59] on input "text" at bounding box center [402, 59] width 86 height 7
click at [392, 125] on label "Incremental SMS" at bounding box center [377, 127] width 36 height 7
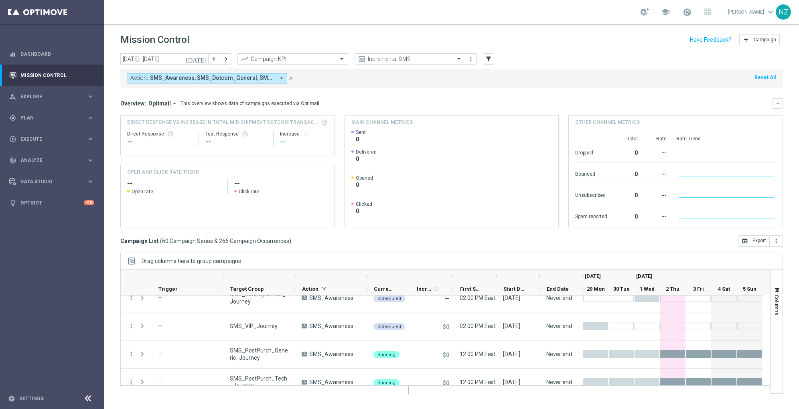
scroll to position [169, 0]
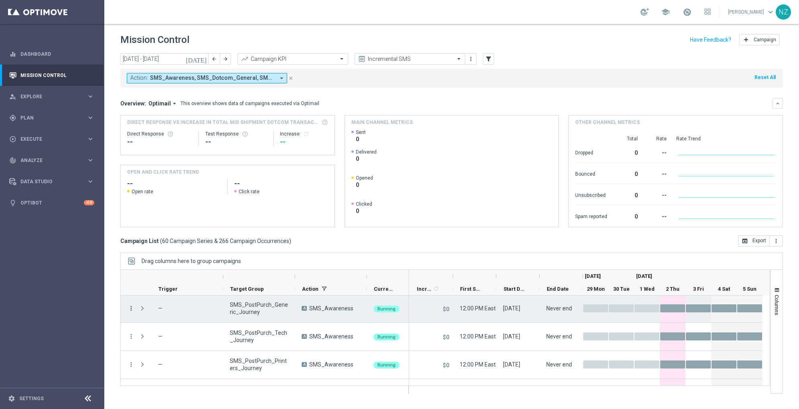
click at [128, 308] on icon "more_vert" at bounding box center [131, 308] width 7 height 7
click at [177, 351] on div "join_inner Eligibility & Exclusion" at bounding box center [180, 346] width 90 height 11
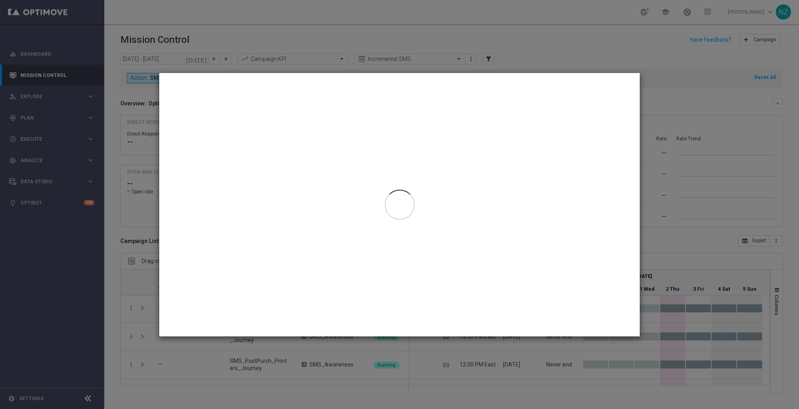
type input "[DATE] - [DATE]"
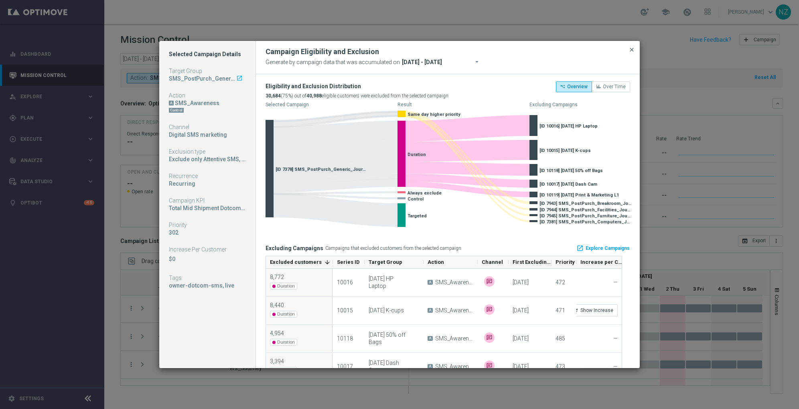
click at [634, 50] on span "close" at bounding box center [631, 50] width 6 height 6
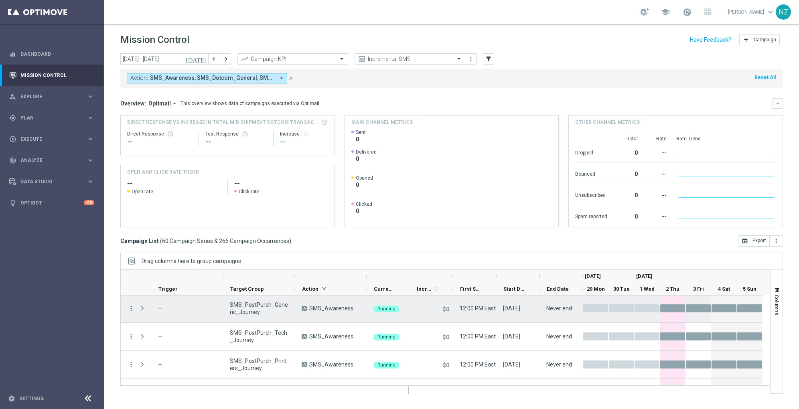
click at [132, 310] on icon "more_vert" at bounding box center [131, 308] width 7 height 7
click at [183, 313] on span "Campaign Details" at bounding box center [167, 313] width 40 height 6
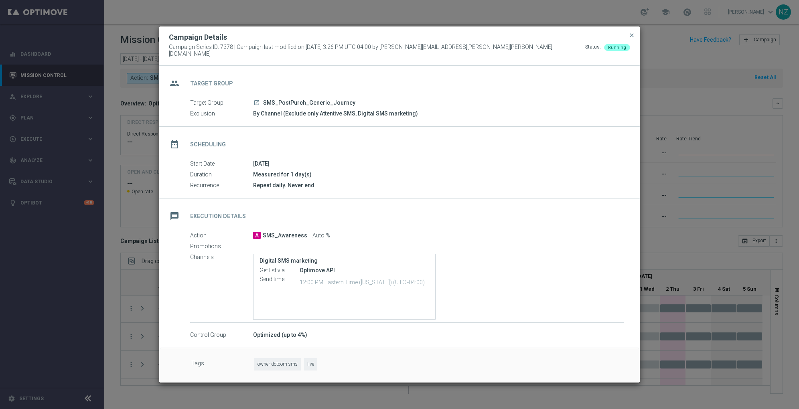
click at [257, 100] on icon "launch" at bounding box center [256, 102] width 6 height 6
click at [631, 36] on span "close" at bounding box center [631, 35] width 6 height 6
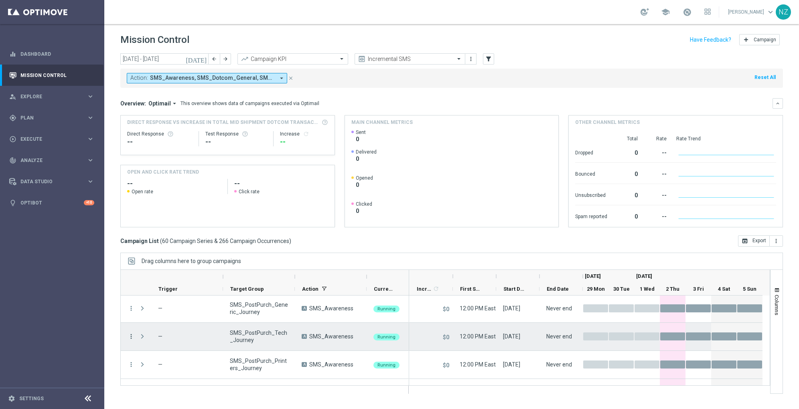
click at [130, 335] on icon "more_vert" at bounding box center [131, 336] width 7 height 7
click at [170, 274] on span "Eligibility & Exclusion" at bounding box center [171, 275] width 48 height 6
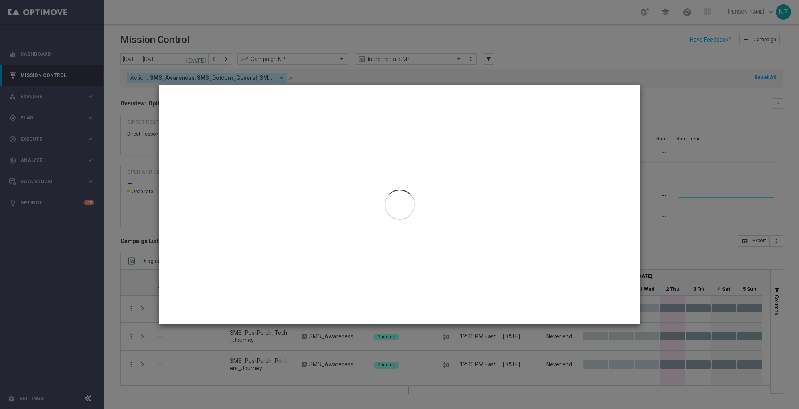
type input "[DATE] - [DATE]"
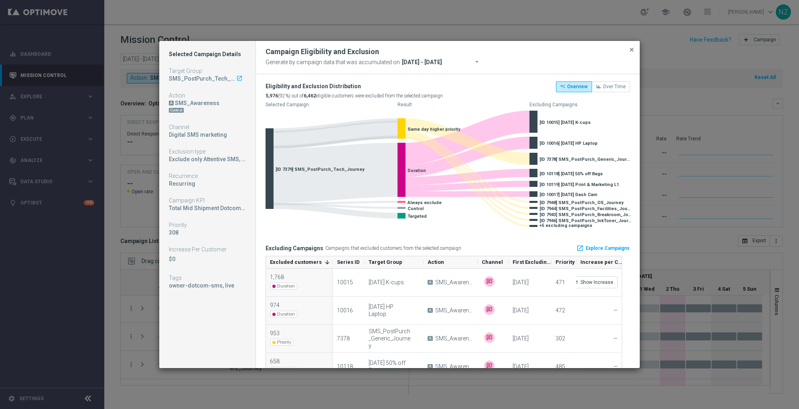
click at [629, 51] on span "close" at bounding box center [631, 50] width 6 height 6
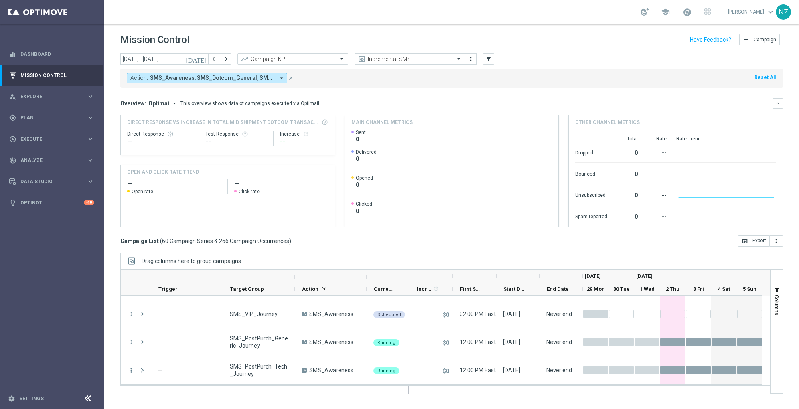
scroll to position [126, 0]
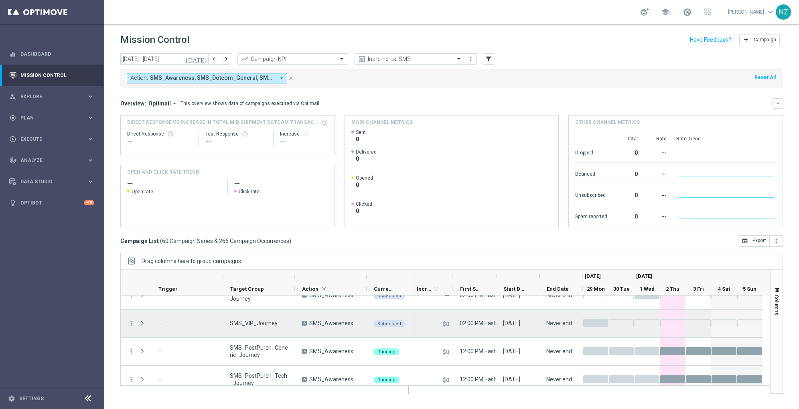
click at [141, 322] on span "Press SPACE to select this row." at bounding box center [142, 323] width 7 height 6
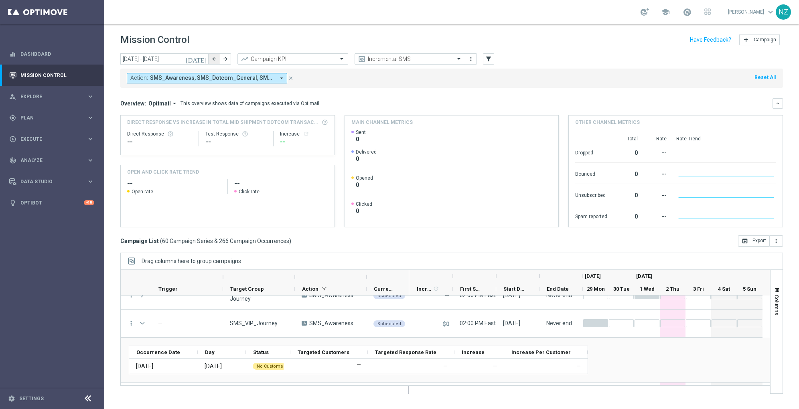
click at [210, 58] on button "arrow_back" at bounding box center [213, 58] width 11 height 11
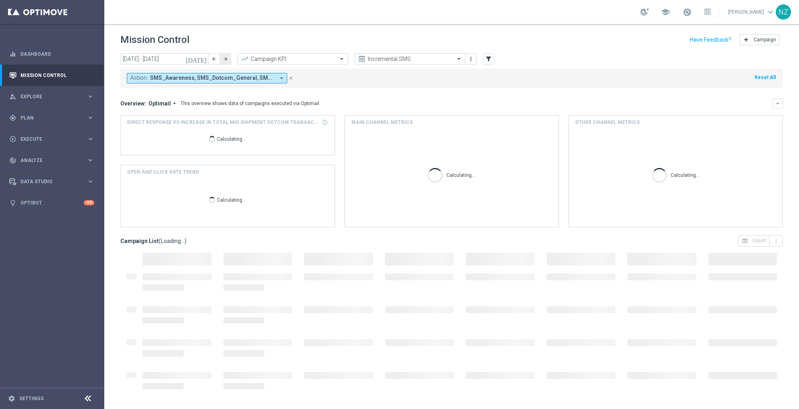
click at [231, 57] on button "arrow_forward" at bounding box center [225, 58] width 11 height 11
type input "[DATE] - [DATE]"
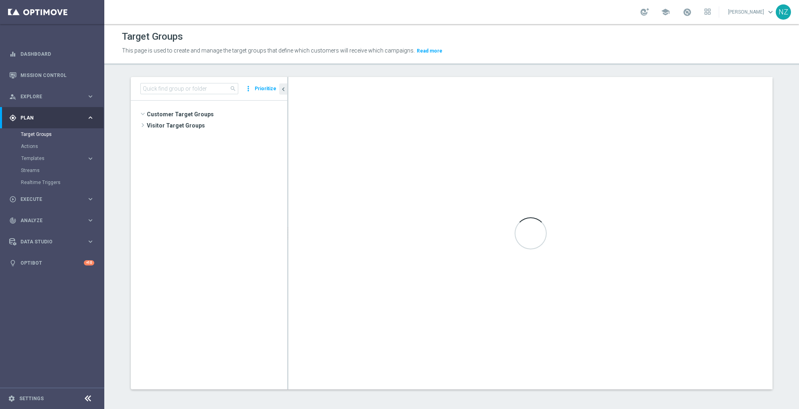
scroll to position [252, 0]
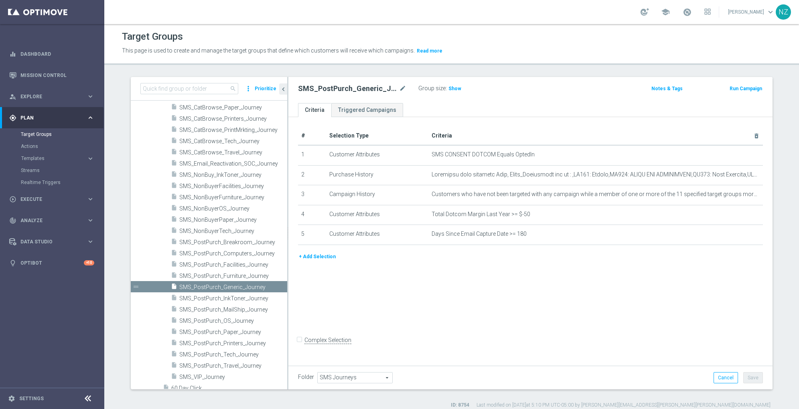
click at [265, 87] on button "Prioritize" at bounding box center [265, 88] width 24 height 11
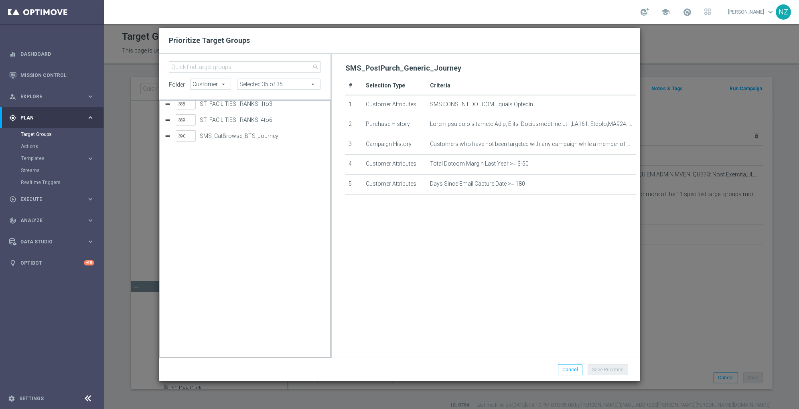
scroll to position [5978, 0]
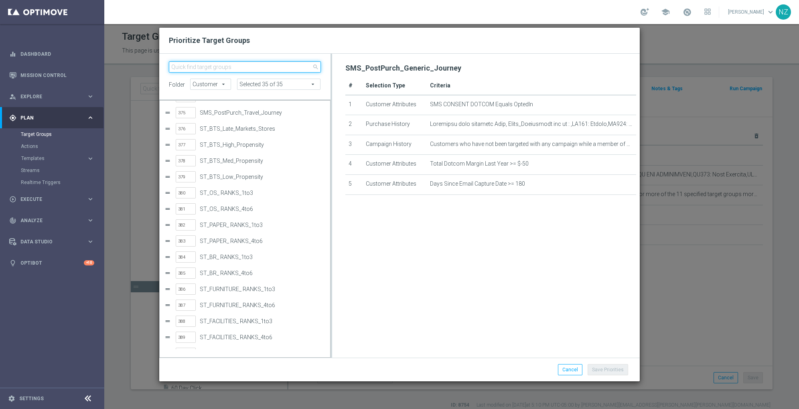
click at [215, 67] on input "search" at bounding box center [245, 66] width 152 height 11
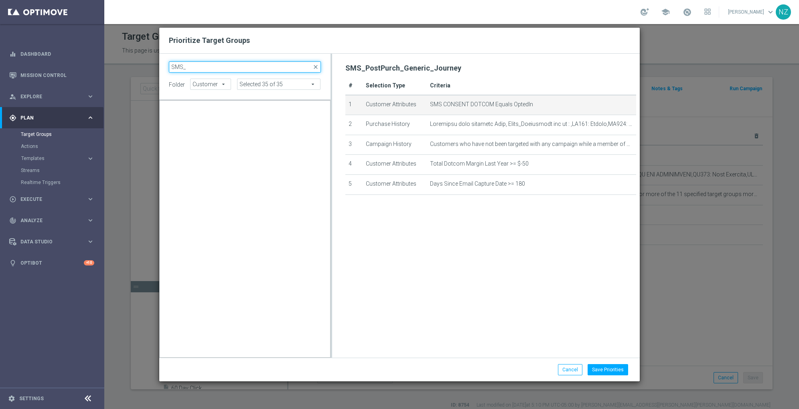
scroll to position [0, 0]
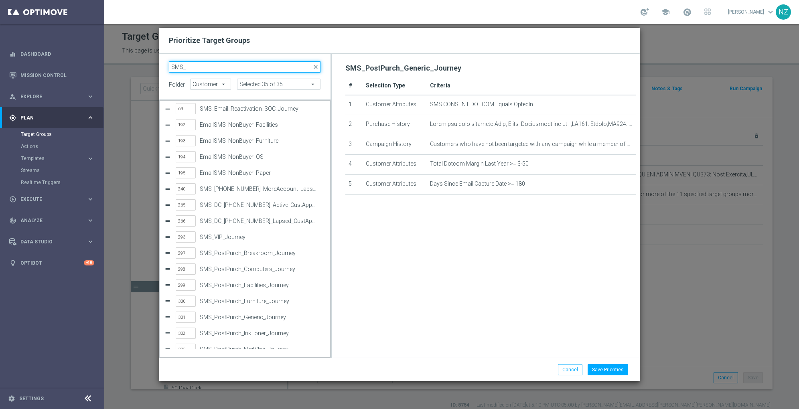
type input "SMS_"
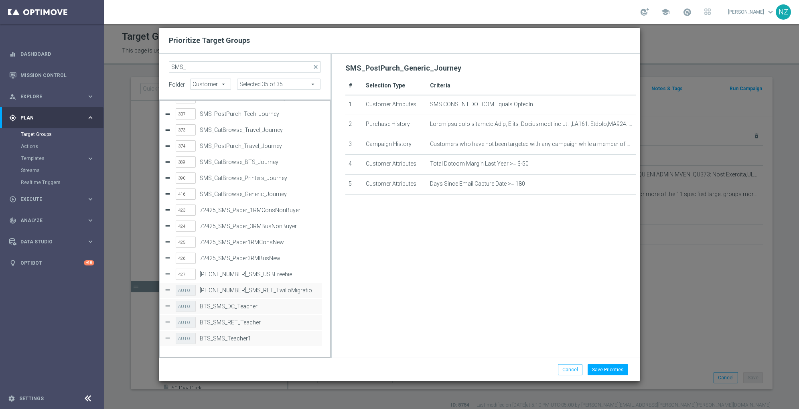
scroll to position [296, 0]
click at [569, 370] on button "Cancel" at bounding box center [570, 369] width 24 height 11
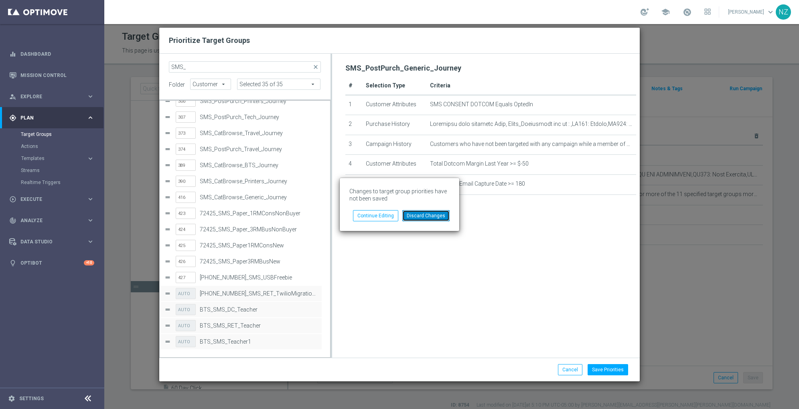
click at [428, 218] on button "Discard Changes" at bounding box center [425, 215] width 47 height 11
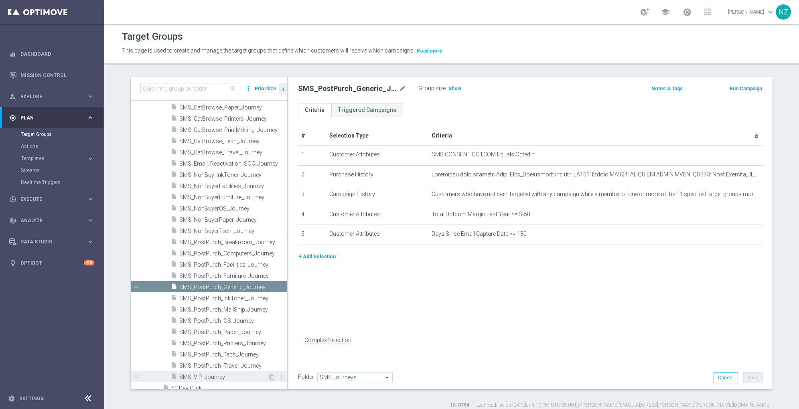
click at [215, 376] on span "SMS_VIP_Journey" at bounding box center [223, 377] width 89 height 7
